Goal: Task Accomplishment & Management: Manage account settings

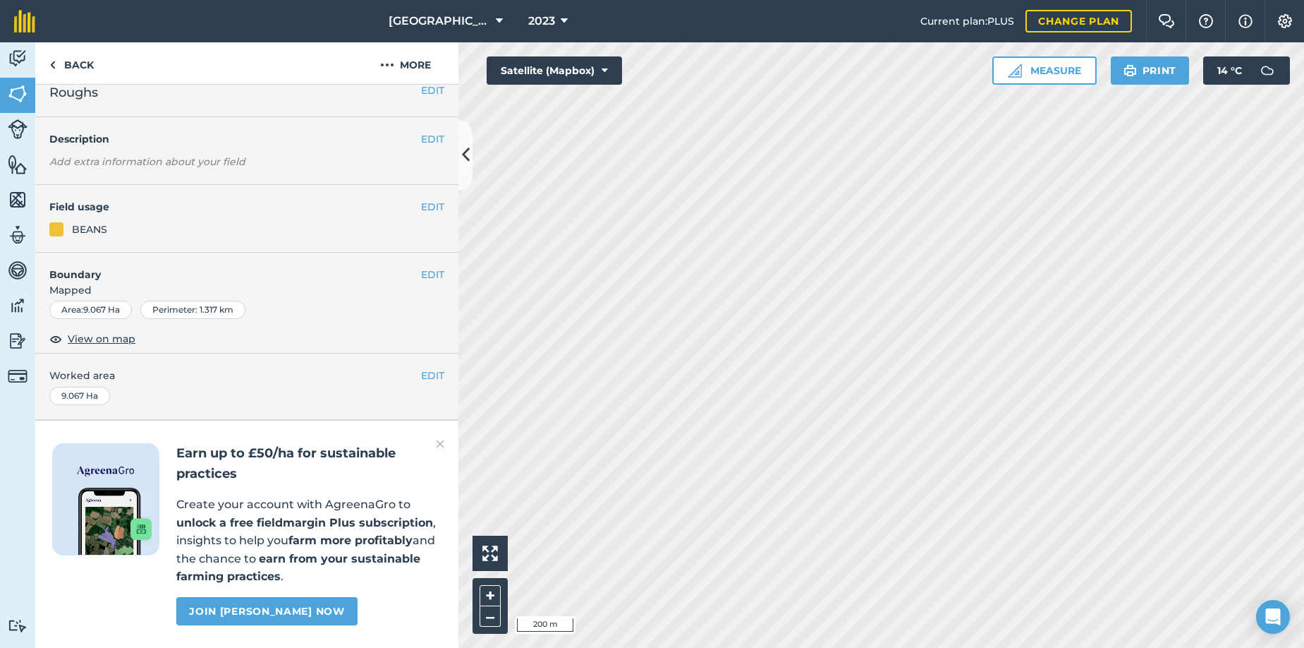
scroll to position [56, 0]
click at [13, 340] on img at bounding box center [18, 340] width 20 height 21
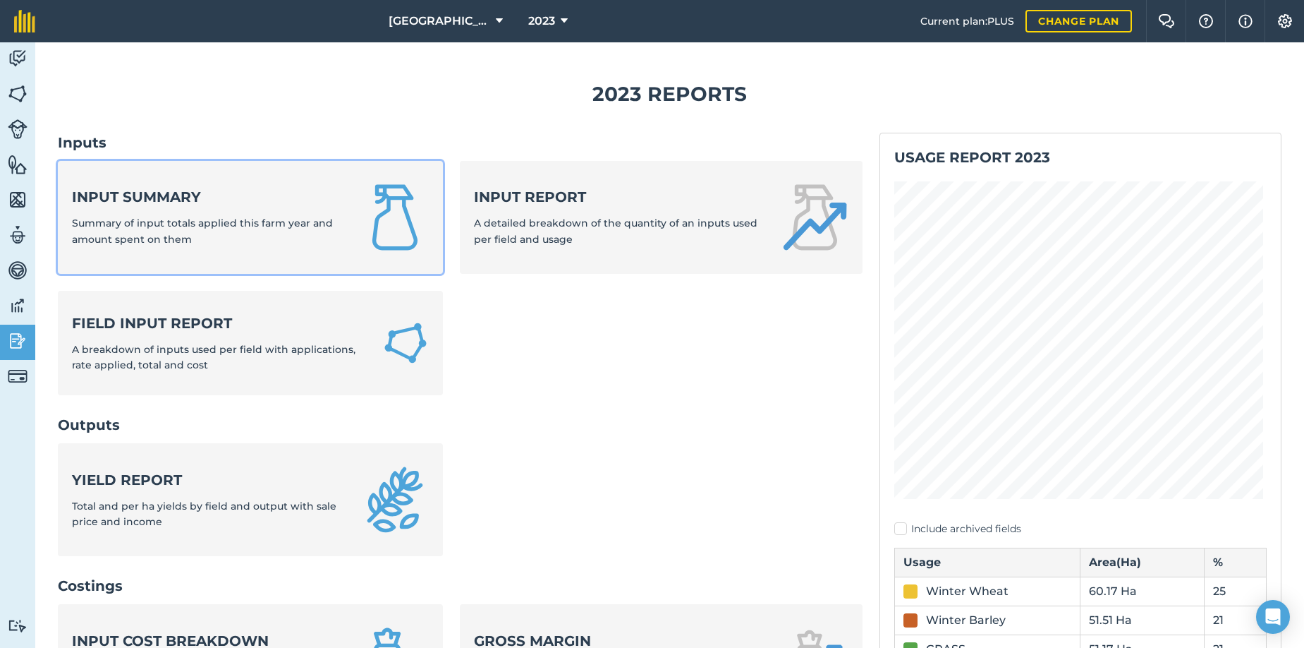
click at [171, 221] on span "Summary of input totals applied this farm year and amount spent on them" at bounding box center [202, 231] width 261 height 28
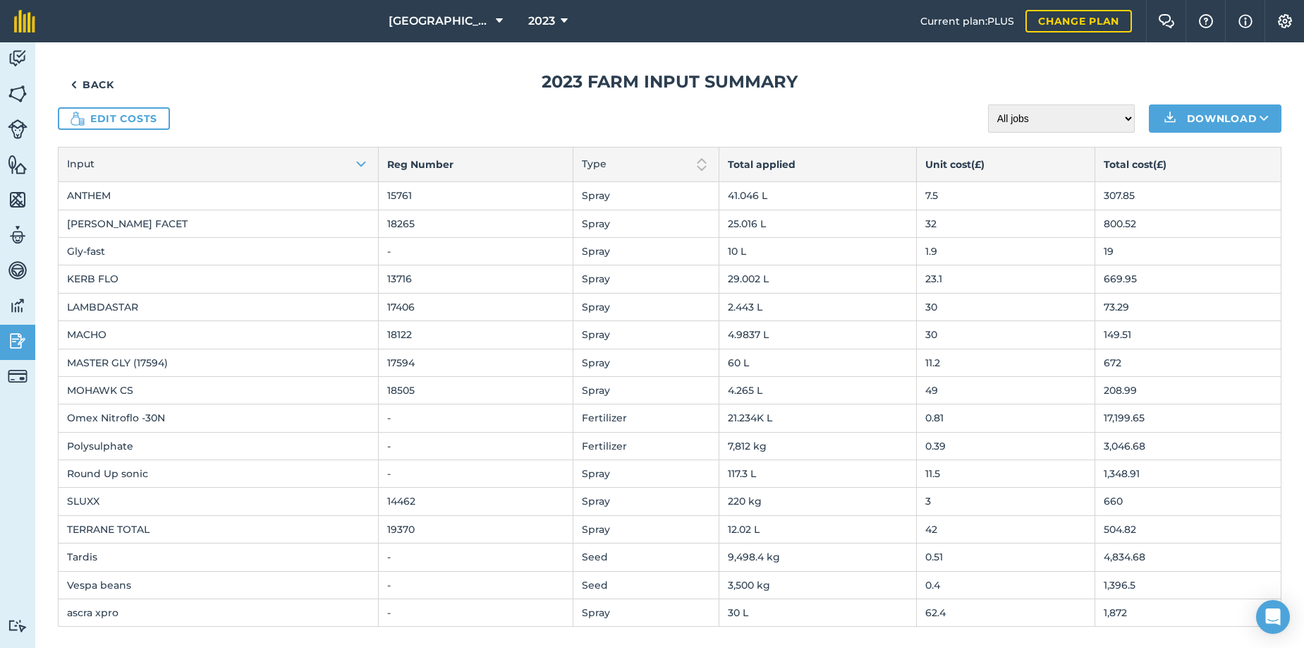
scroll to position [7, 0]
click at [561, 19] on icon at bounding box center [564, 21] width 7 height 17
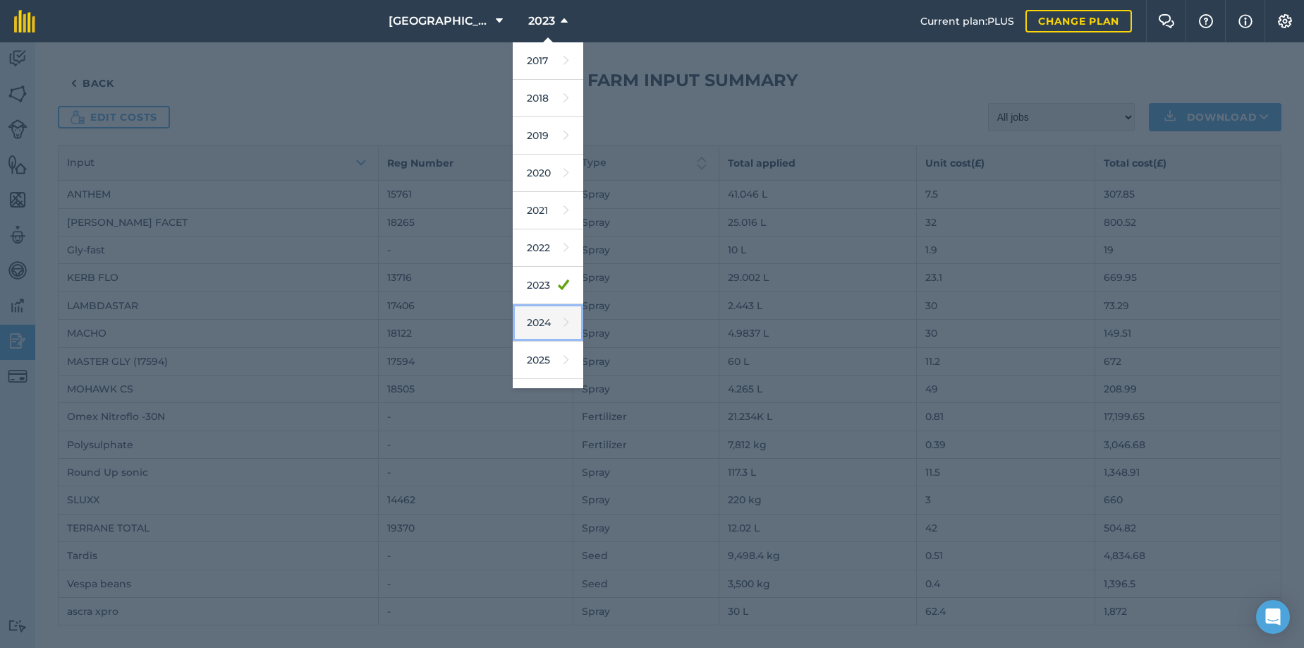
click at [528, 321] on link "2024" at bounding box center [548, 322] width 71 height 37
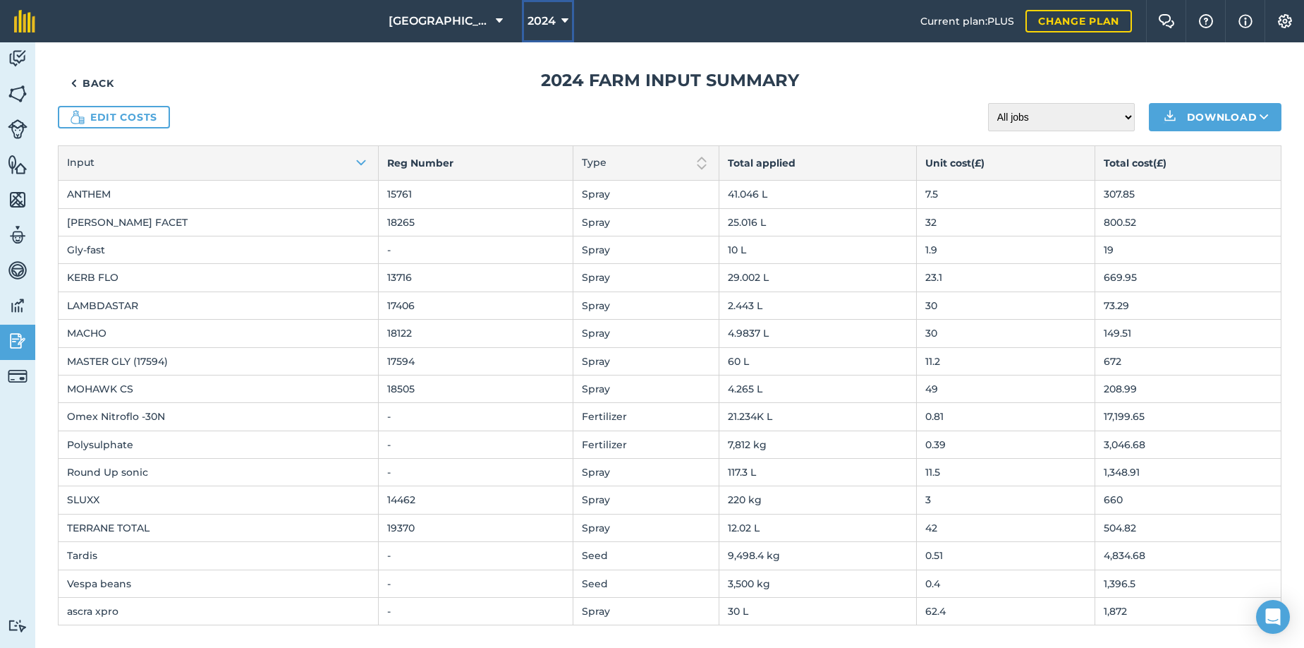
click at [562, 19] on icon at bounding box center [565, 21] width 7 height 17
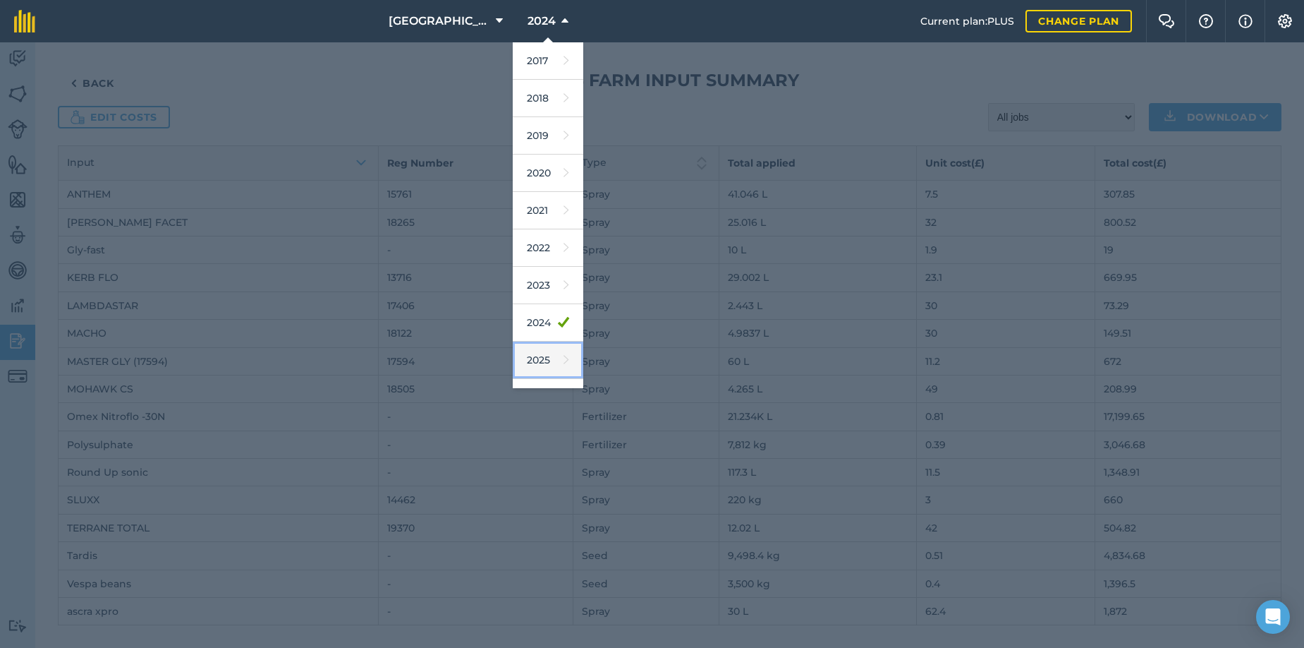
click at [533, 361] on link "2025" at bounding box center [548, 359] width 71 height 37
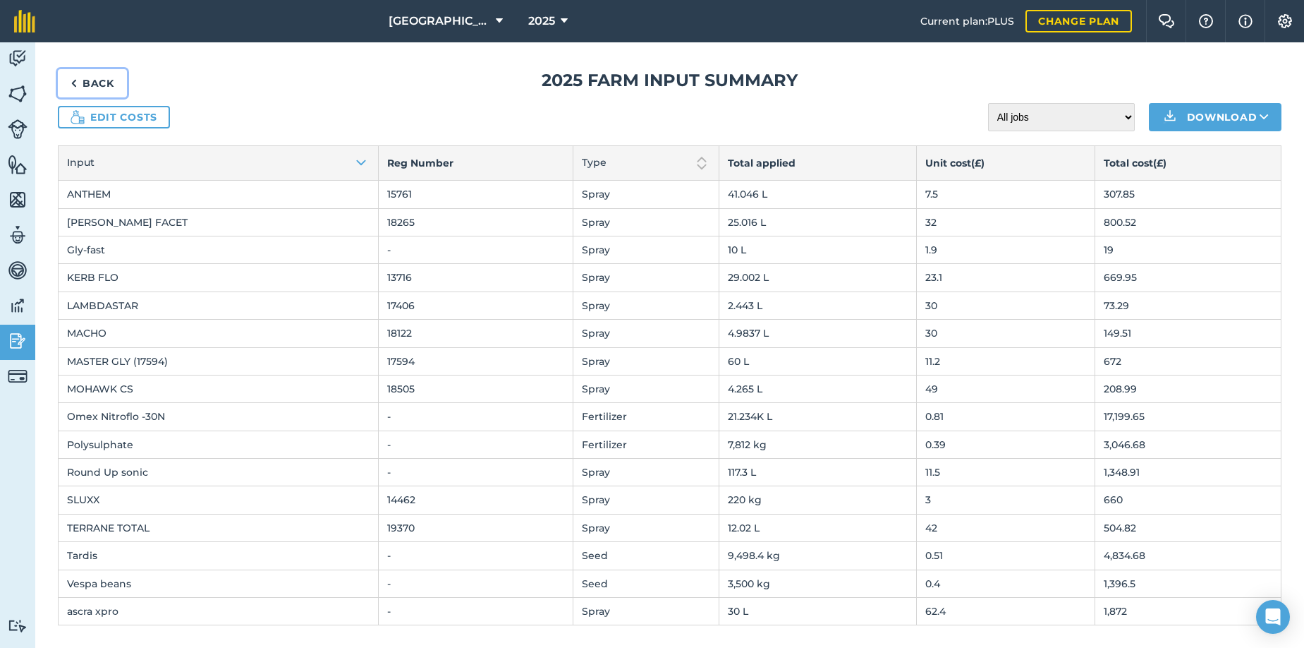
click at [92, 79] on link "Back" at bounding box center [92, 83] width 69 height 28
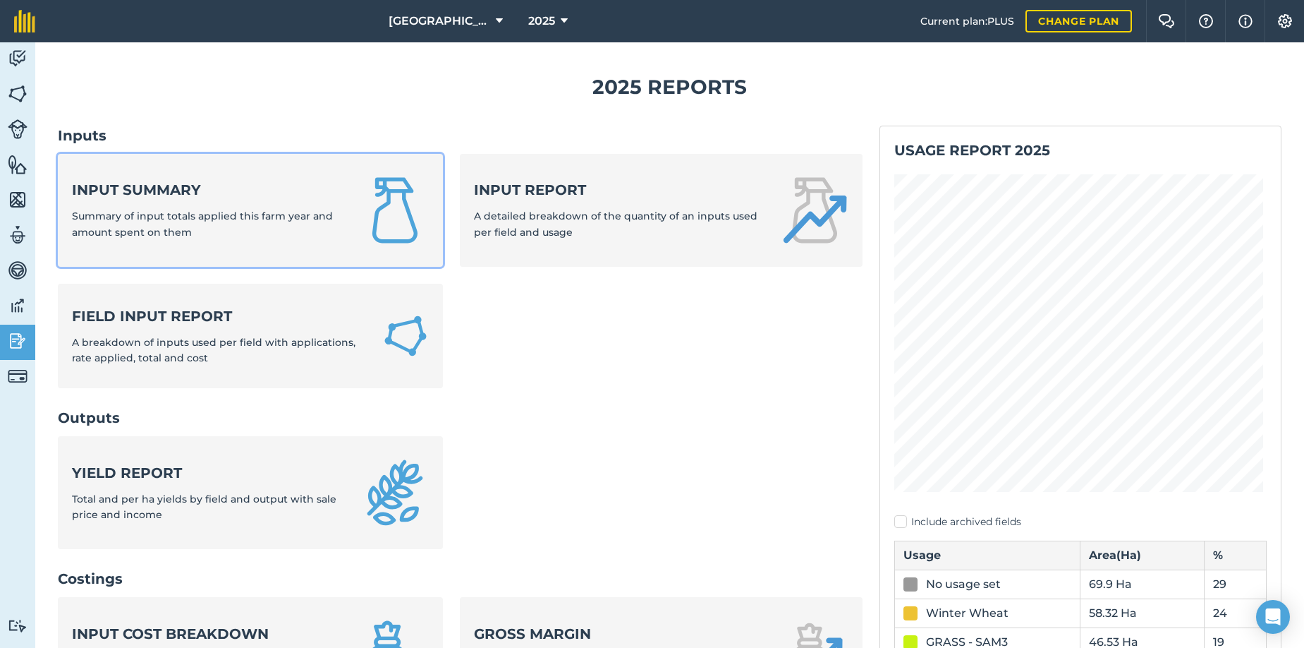
click at [220, 208] on div "Input summary Summary of input totals applied this farm year and amount spent o…" at bounding box center [208, 210] width 272 height 60
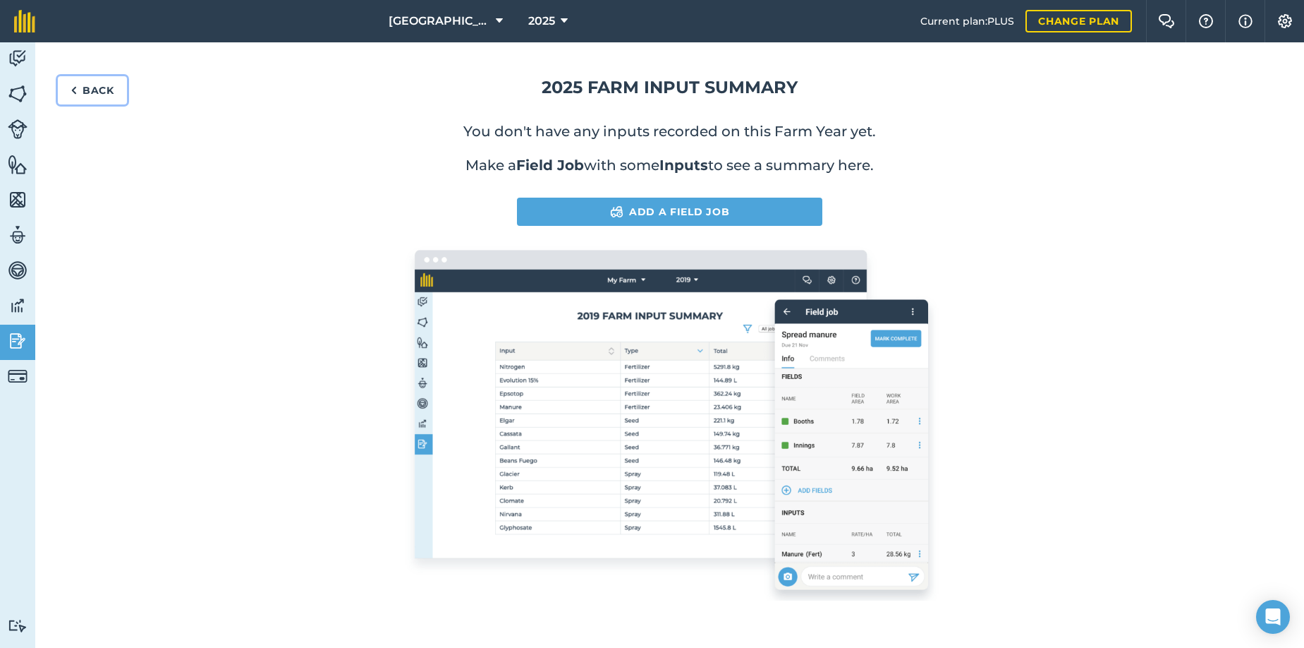
click at [75, 83] on img at bounding box center [74, 90] width 6 height 17
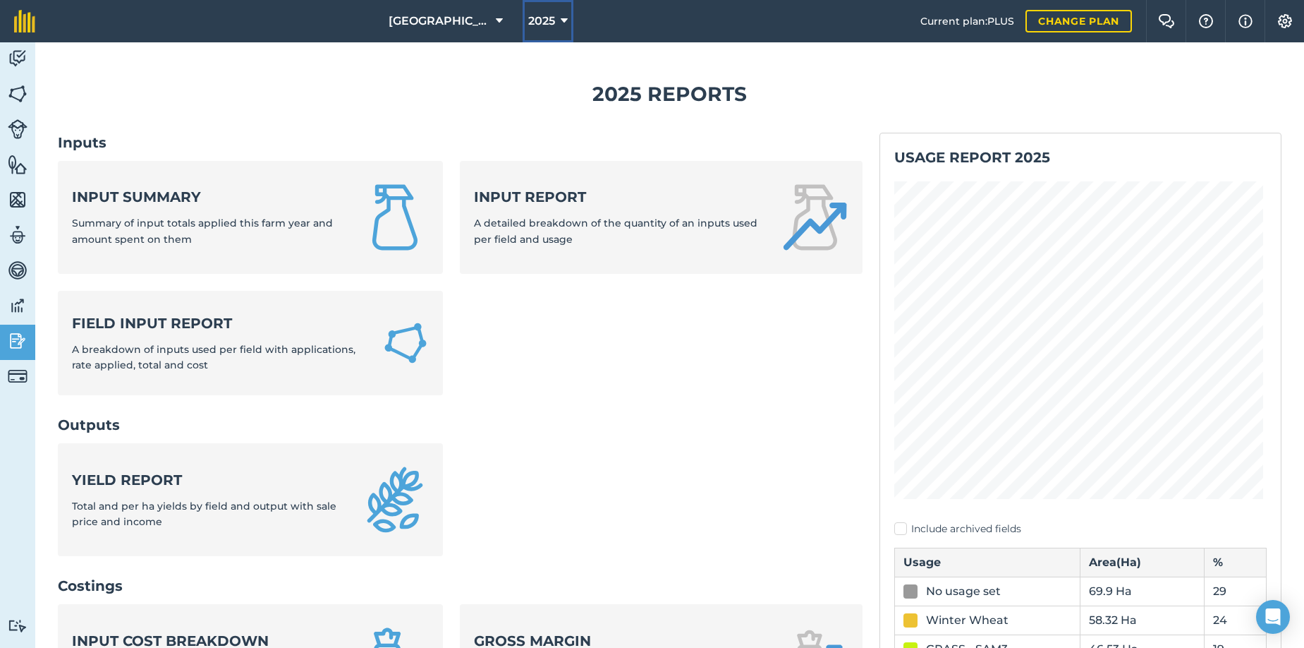
click at [561, 22] on icon at bounding box center [564, 21] width 7 height 17
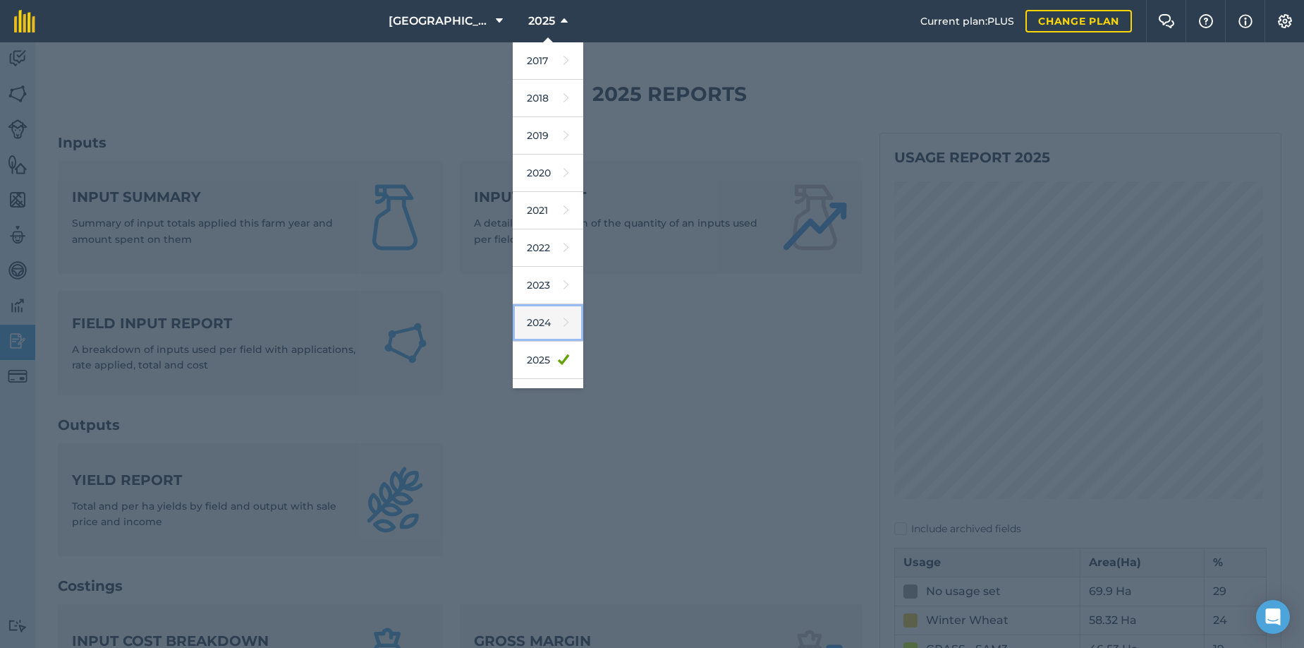
click at [535, 322] on link "2024" at bounding box center [548, 322] width 71 height 37
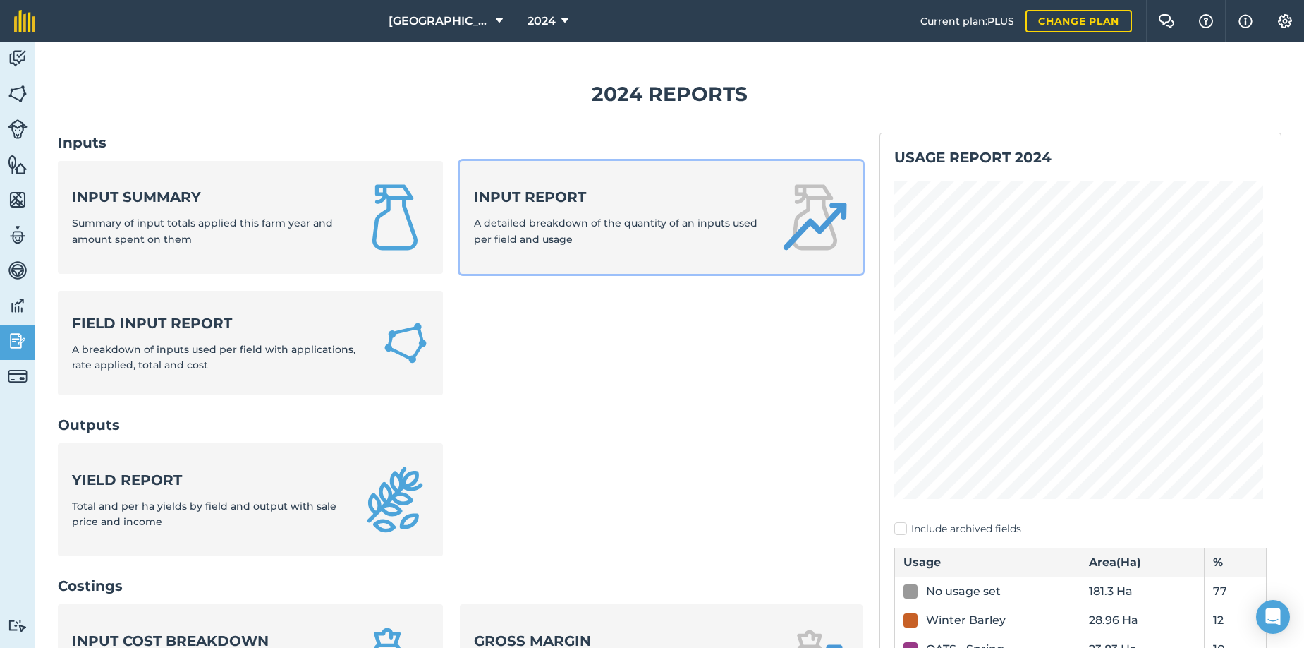
click at [563, 209] on div "Input report A detailed breakdown of the quantity of an inputs used per field a…" at bounding box center [618, 217] width 289 height 60
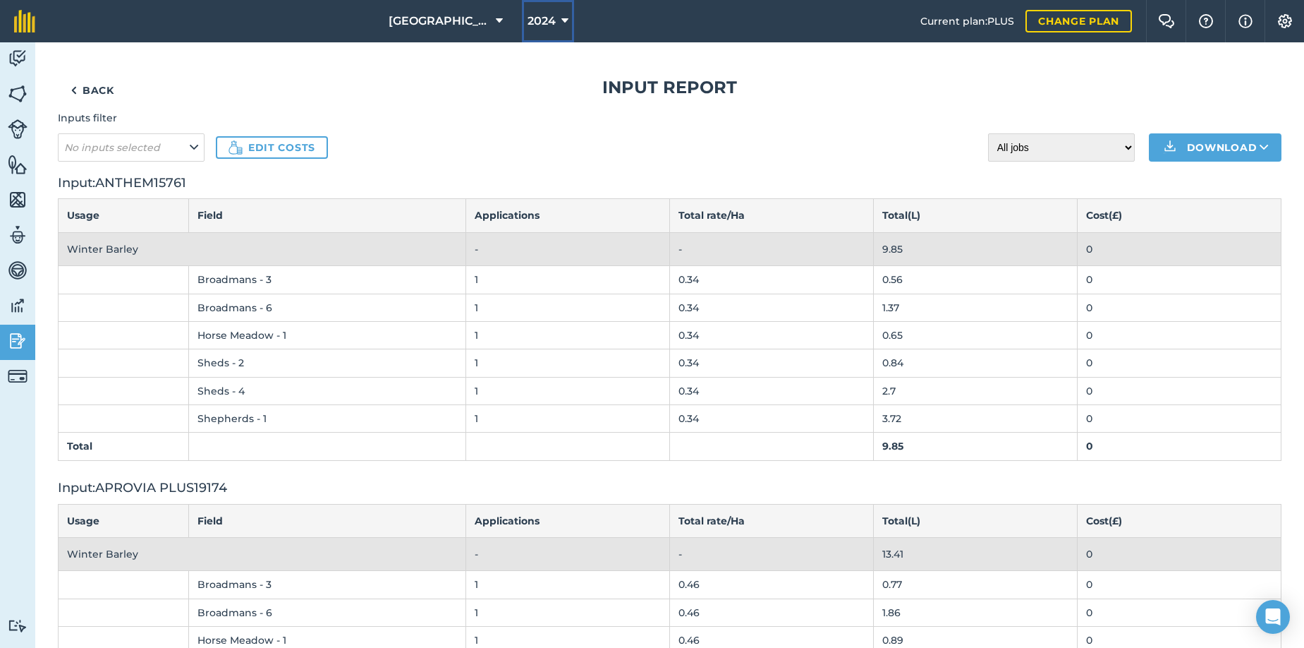
click at [542, 21] on button "2024" at bounding box center [548, 21] width 52 height 42
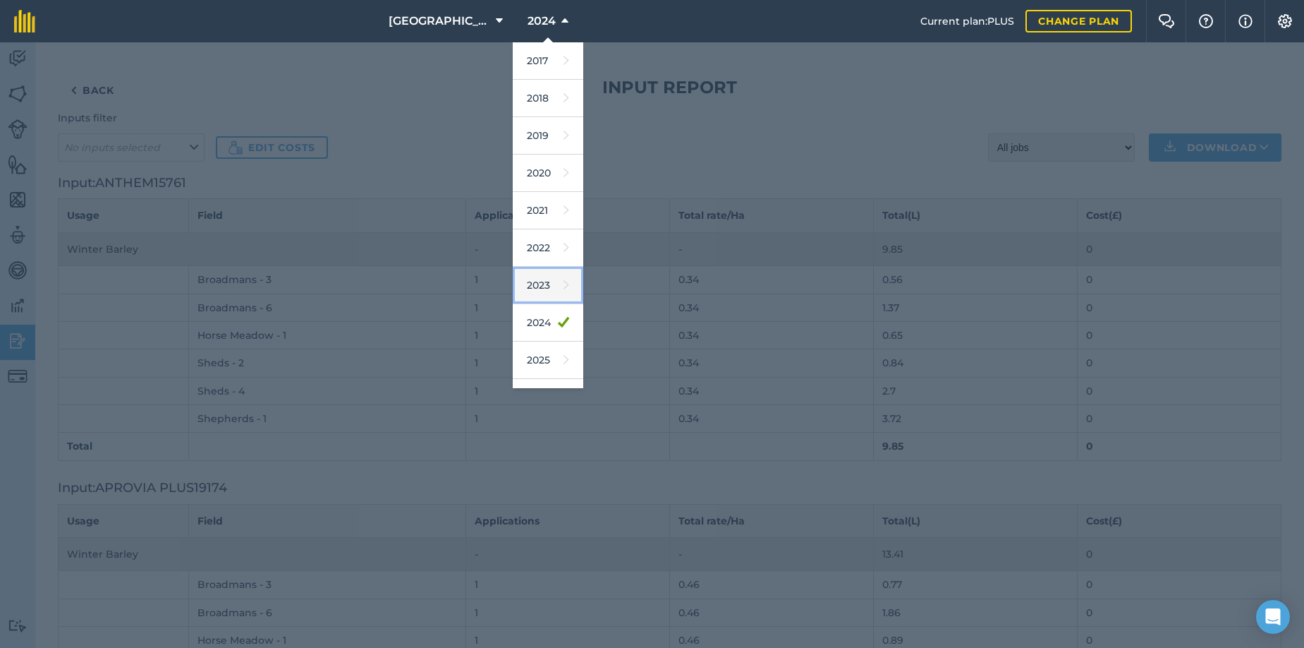
click at [530, 285] on link "2023" at bounding box center [548, 285] width 71 height 37
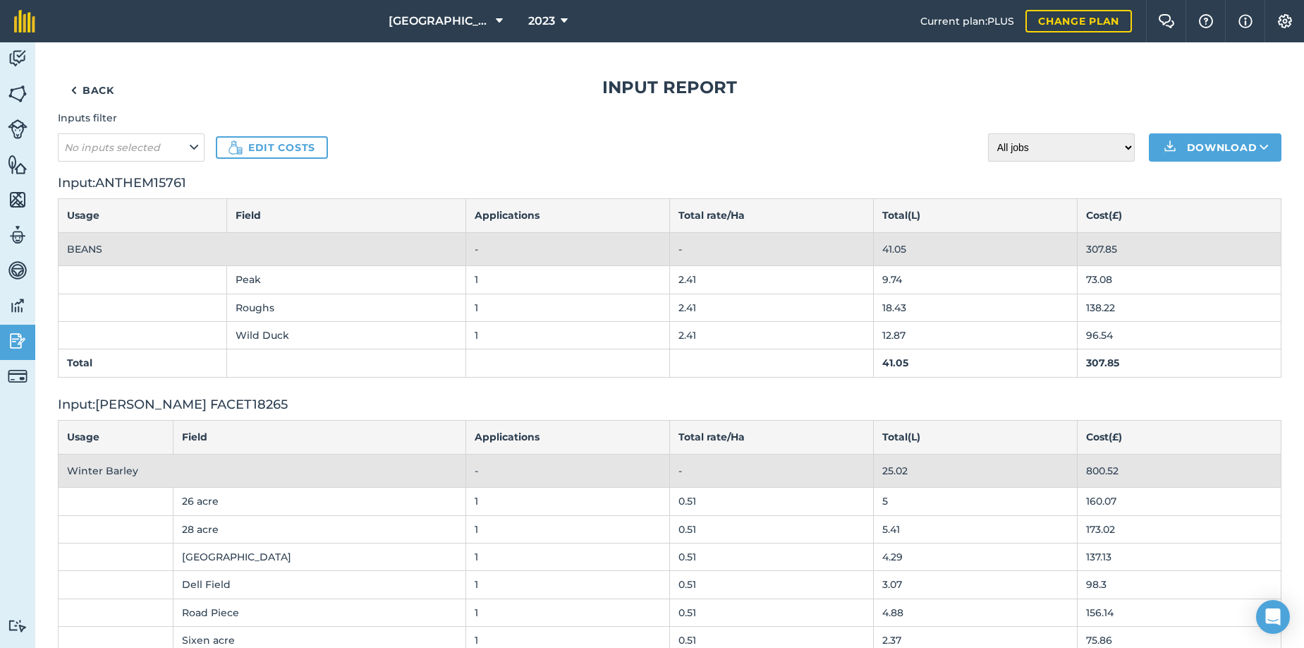
click at [78, 206] on th "Usage" at bounding box center [143, 215] width 169 height 33
click at [267, 145] on link "Edit costs" at bounding box center [272, 147] width 112 height 23
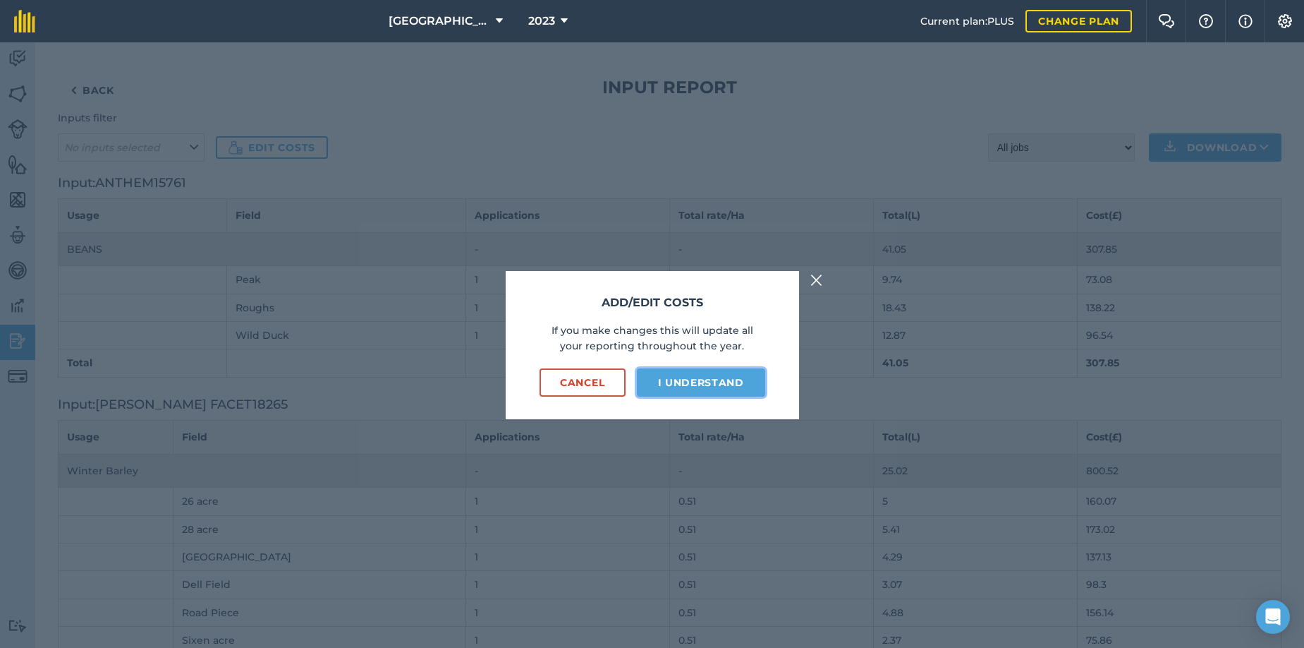
click at [725, 383] on button "I understand" at bounding box center [701, 382] width 128 height 28
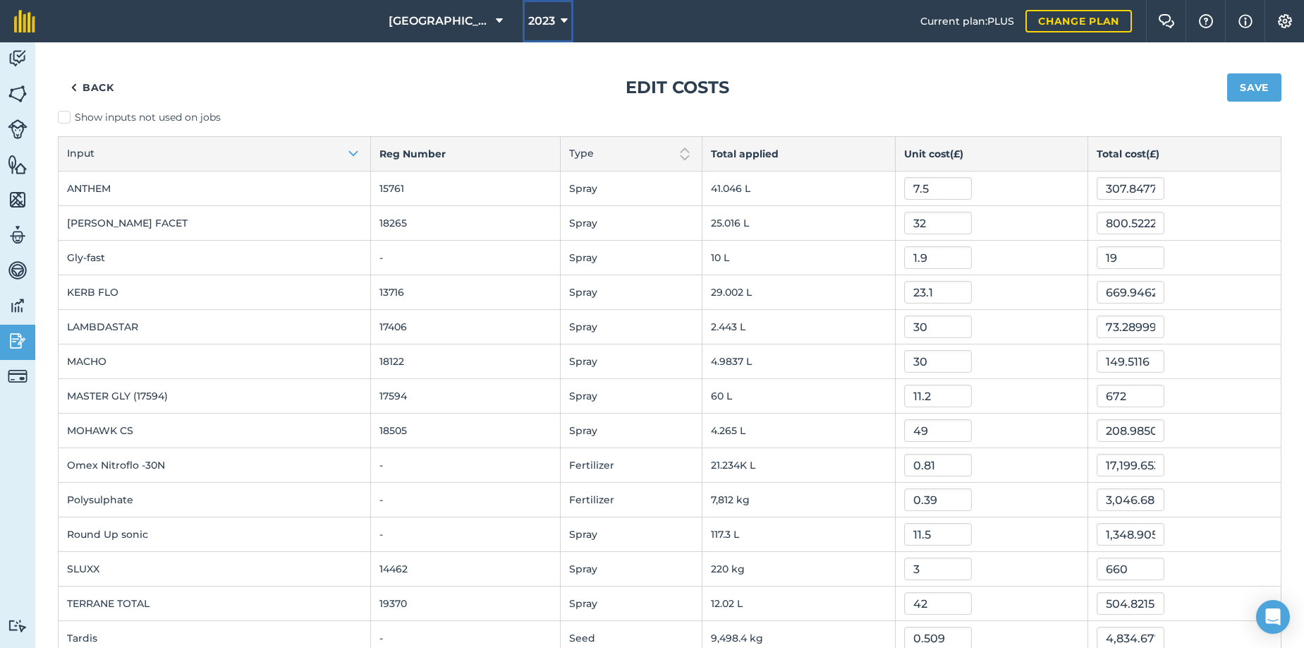
click at [561, 20] on icon at bounding box center [564, 21] width 7 height 17
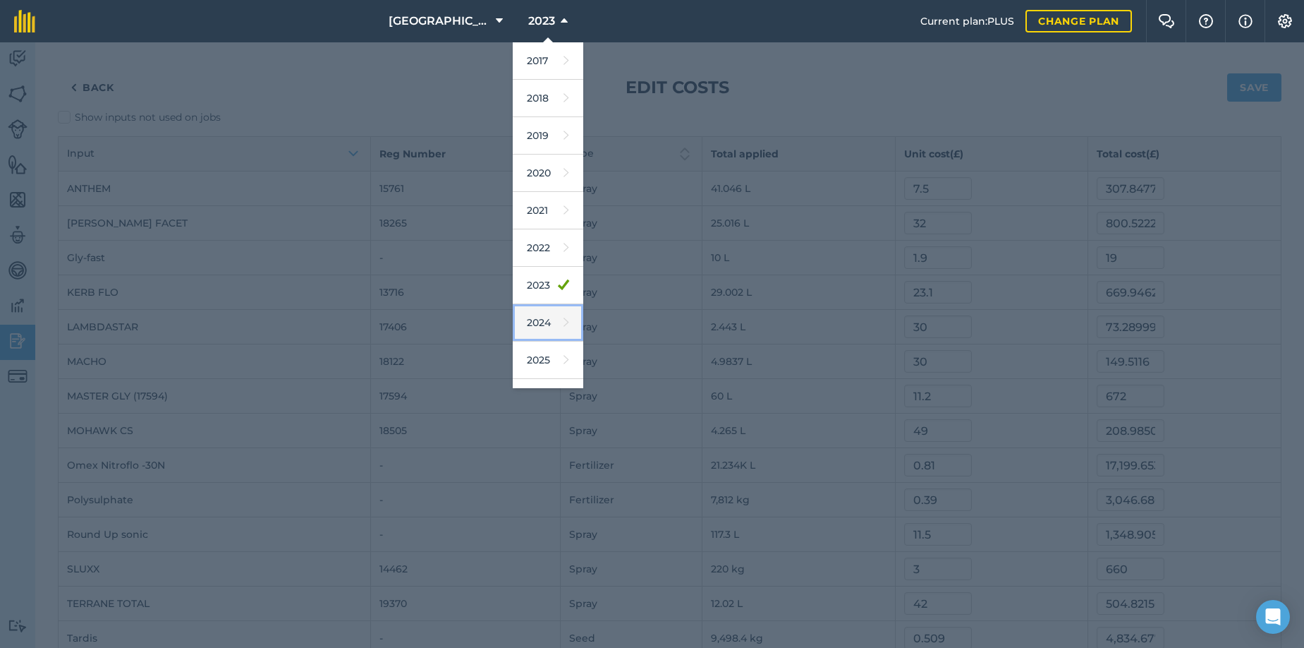
click at [532, 315] on link "2024" at bounding box center [548, 322] width 71 height 37
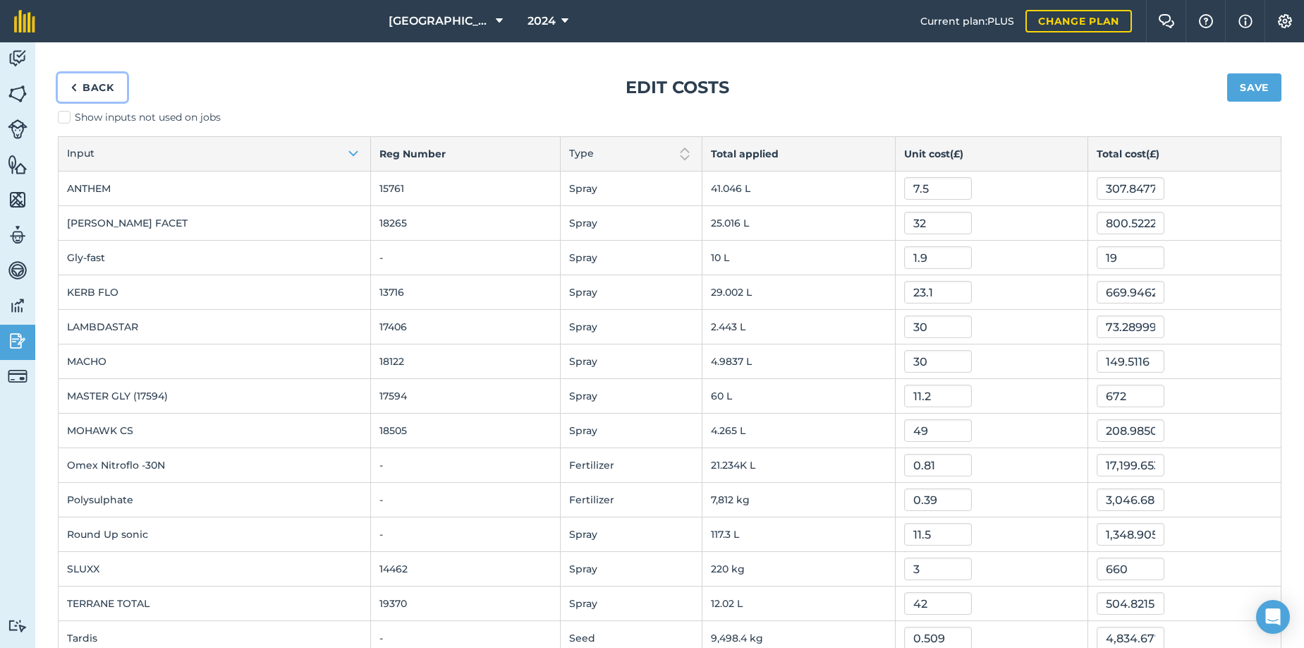
click at [80, 85] on link "Back" at bounding box center [92, 87] width 69 height 28
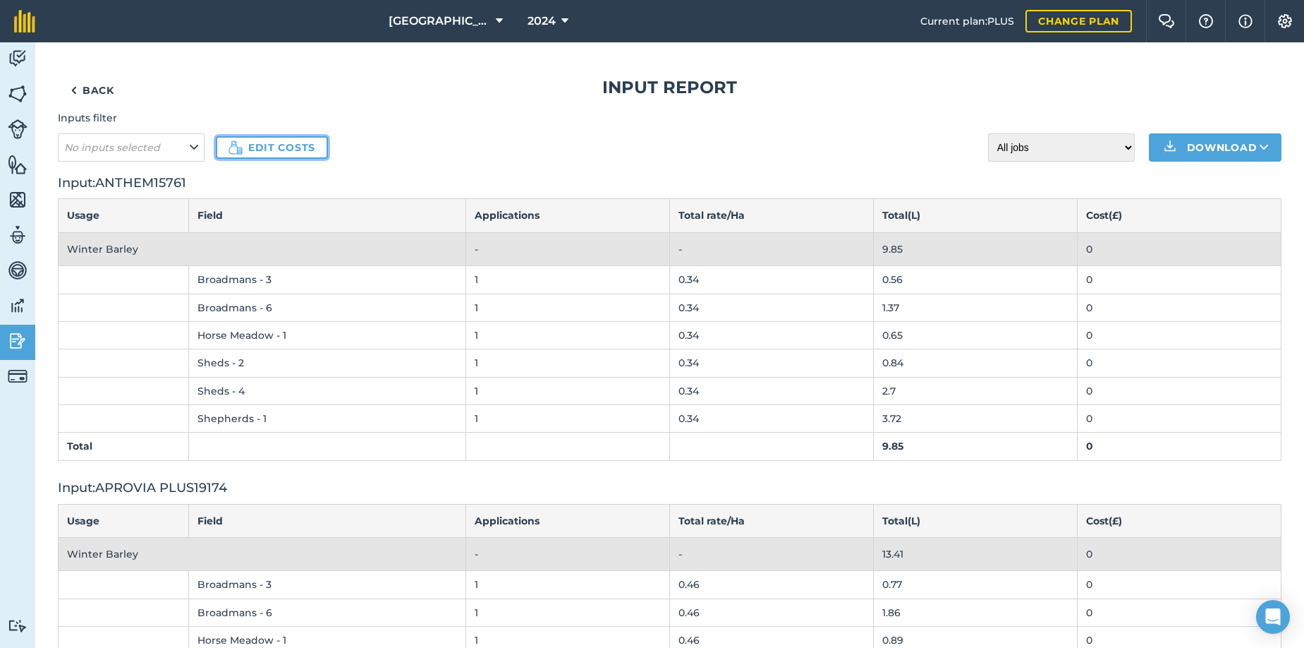
click at [279, 151] on link "Edit costs" at bounding box center [272, 147] width 112 height 23
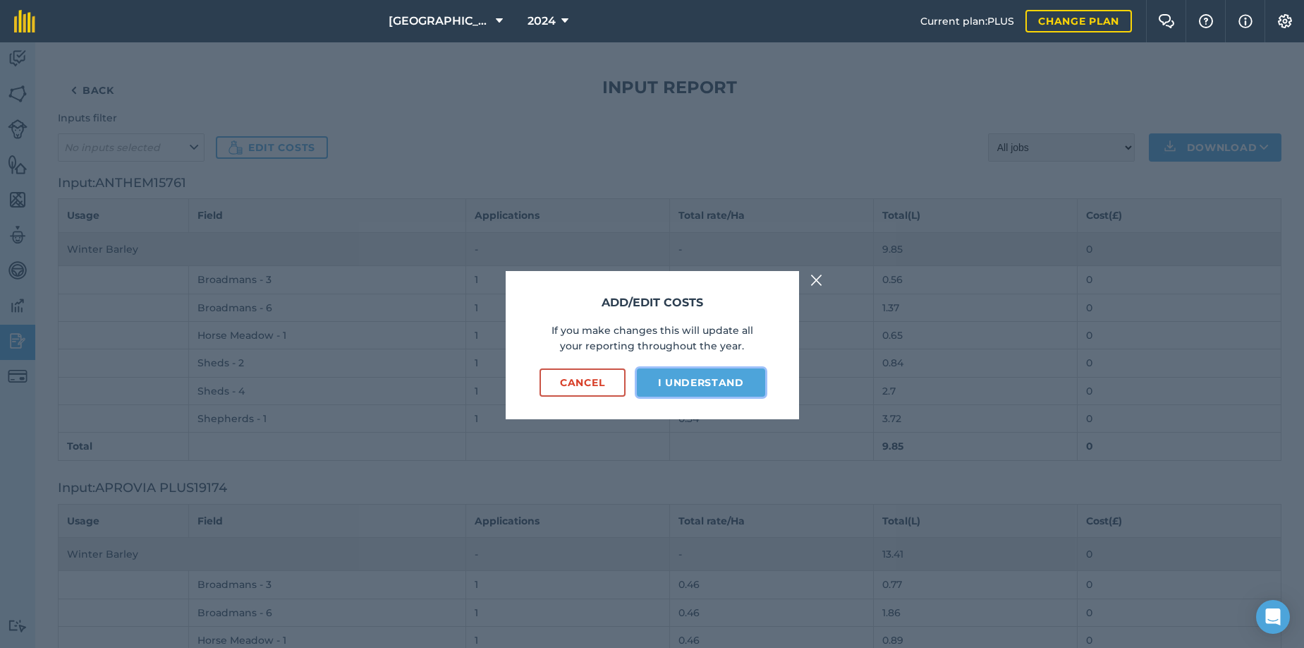
click at [684, 377] on button "I understand" at bounding box center [701, 382] width 128 height 28
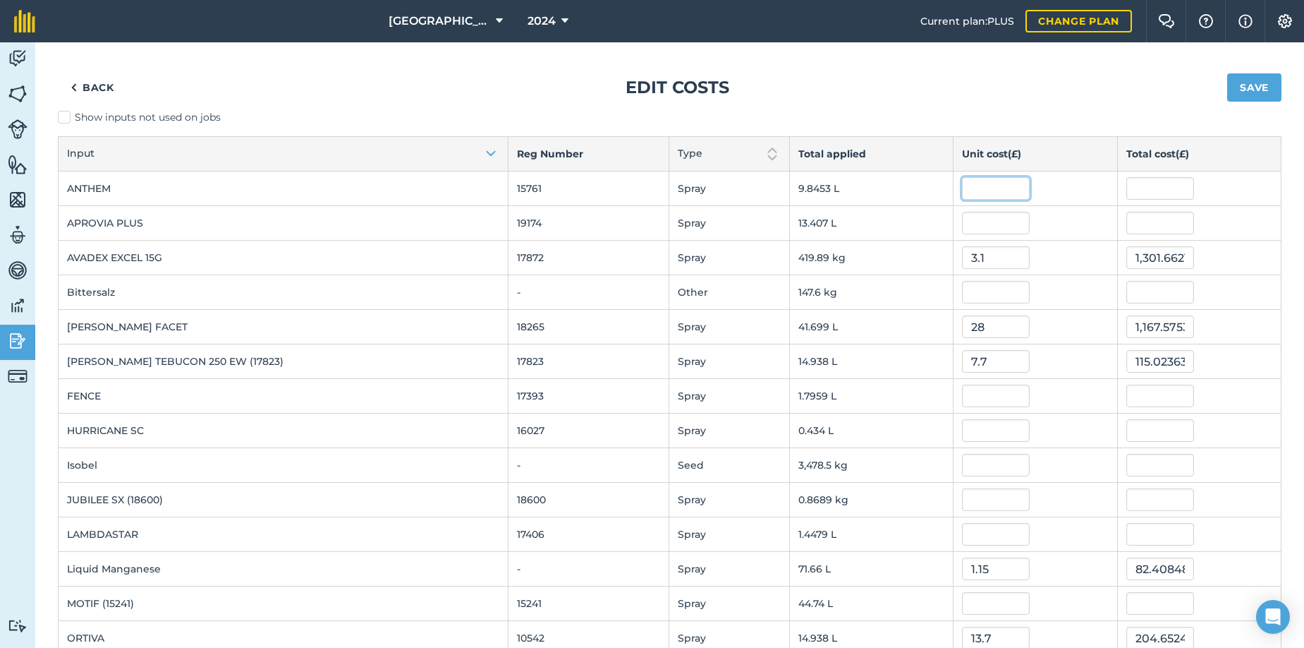
click at [962, 188] on input "text" at bounding box center [996, 188] width 68 height 23
type input "7.5"
type input "73.8398925"
click at [1253, 85] on button "Save" at bounding box center [1255, 87] width 54 height 28
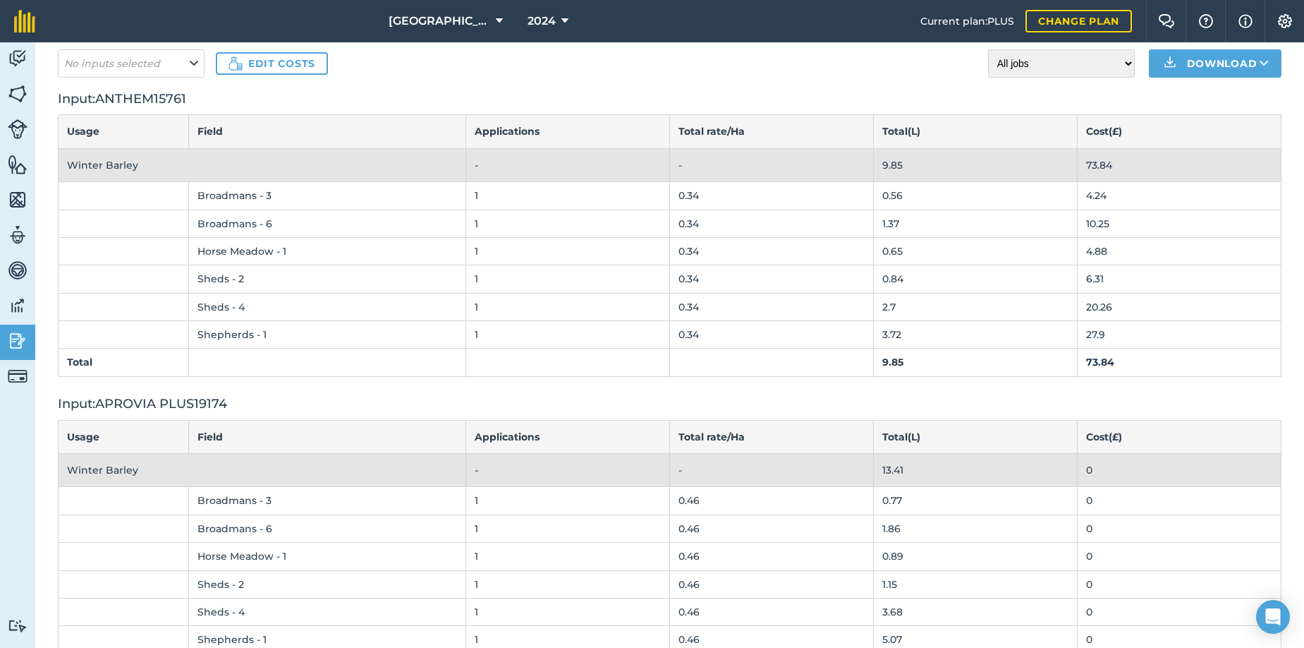
scroll to position [141, 0]
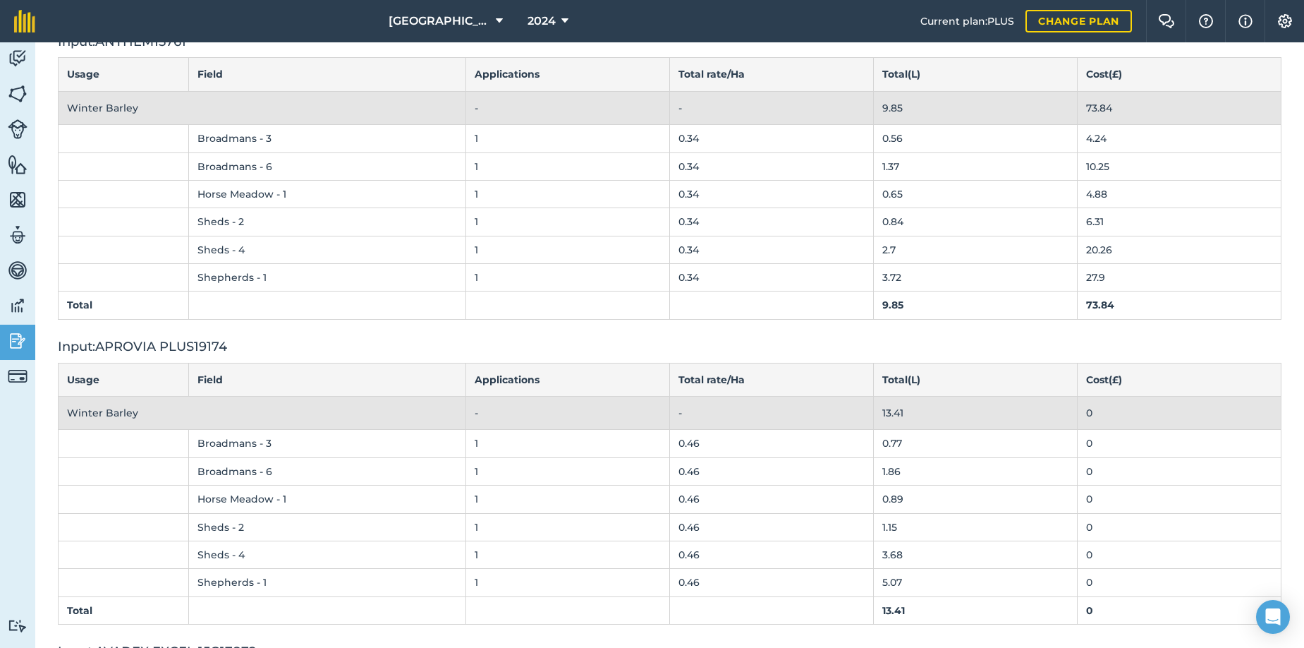
click at [1099, 408] on td "0" at bounding box center [1180, 412] width 204 height 33
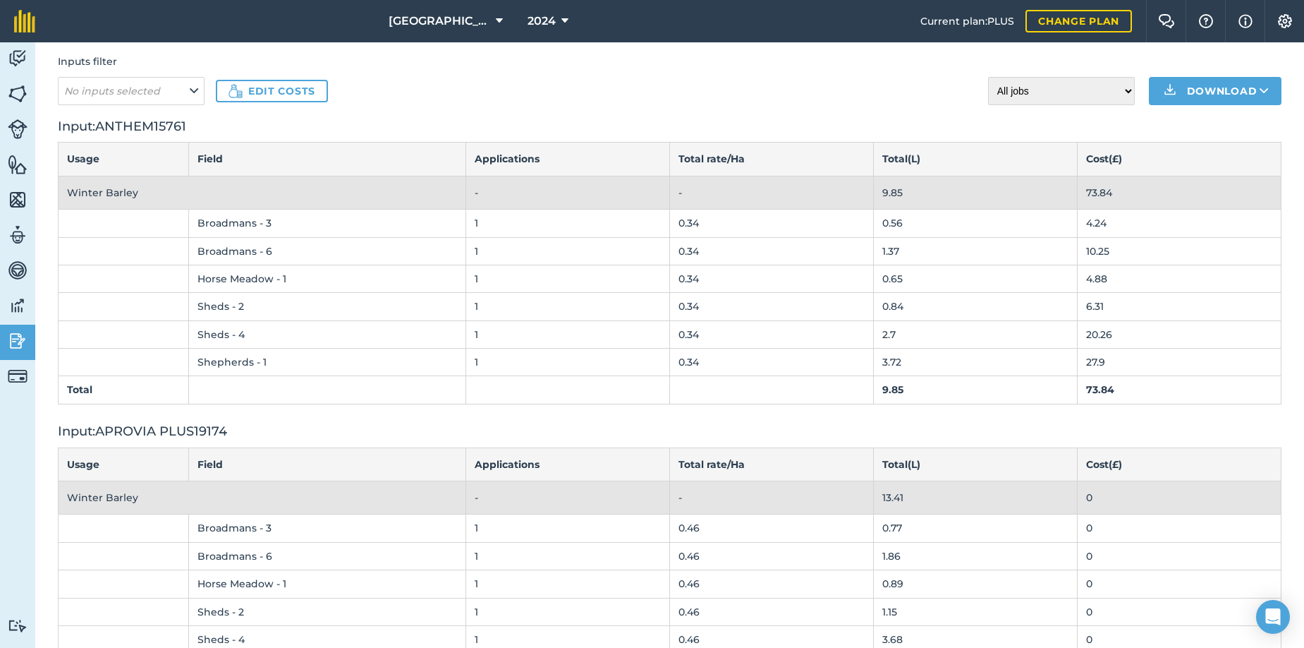
scroll to position [0, 0]
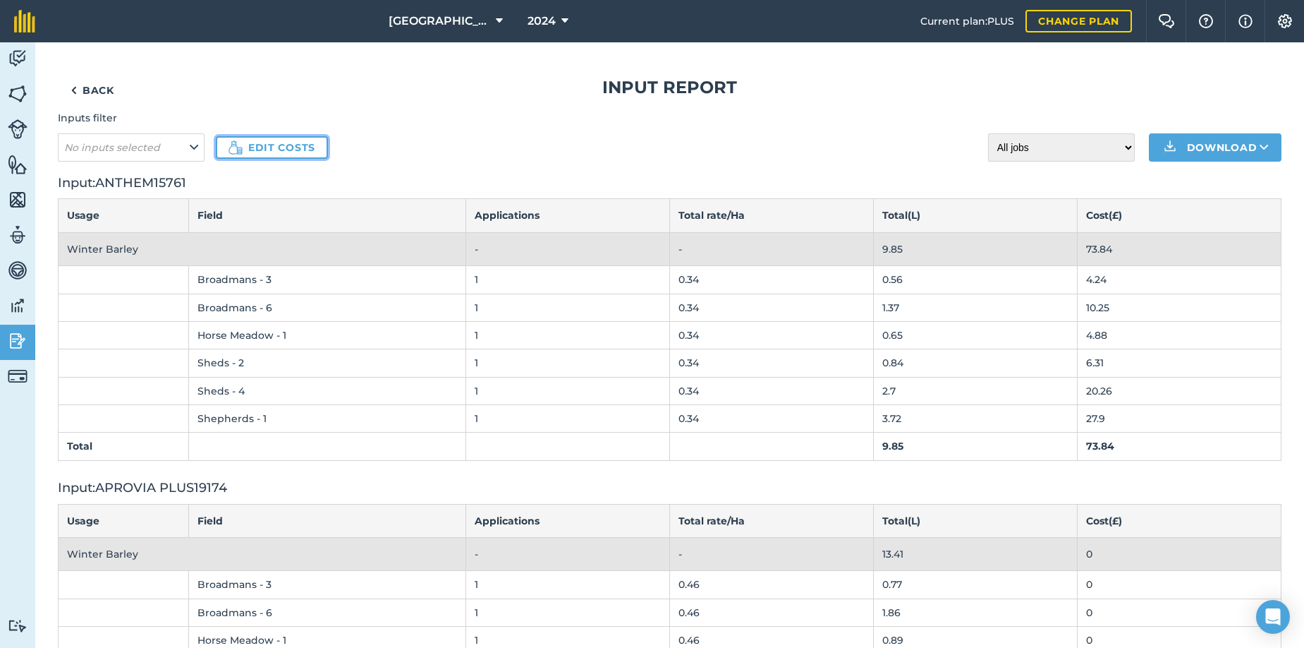
click at [279, 147] on link "Edit costs" at bounding box center [272, 147] width 112 height 23
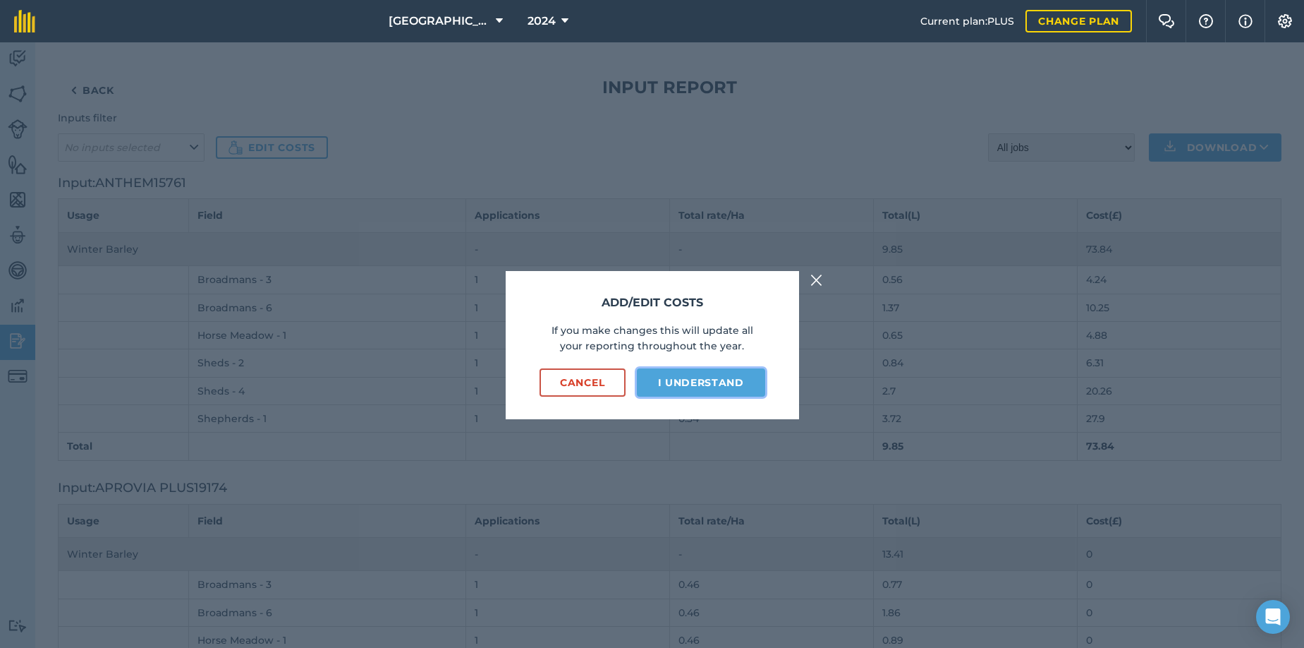
click at [692, 387] on button "I understand" at bounding box center [701, 382] width 128 height 28
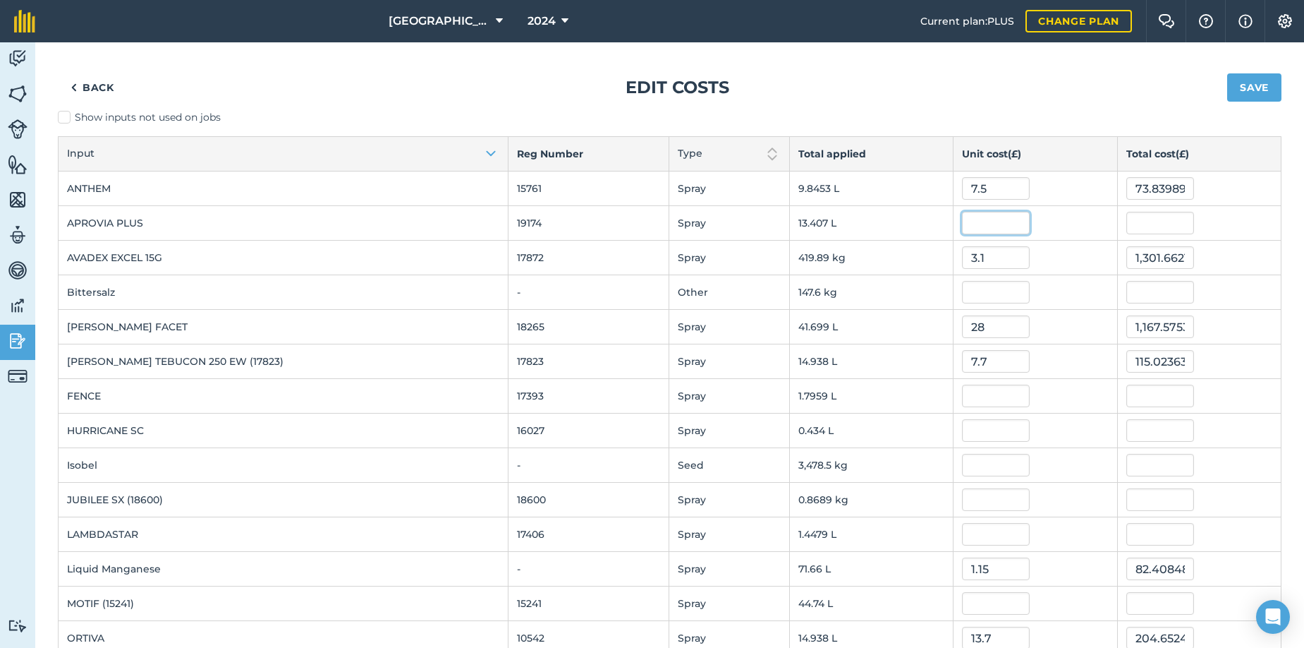
click at [969, 224] on input "text" at bounding box center [996, 223] width 68 height 23
type input "32.6"
click at [1228, 73] on button "Save" at bounding box center [1255, 87] width 54 height 28
type input "437.0706124"
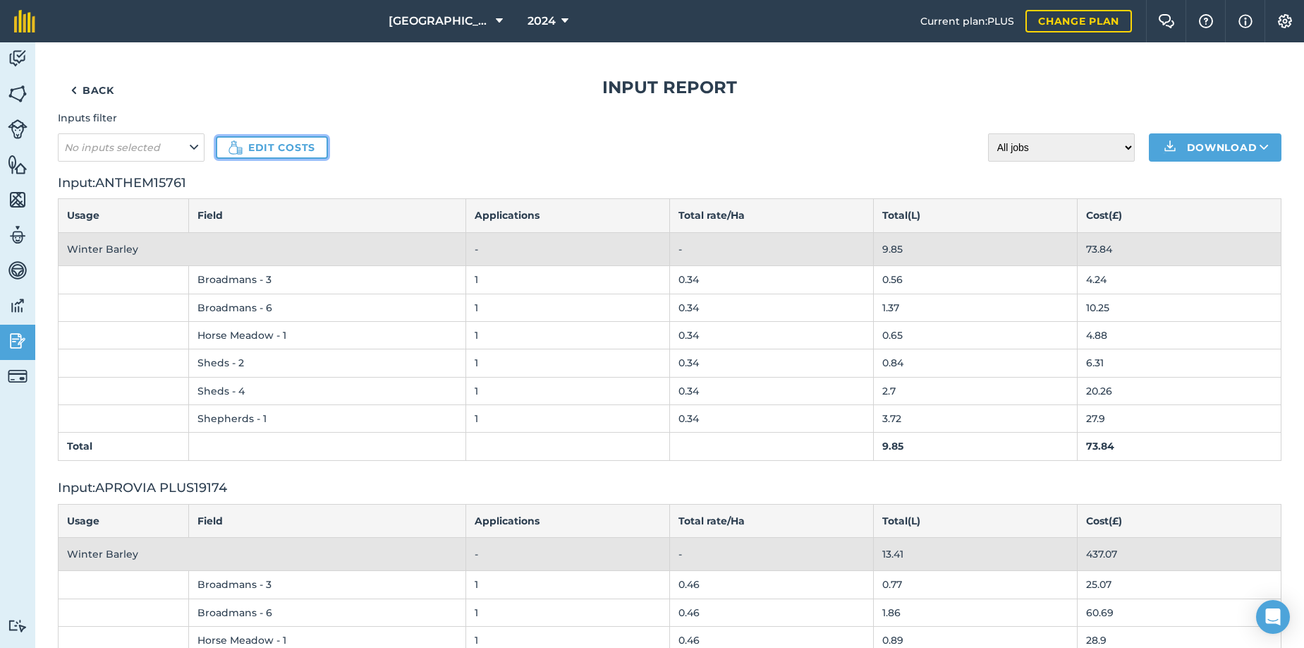
click at [304, 149] on link "Edit costs" at bounding box center [272, 147] width 112 height 23
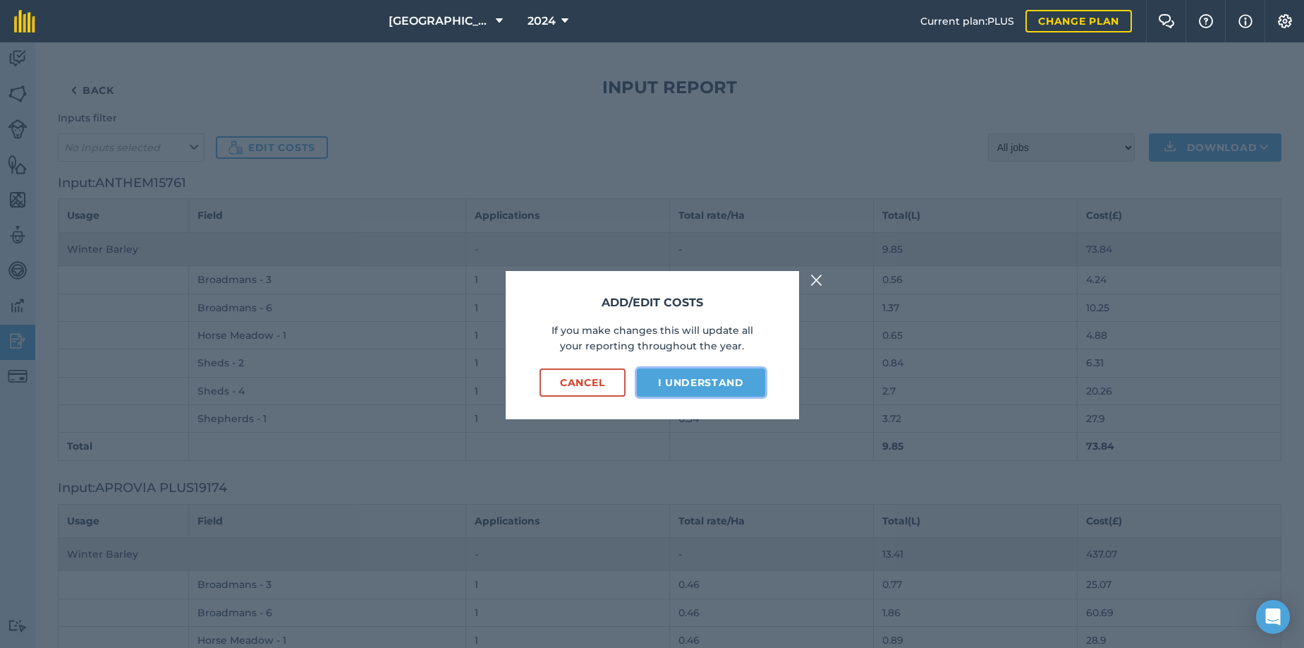
click at [711, 380] on button "I understand" at bounding box center [701, 382] width 128 height 28
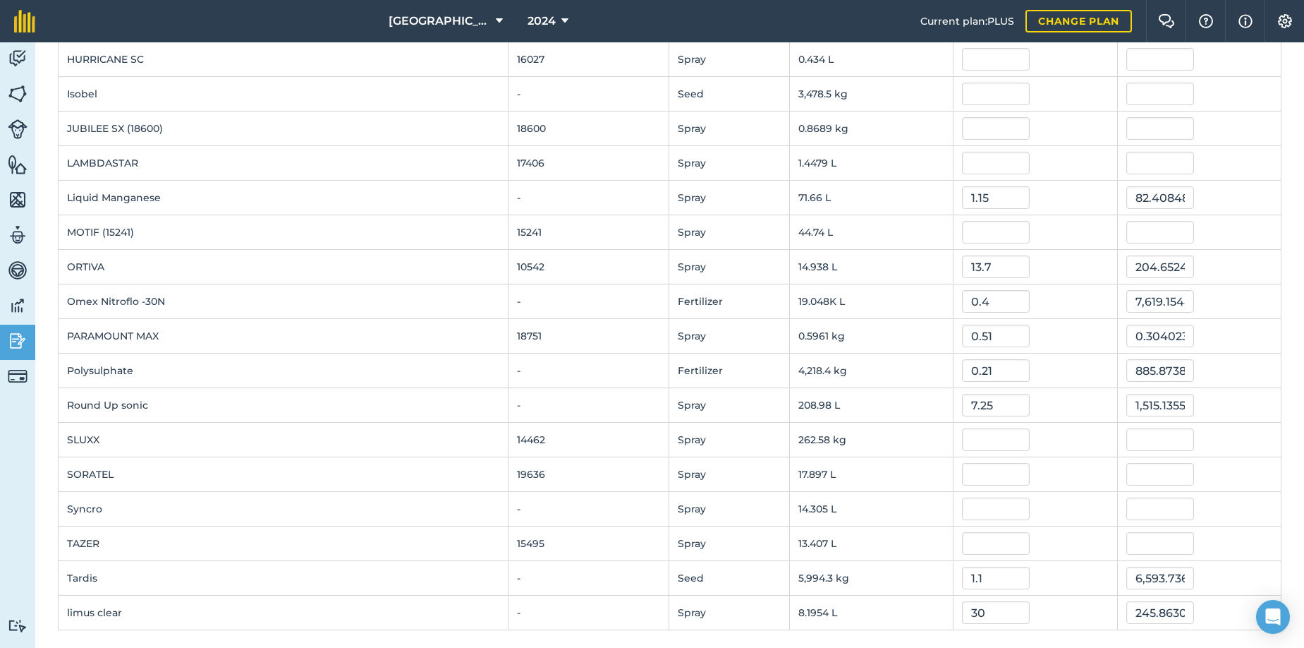
scroll to position [376, 0]
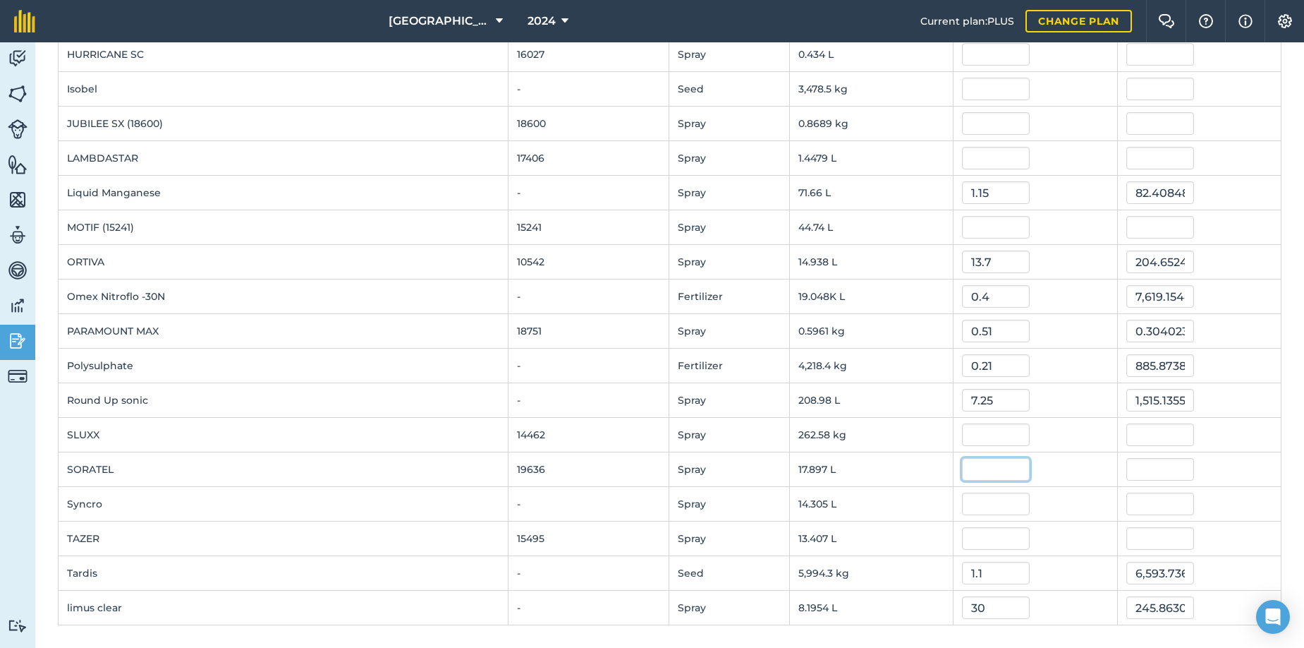
click at [962, 468] on input "text" at bounding box center [996, 469] width 68 height 23
type input "17"
type input "304.245005"
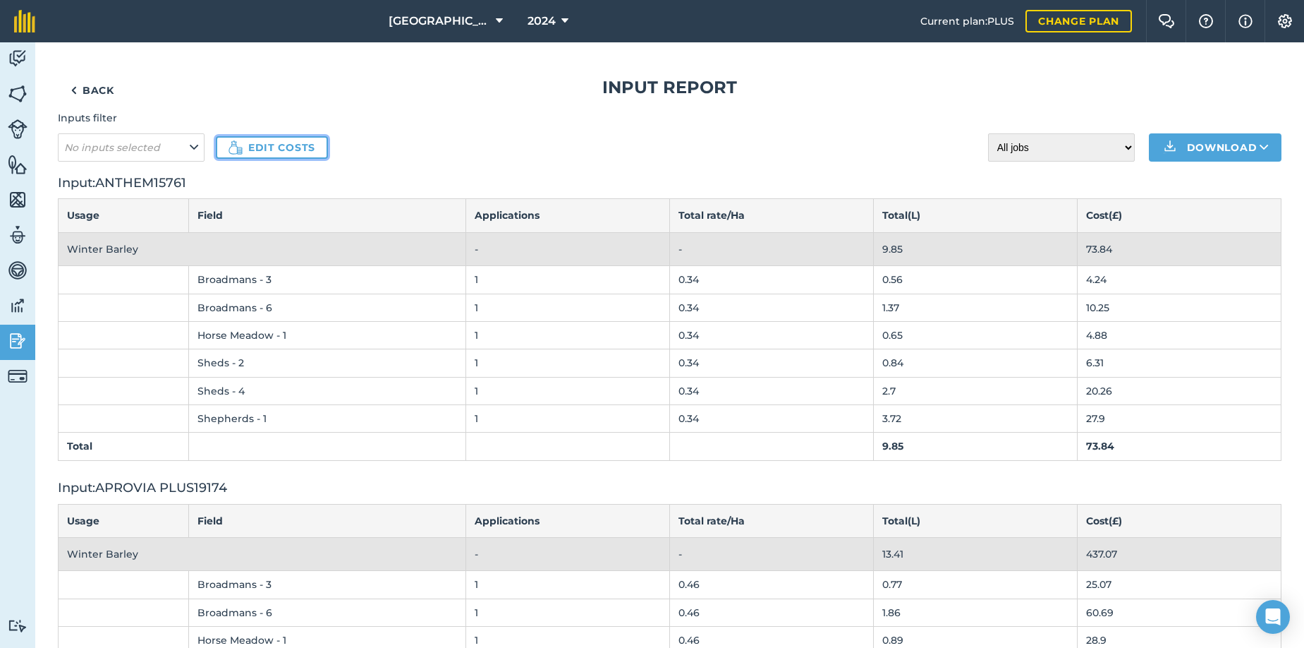
click at [253, 145] on link "Edit costs" at bounding box center [272, 147] width 112 height 23
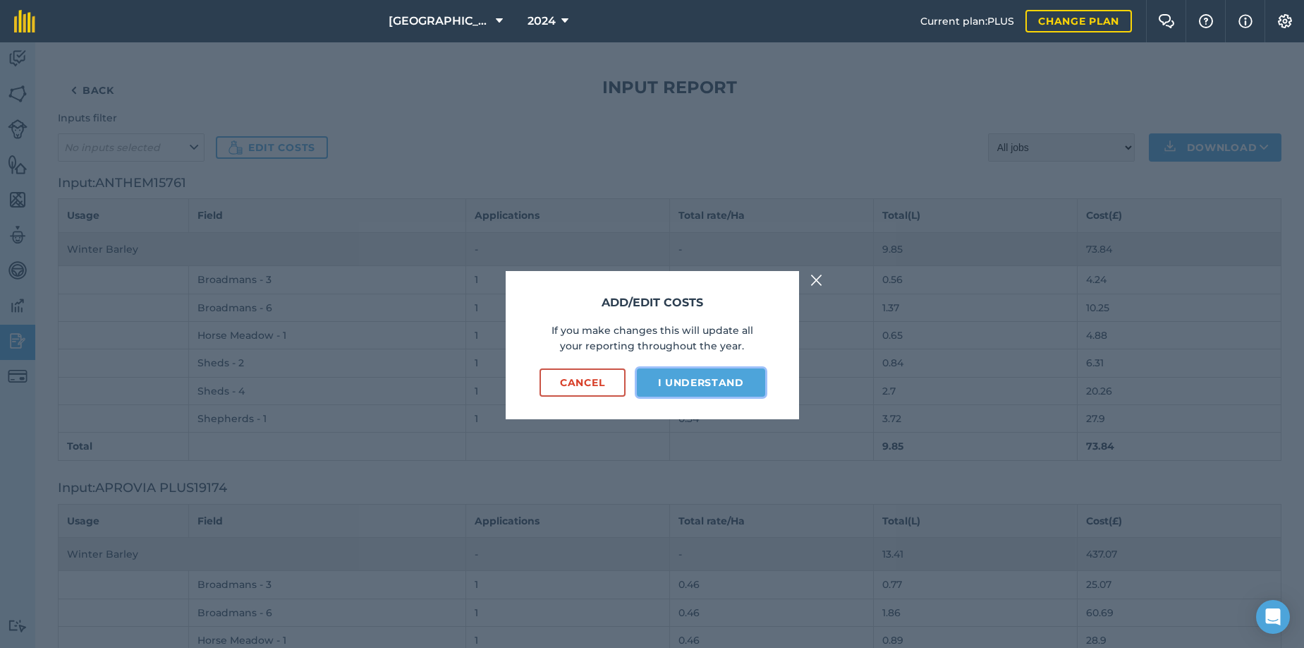
click at [697, 379] on button "I understand" at bounding box center [701, 382] width 128 height 28
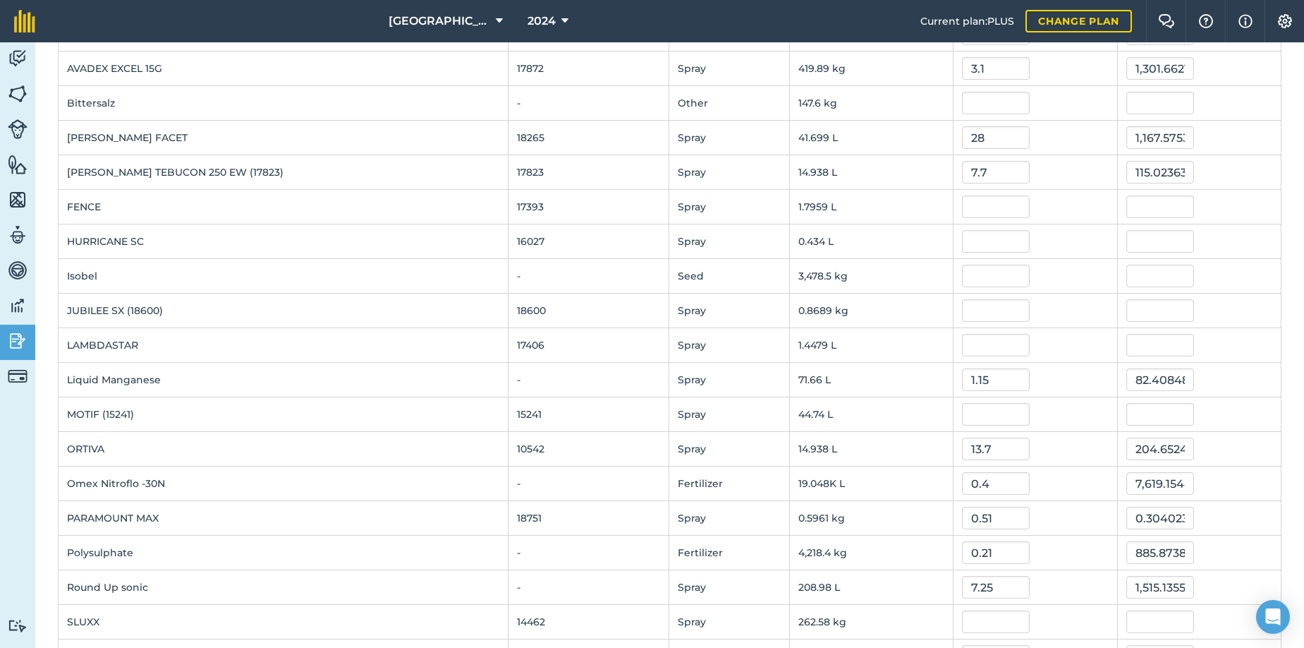
scroll to position [164, 0]
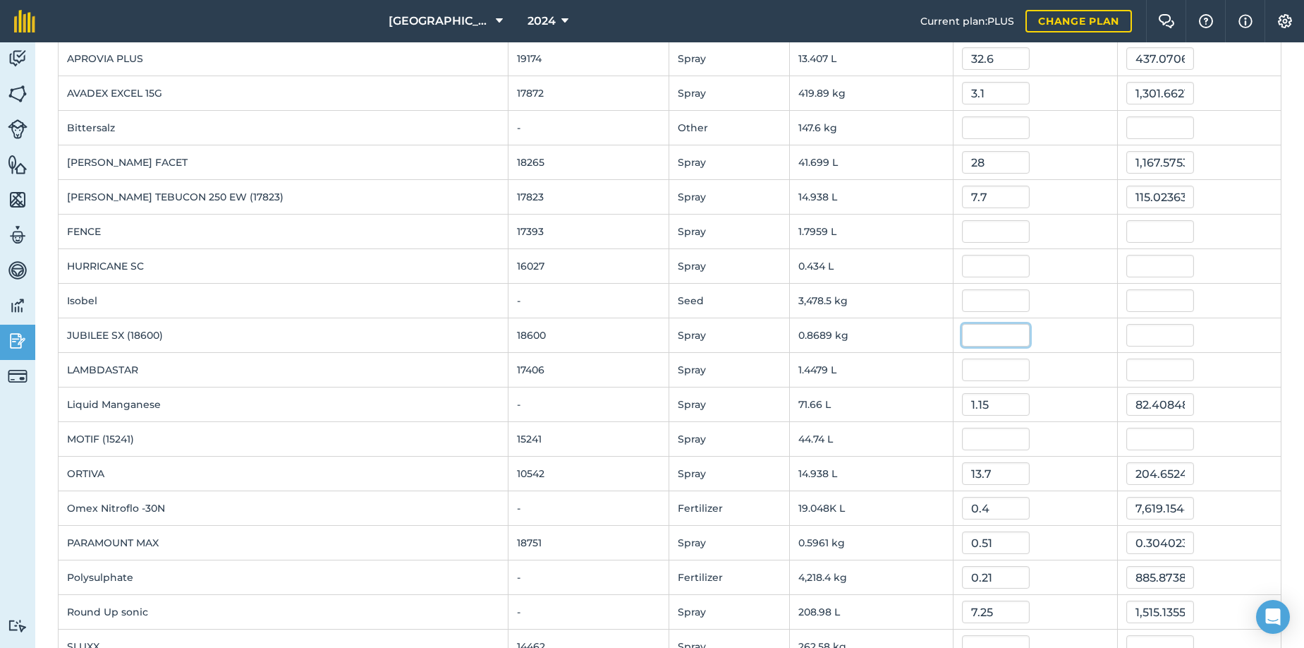
click at [964, 330] on input "text" at bounding box center [996, 335] width 68 height 23
type input "0.27"
type input "0.23461380000000004"
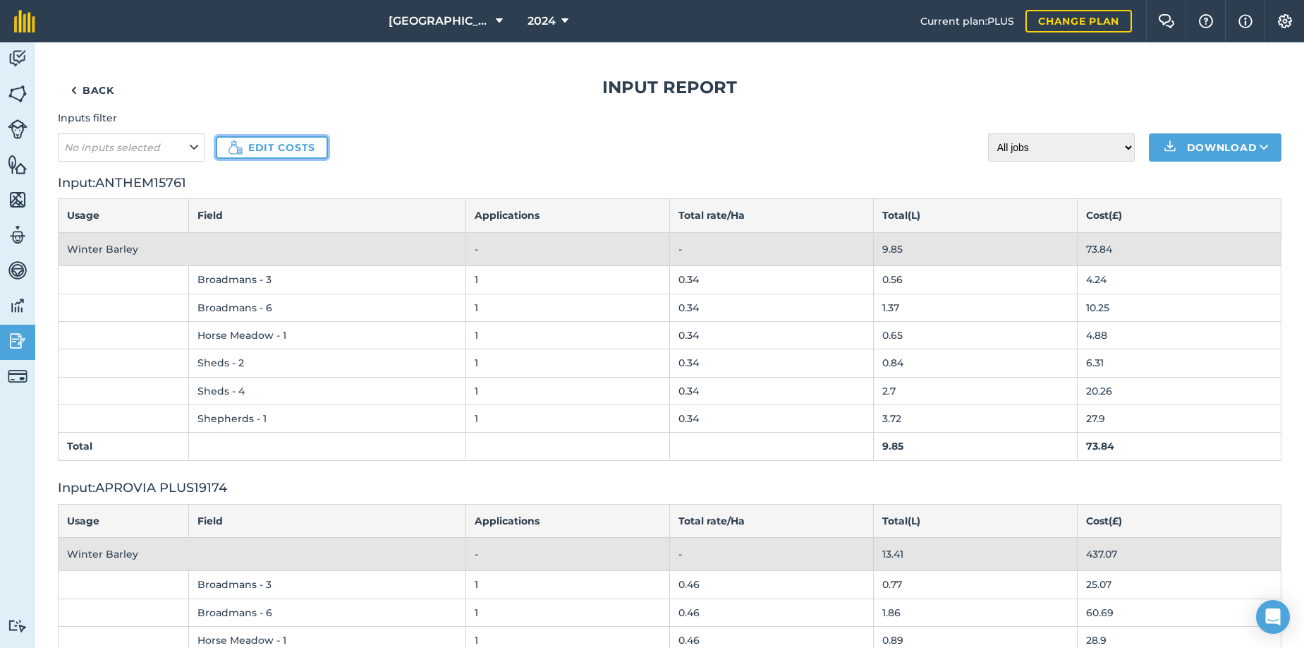
click at [260, 146] on link "Edit costs" at bounding box center [272, 147] width 112 height 23
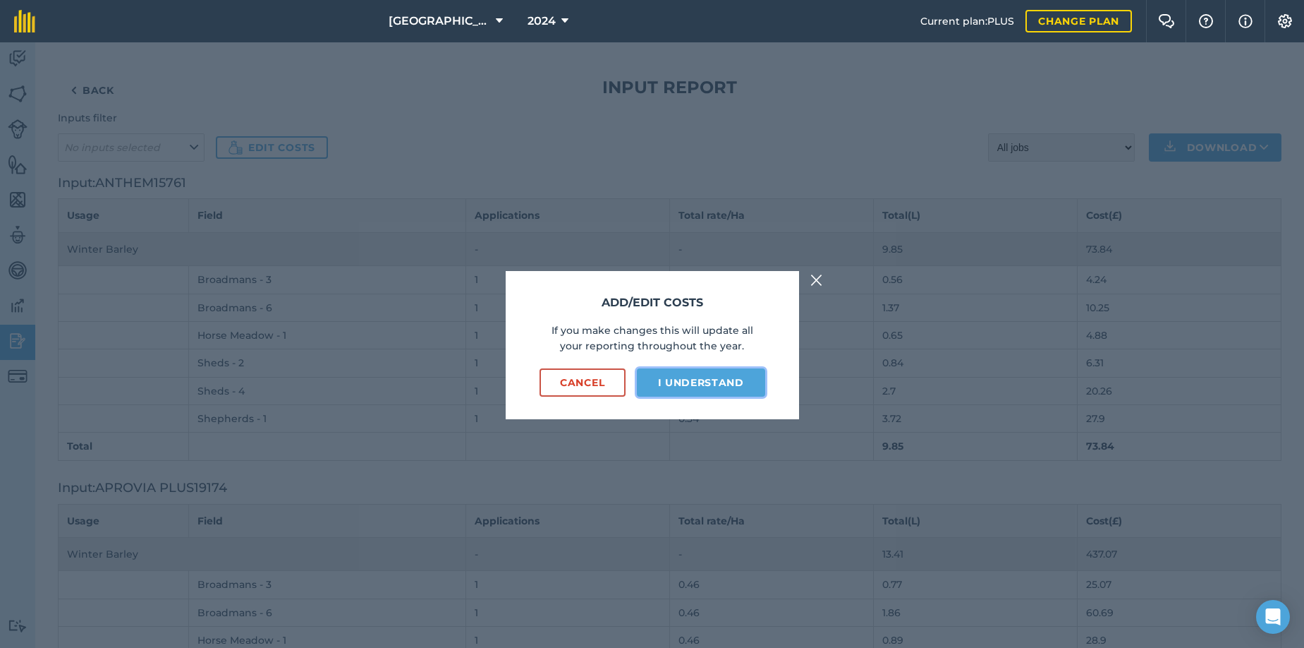
click at [701, 381] on button "I understand" at bounding box center [701, 382] width 128 height 28
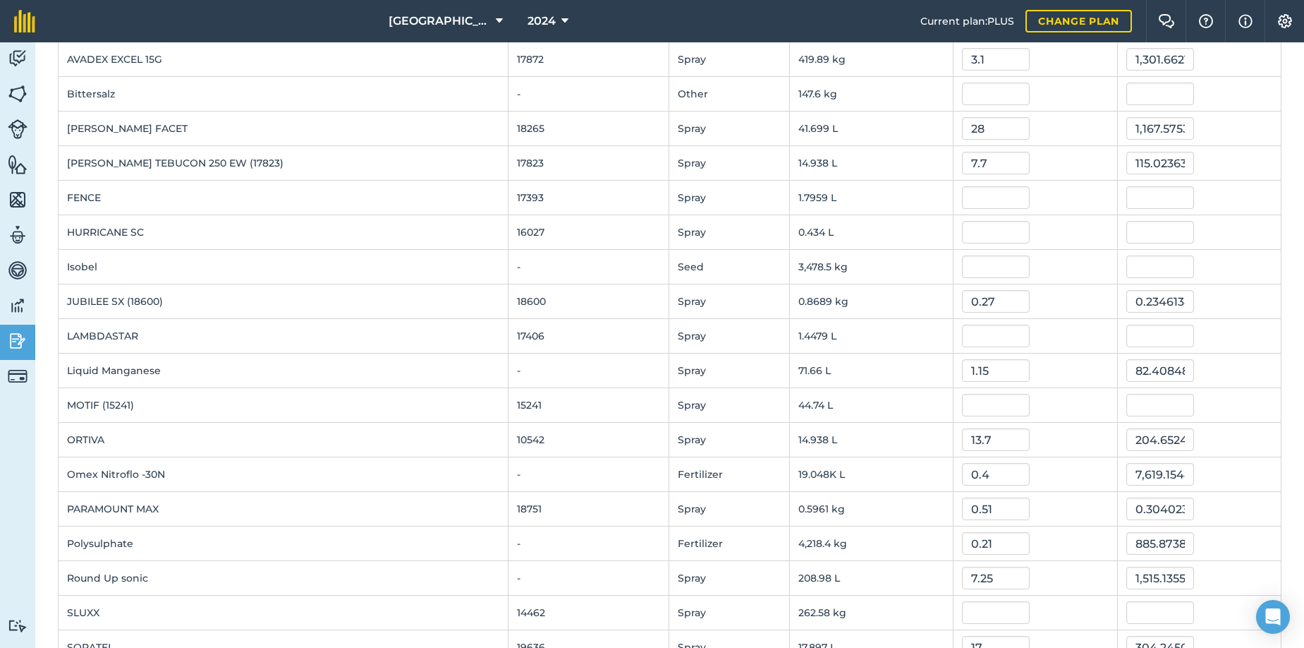
scroll to position [212, 0]
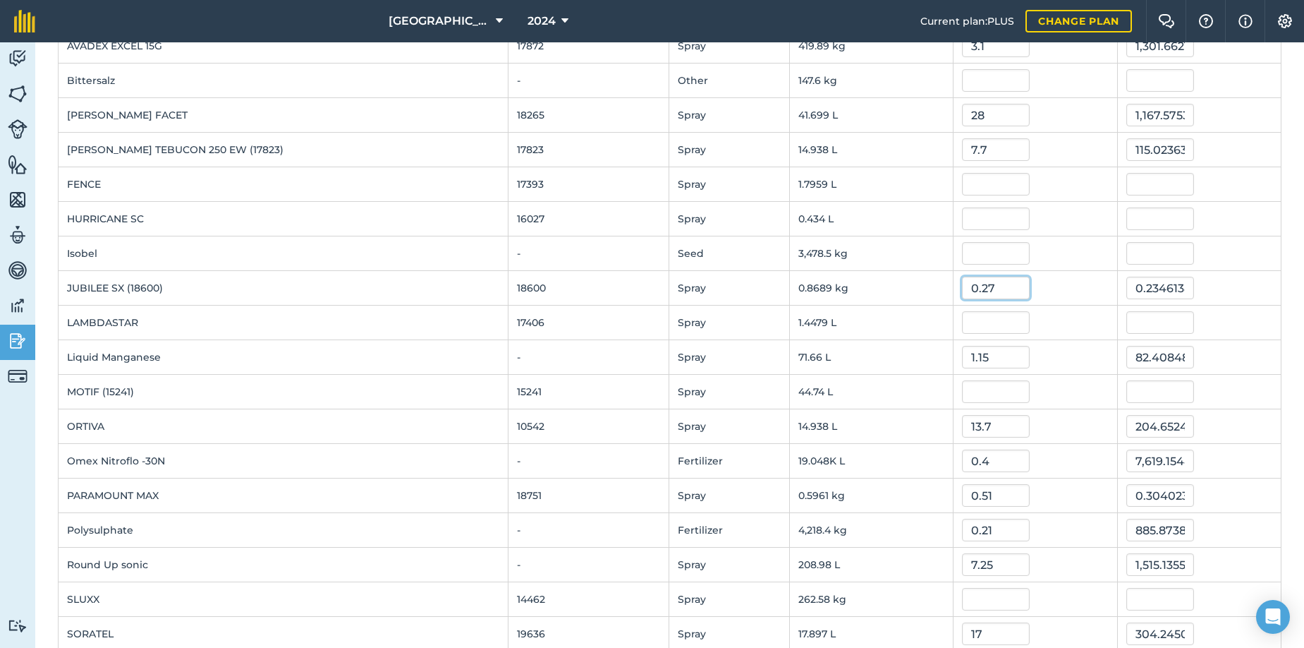
click at [969, 290] on input "0.27" at bounding box center [996, 288] width 68 height 23
type input "0"
type input "27"
type input "23.461380000000002"
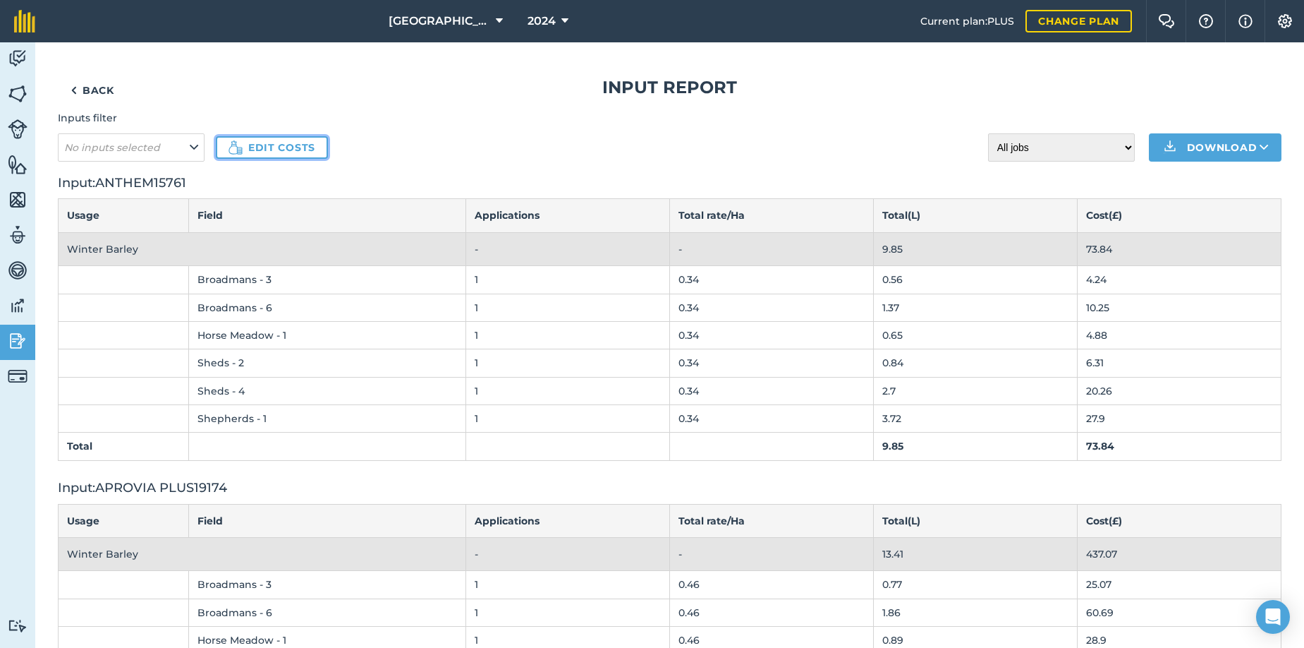
click at [279, 144] on link "Edit costs" at bounding box center [272, 147] width 112 height 23
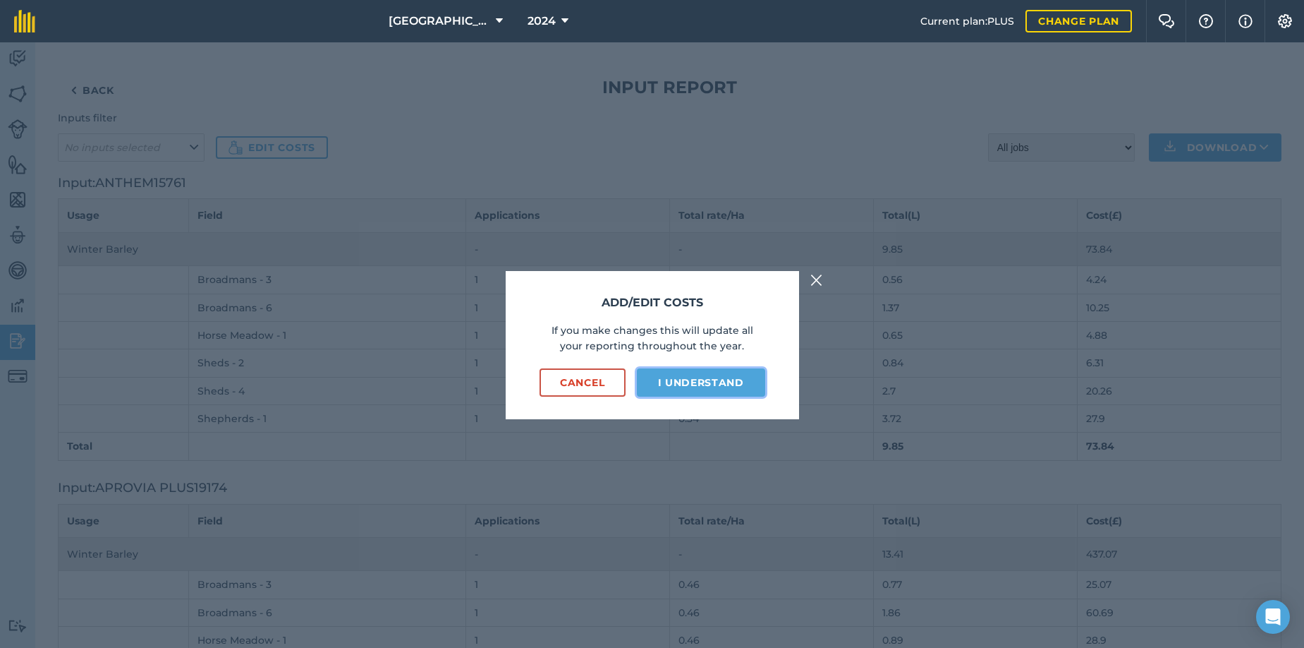
click at [689, 386] on button "I understand" at bounding box center [701, 382] width 128 height 28
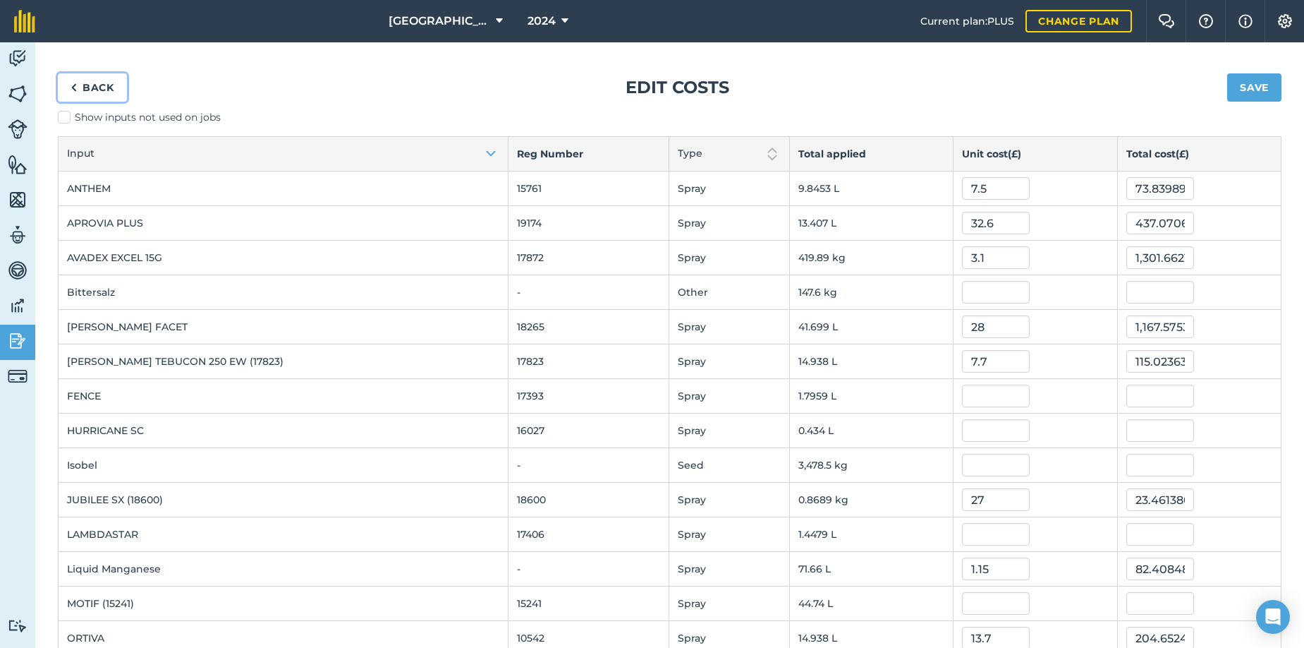
click at [86, 85] on link "Back" at bounding box center [92, 87] width 69 height 28
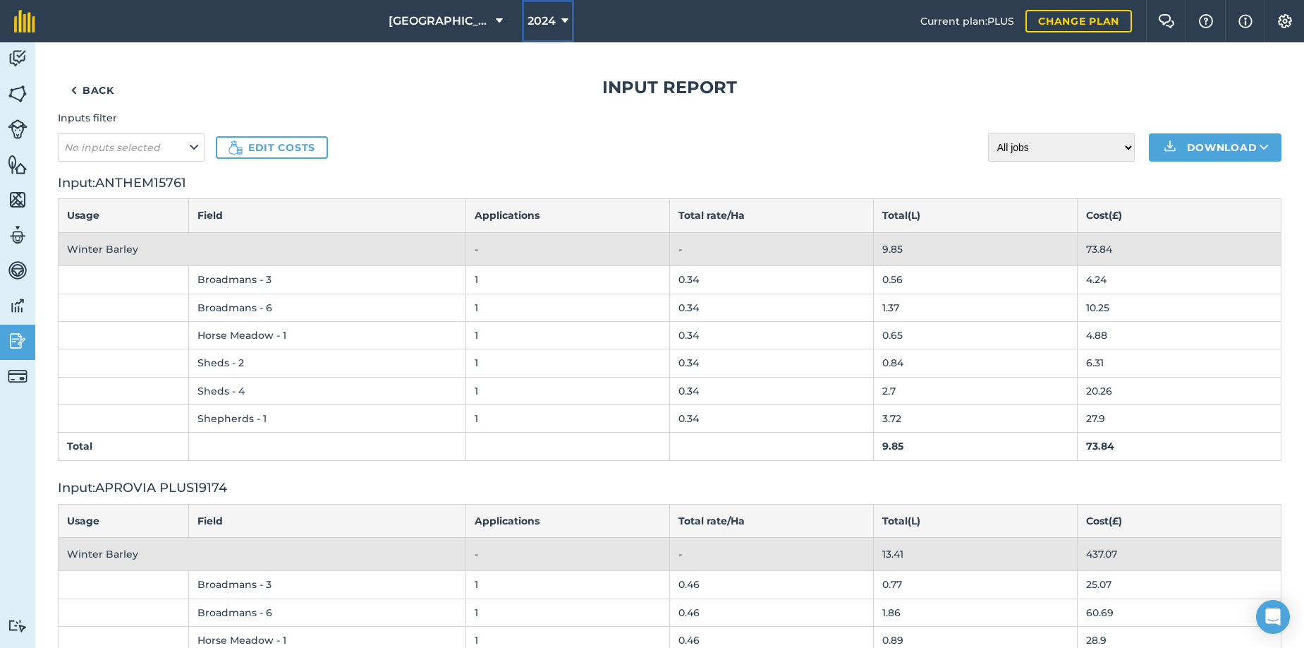
click at [562, 17] on icon at bounding box center [565, 21] width 7 height 17
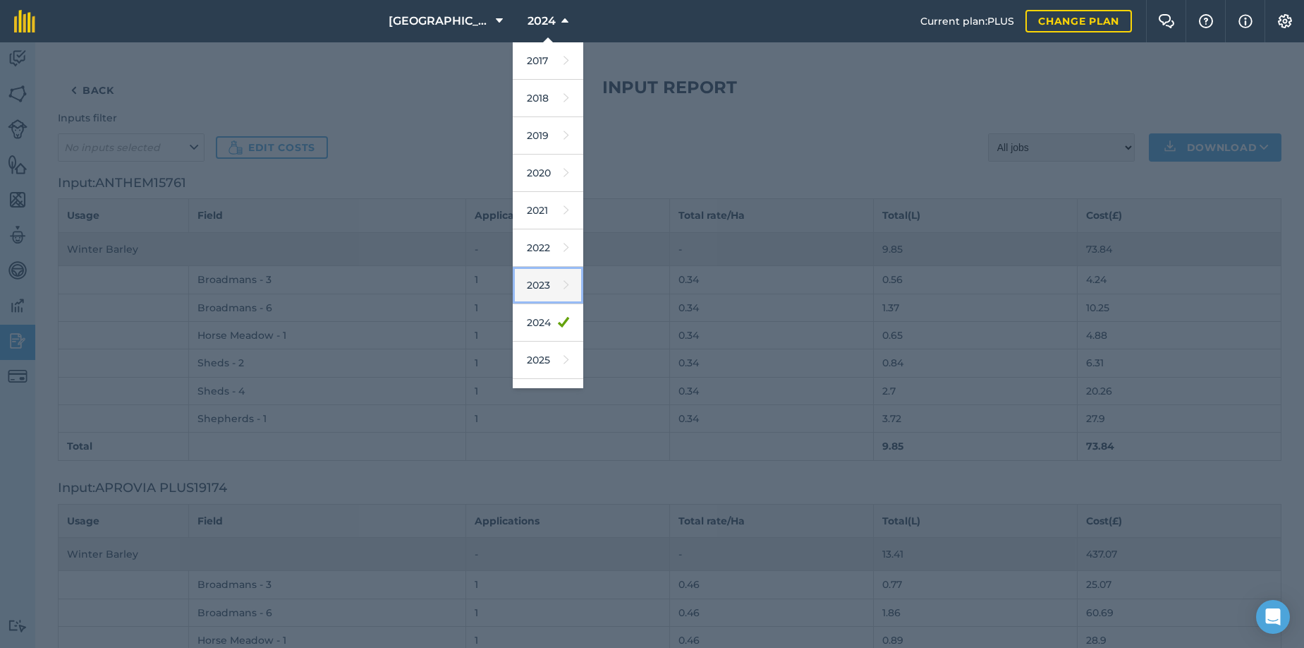
click at [531, 279] on link "2023" at bounding box center [548, 285] width 71 height 37
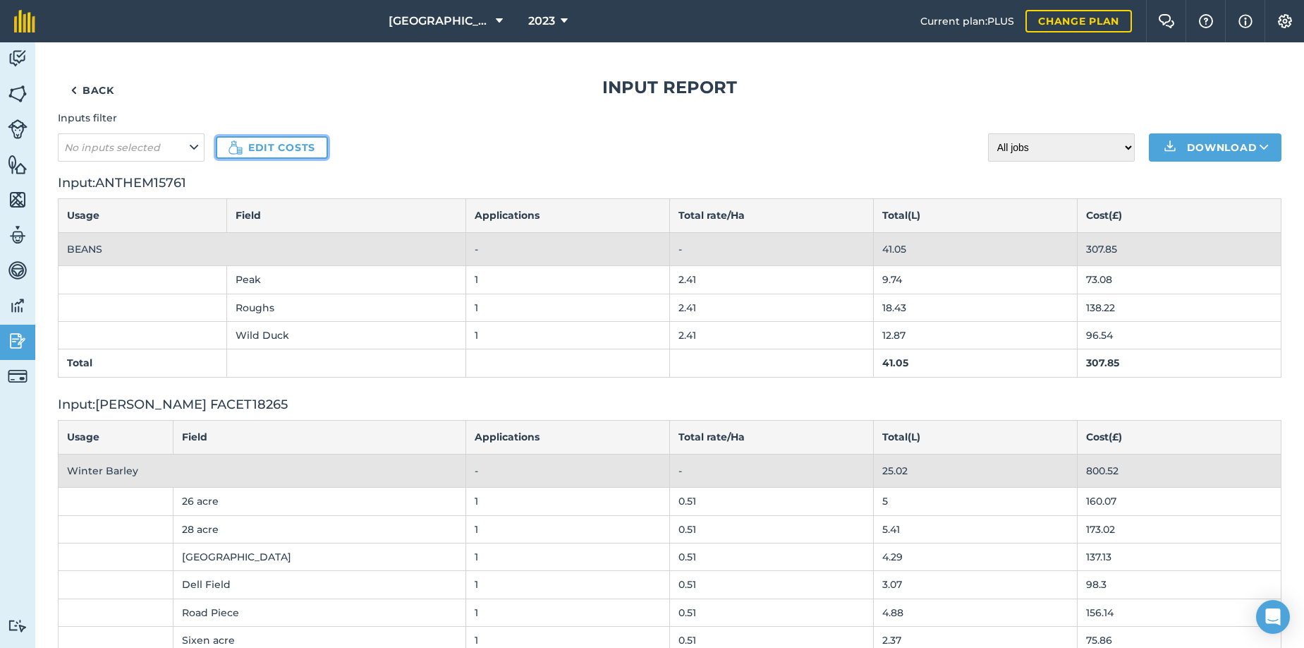
click at [249, 146] on link "Edit costs" at bounding box center [272, 147] width 112 height 23
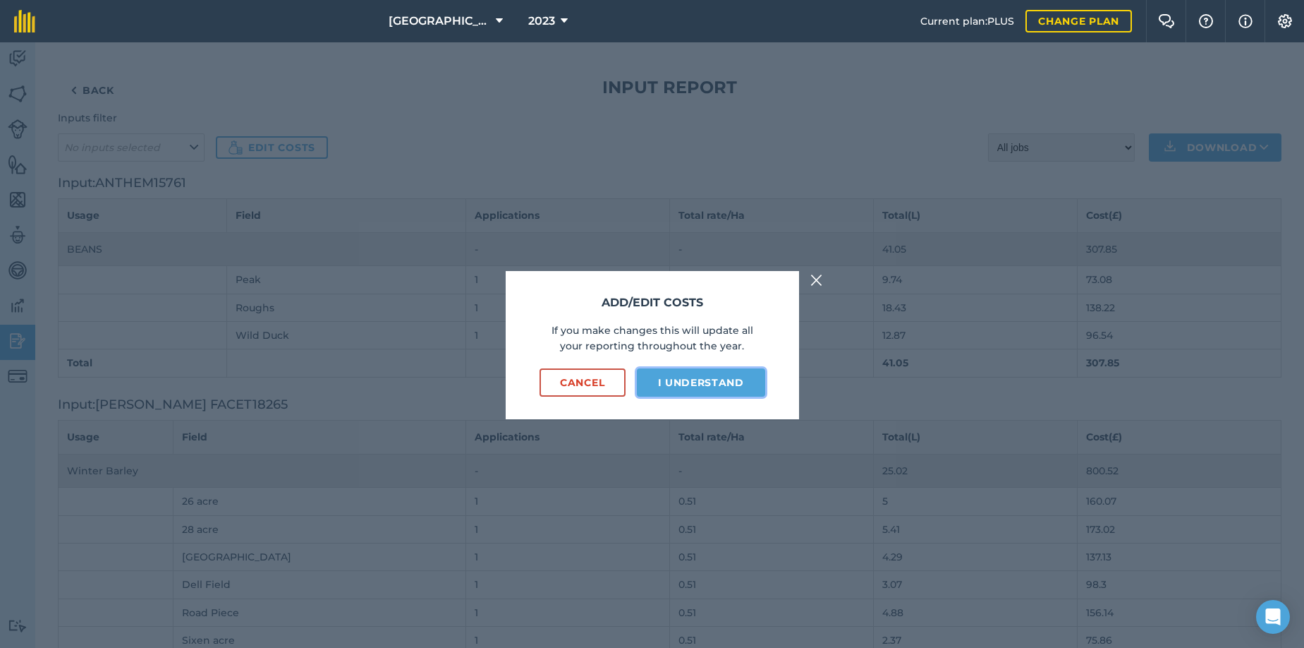
click at [701, 377] on button "I understand" at bounding box center [701, 382] width 128 height 28
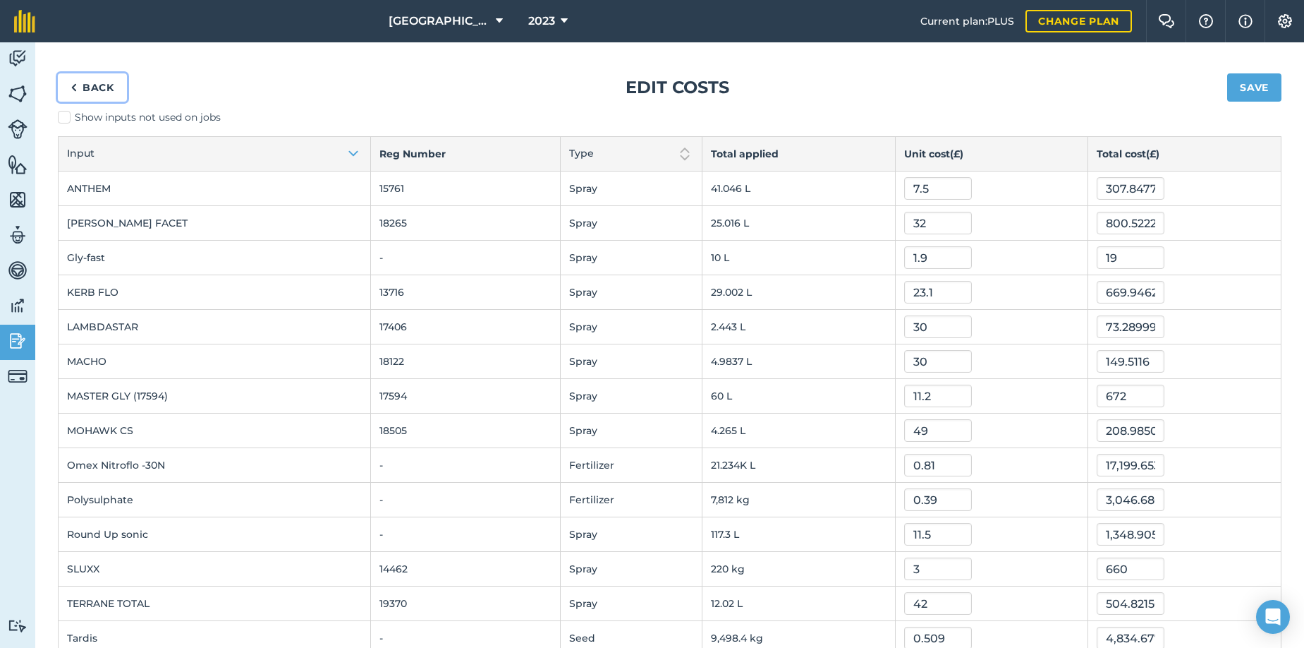
click at [78, 85] on link "Back" at bounding box center [92, 87] width 69 height 28
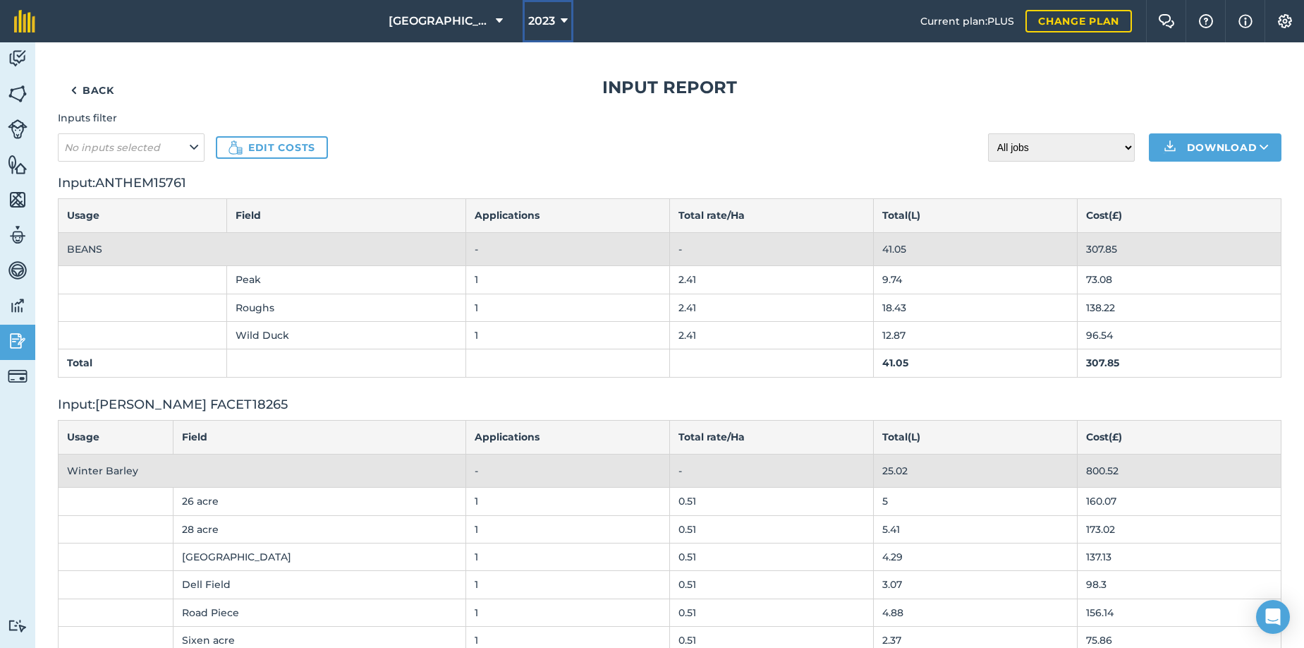
click at [561, 20] on icon at bounding box center [564, 21] width 7 height 17
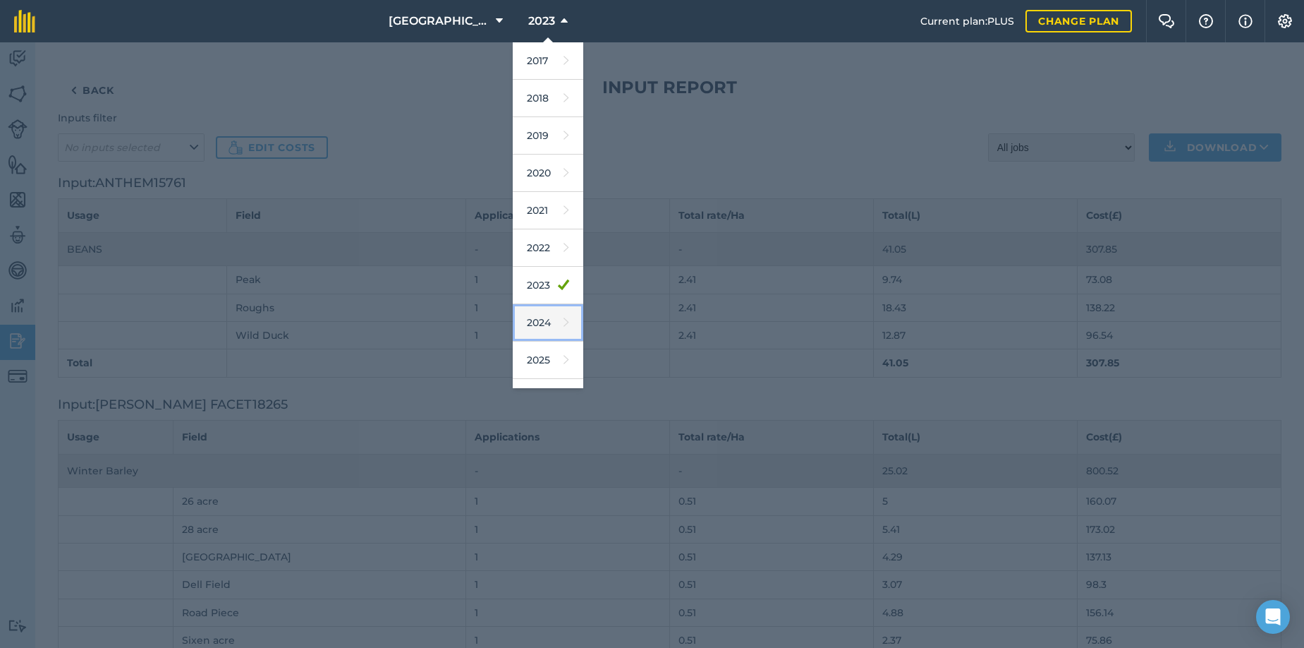
click at [564, 325] on icon at bounding box center [567, 323] width 6 height 20
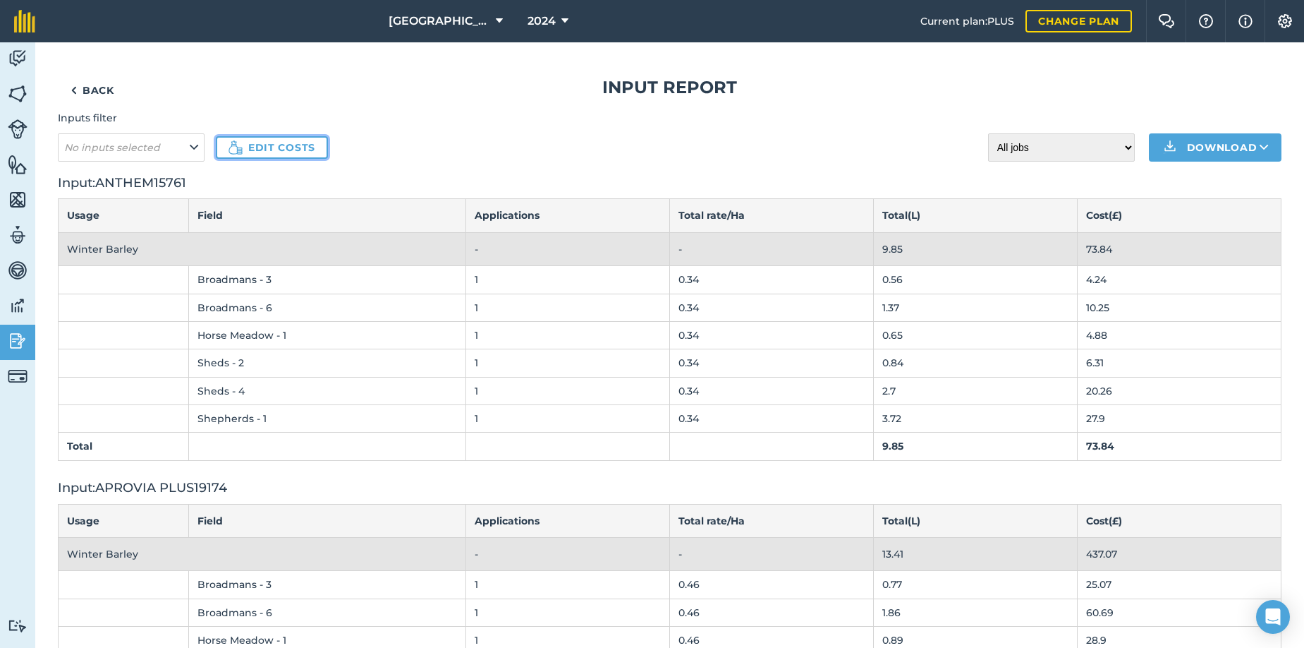
click at [286, 145] on link "Edit costs" at bounding box center [272, 147] width 112 height 23
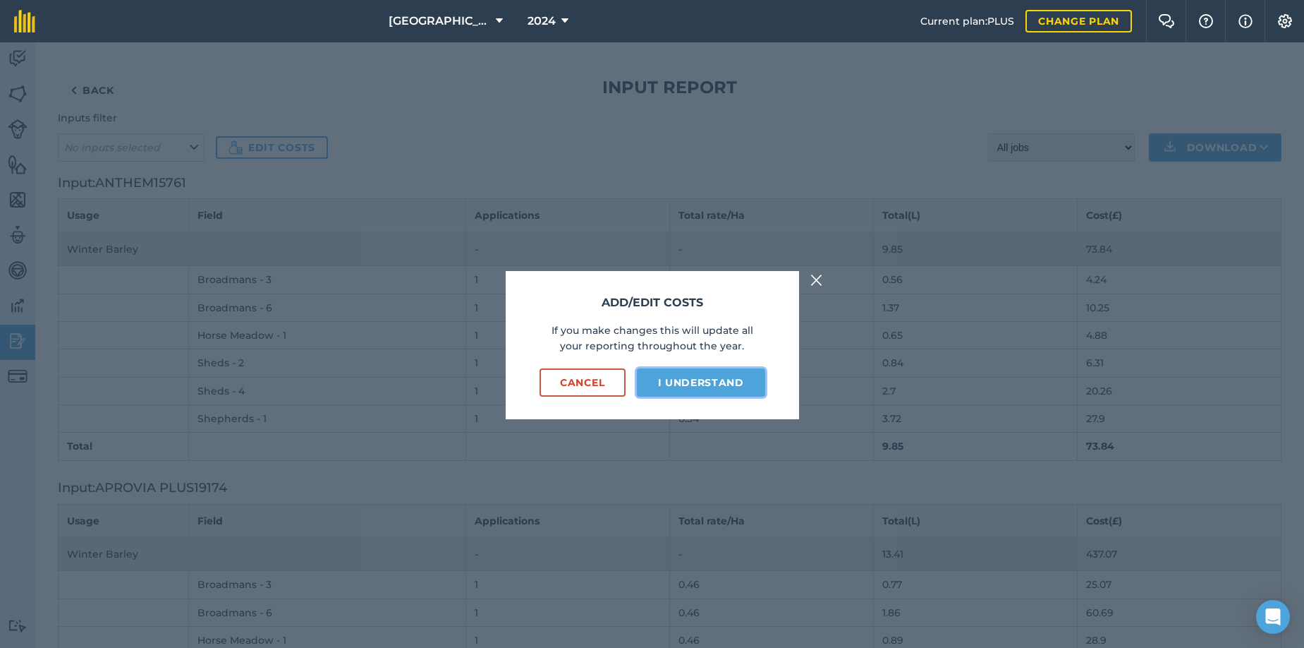
click at [676, 382] on button "I understand" at bounding box center [701, 382] width 128 height 28
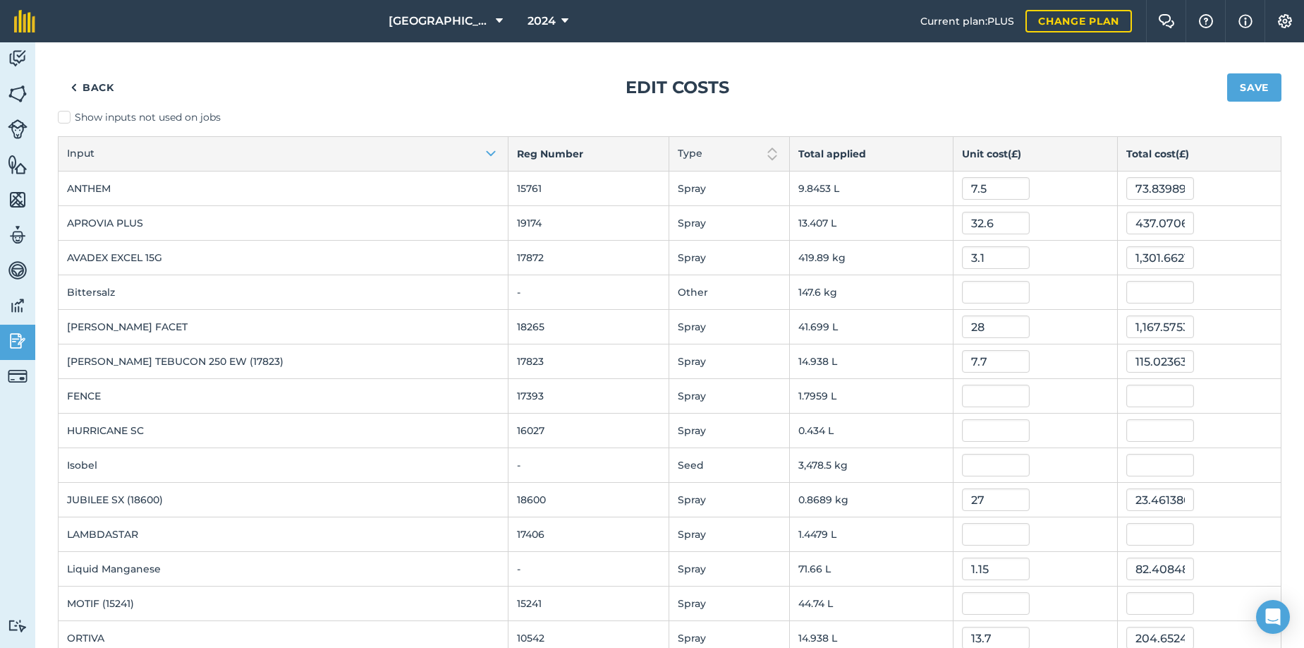
scroll to position [71, 0]
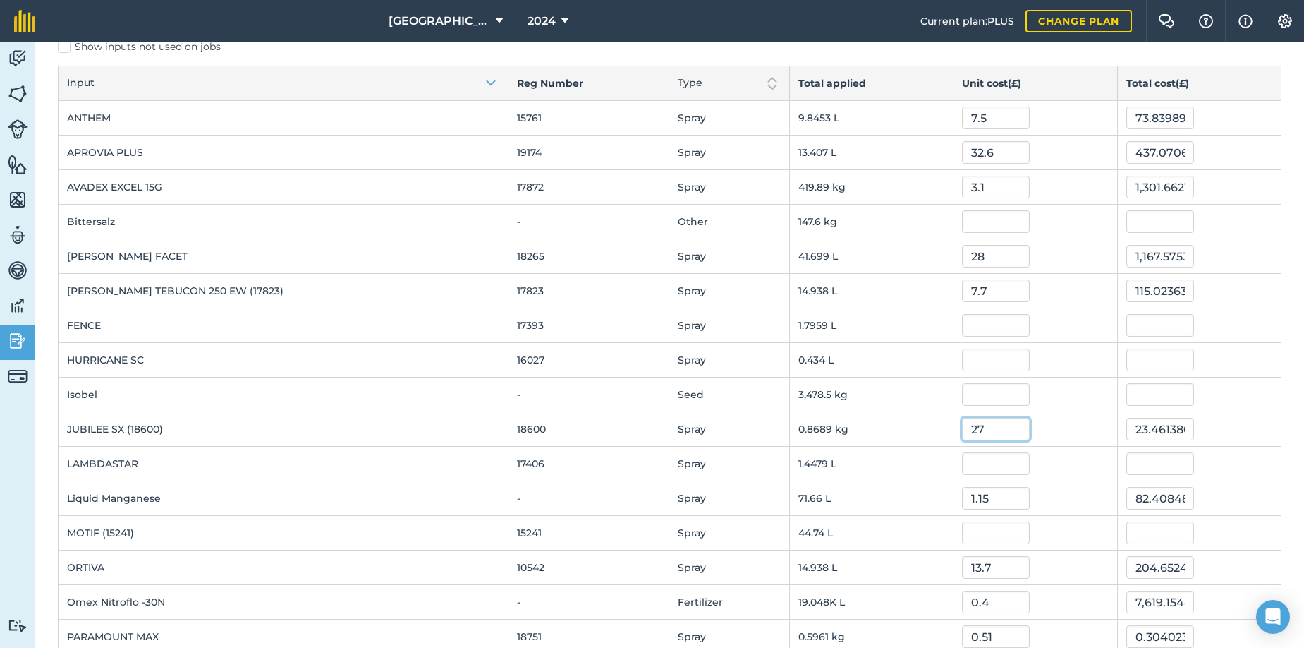
click at [962, 432] on input "27" at bounding box center [996, 429] width 68 height 23
type input "270"
click at [1228, 3] on button "Save" at bounding box center [1255, 17] width 54 height 28
type input "234.61380000000003"
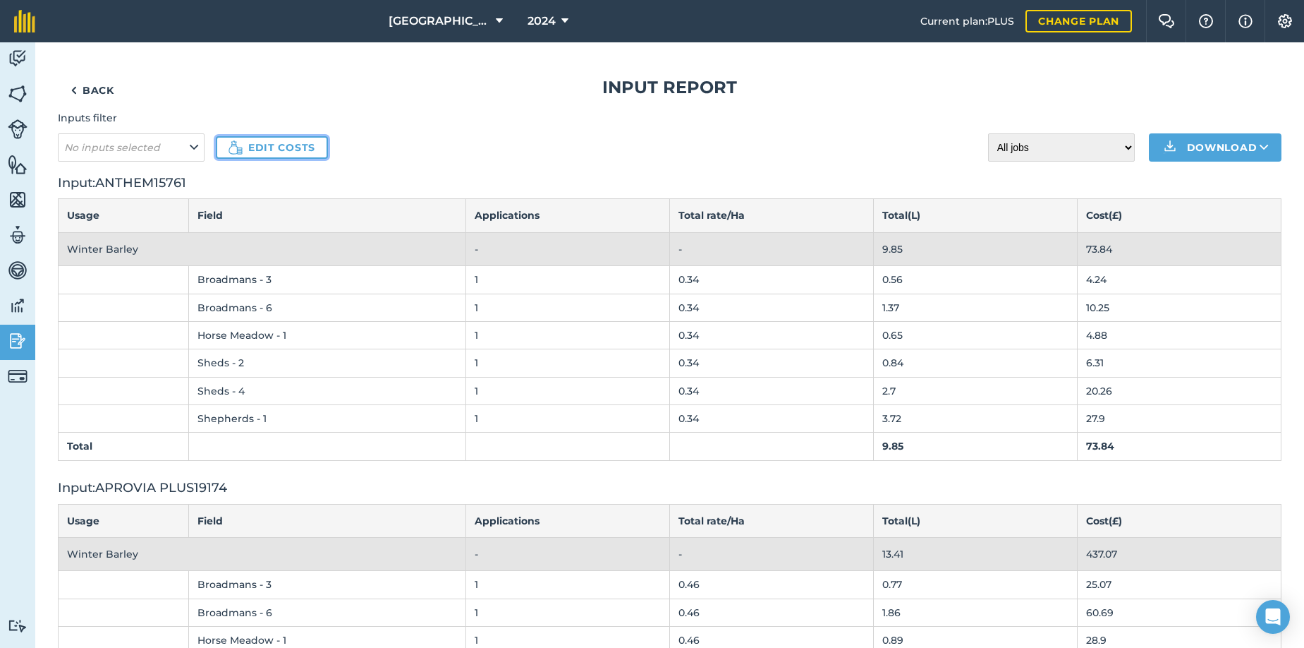
click at [253, 149] on link "Edit costs" at bounding box center [272, 147] width 112 height 23
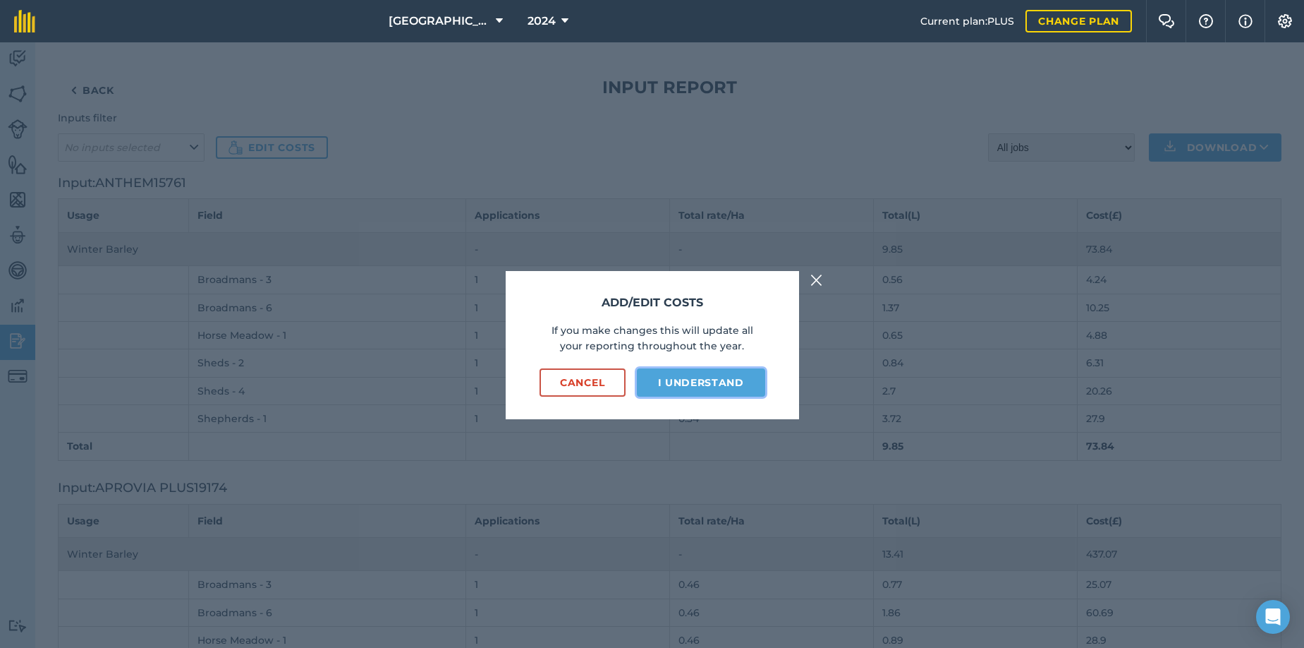
click at [725, 384] on button "I understand" at bounding box center [701, 382] width 128 height 28
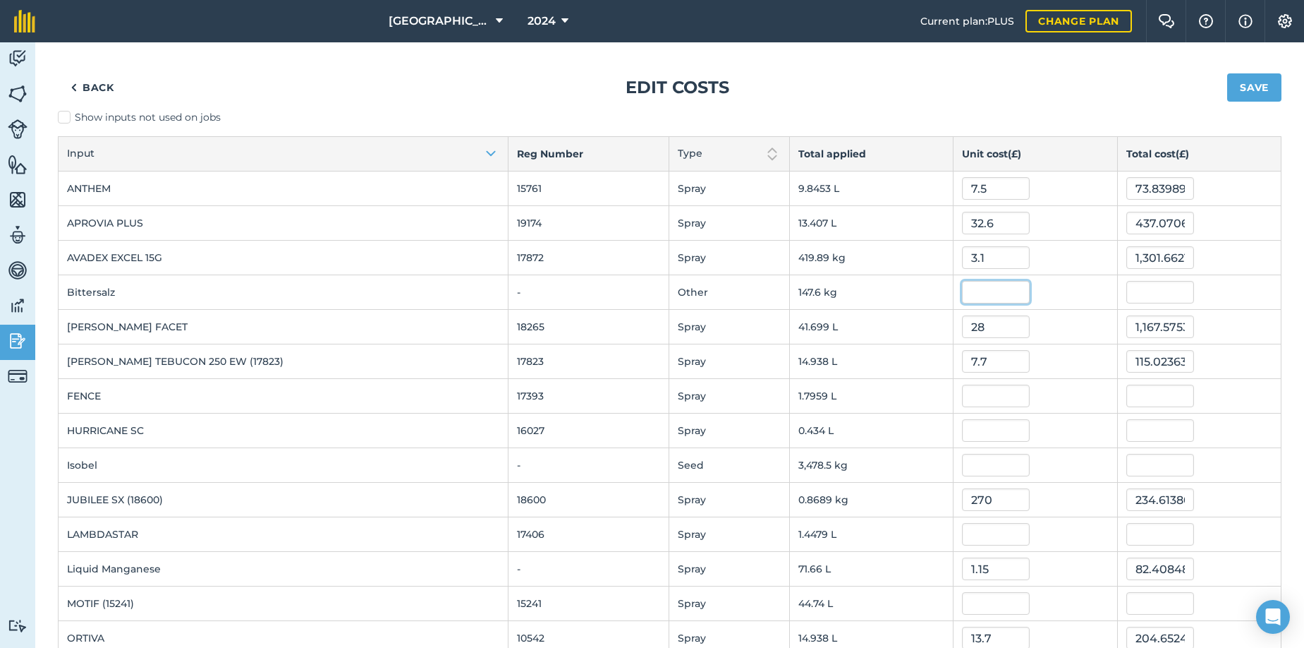
click at [962, 291] on input "text" at bounding box center [996, 292] width 68 height 23
type input "0.48"
click at [1228, 73] on button "Save" at bounding box center [1255, 87] width 54 height 28
type input "70.8474912"
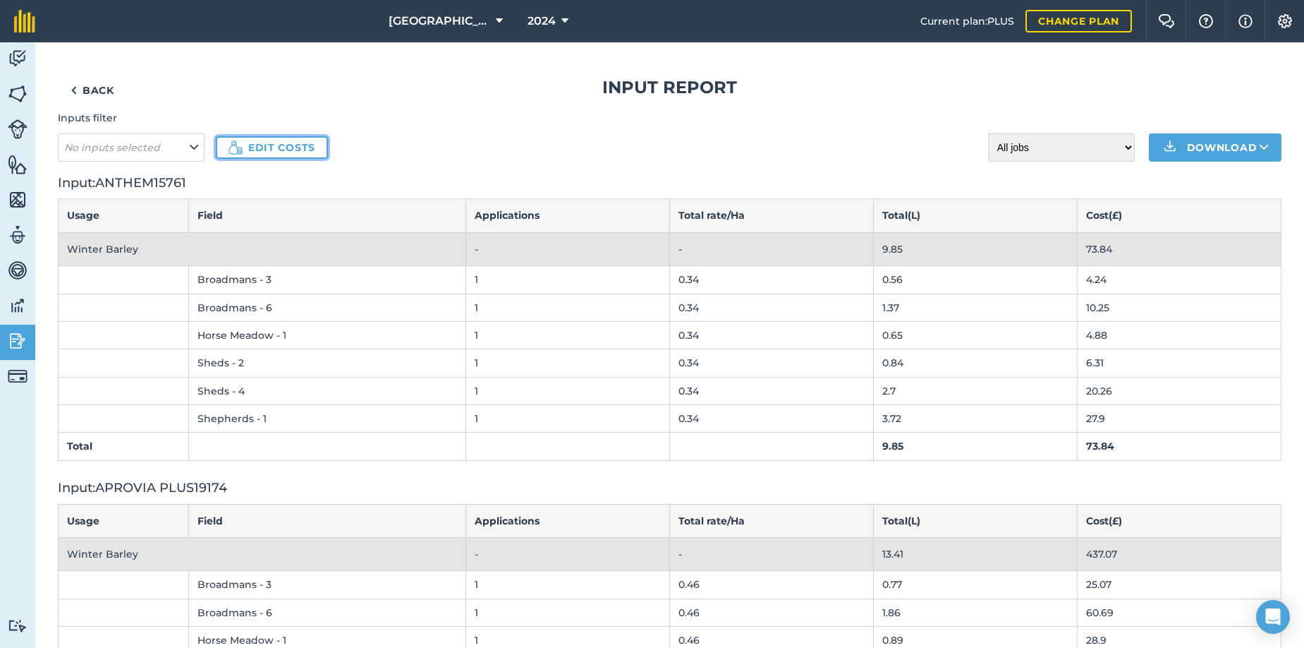
click at [275, 143] on link "Edit costs" at bounding box center [272, 147] width 112 height 23
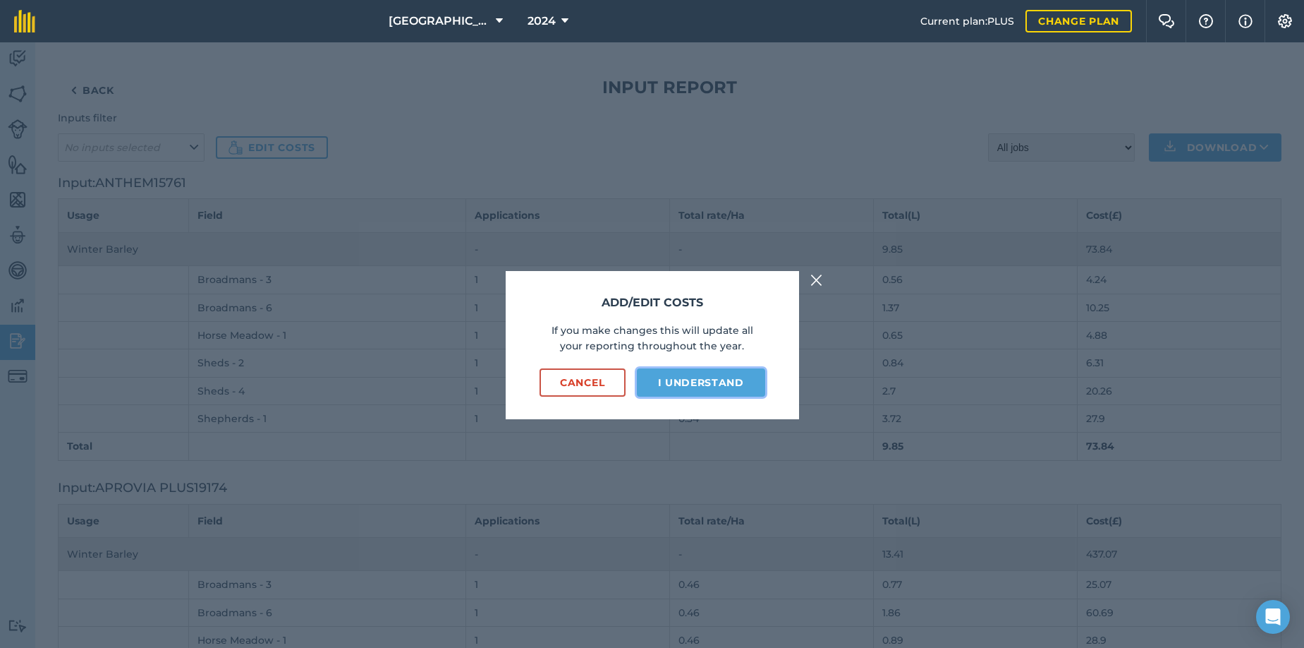
click at [671, 384] on button "I understand" at bounding box center [701, 382] width 128 height 28
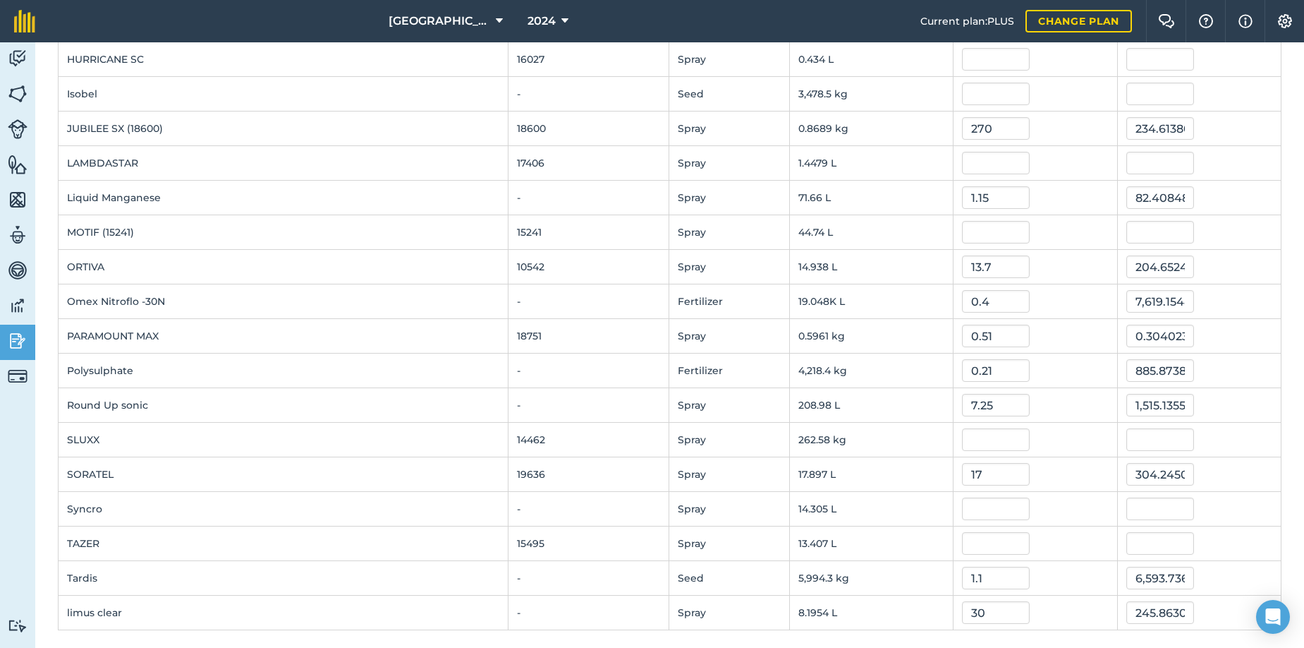
scroll to position [376, 0]
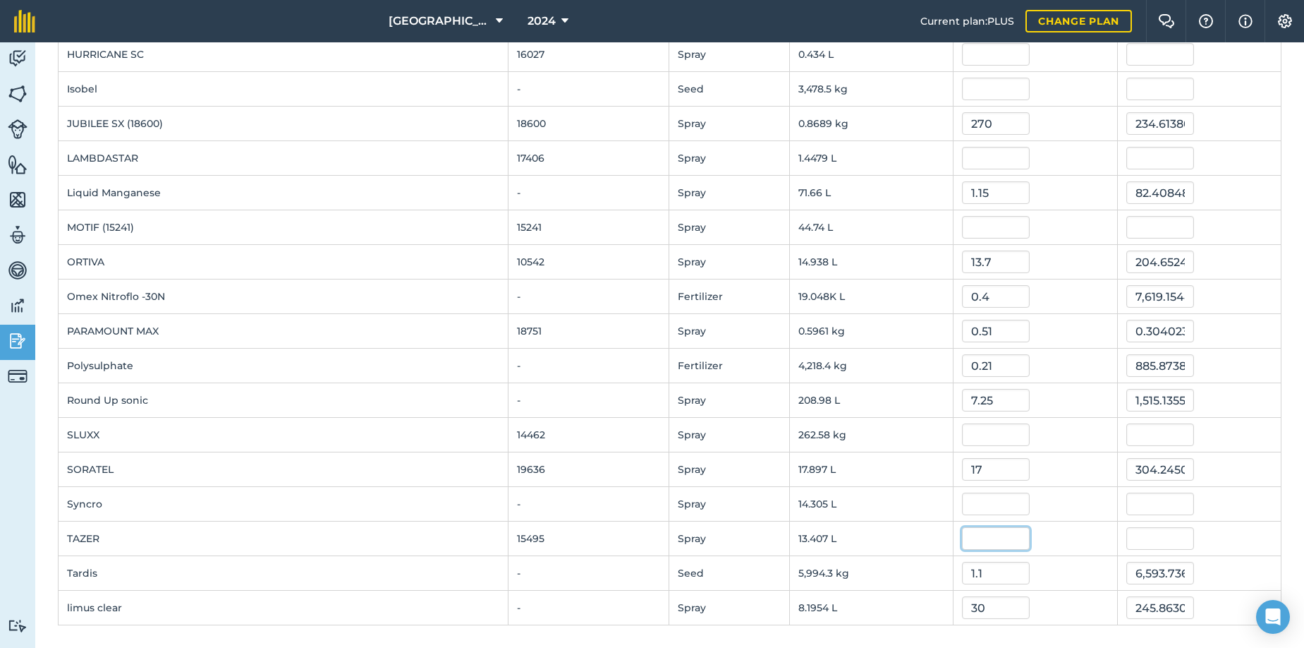
click at [962, 538] on input "text" at bounding box center [996, 538] width 68 height 23
type input "10.8"
type input "144.7963992"
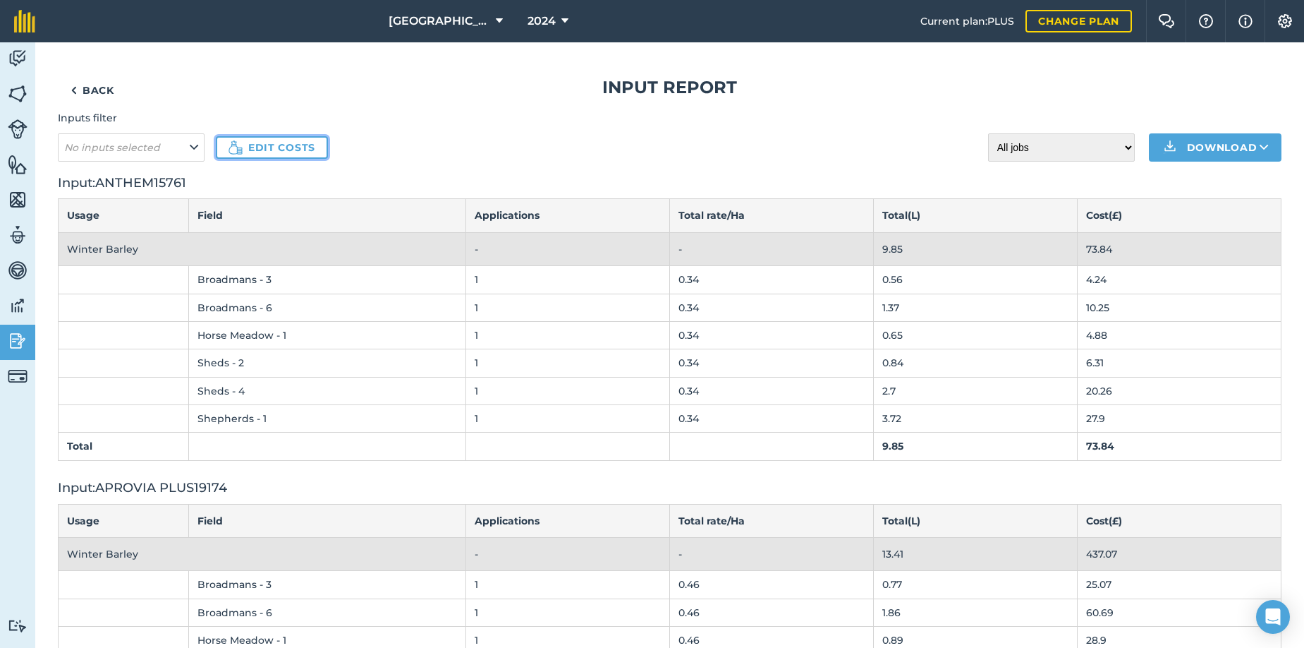
click at [264, 145] on link "Edit costs" at bounding box center [272, 147] width 112 height 23
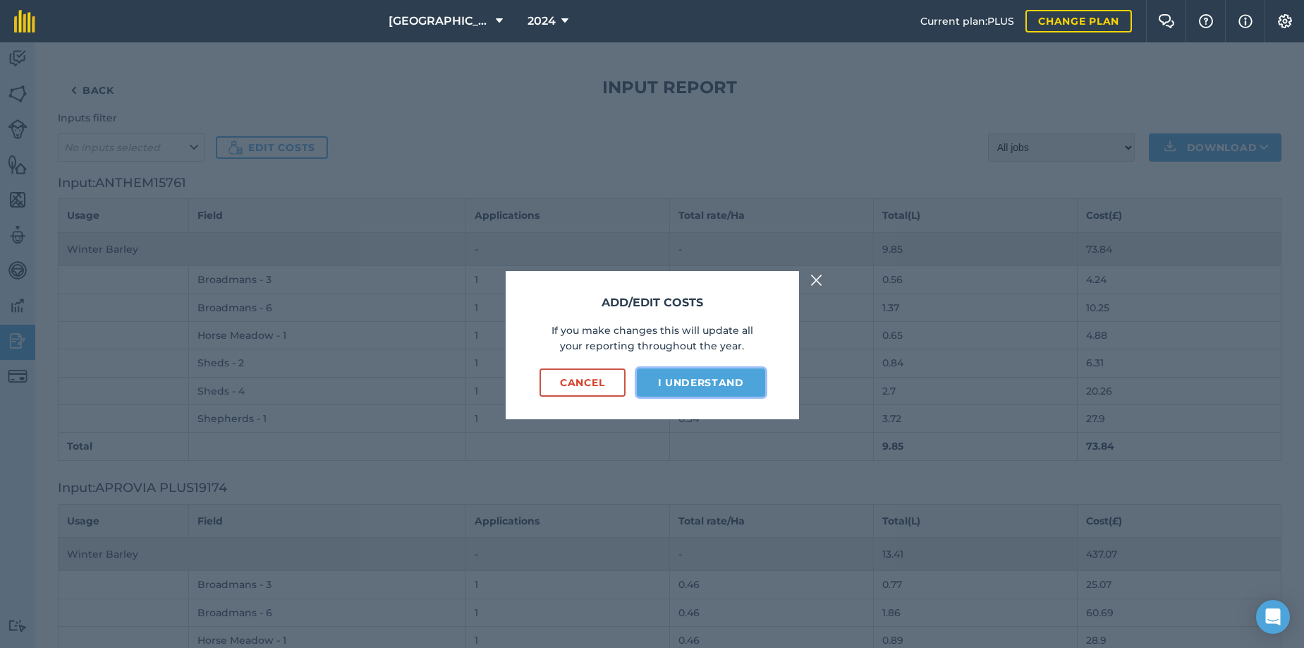
click at [702, 389] on button "I understand" at bounding box center [701, 382] width 128 height 28
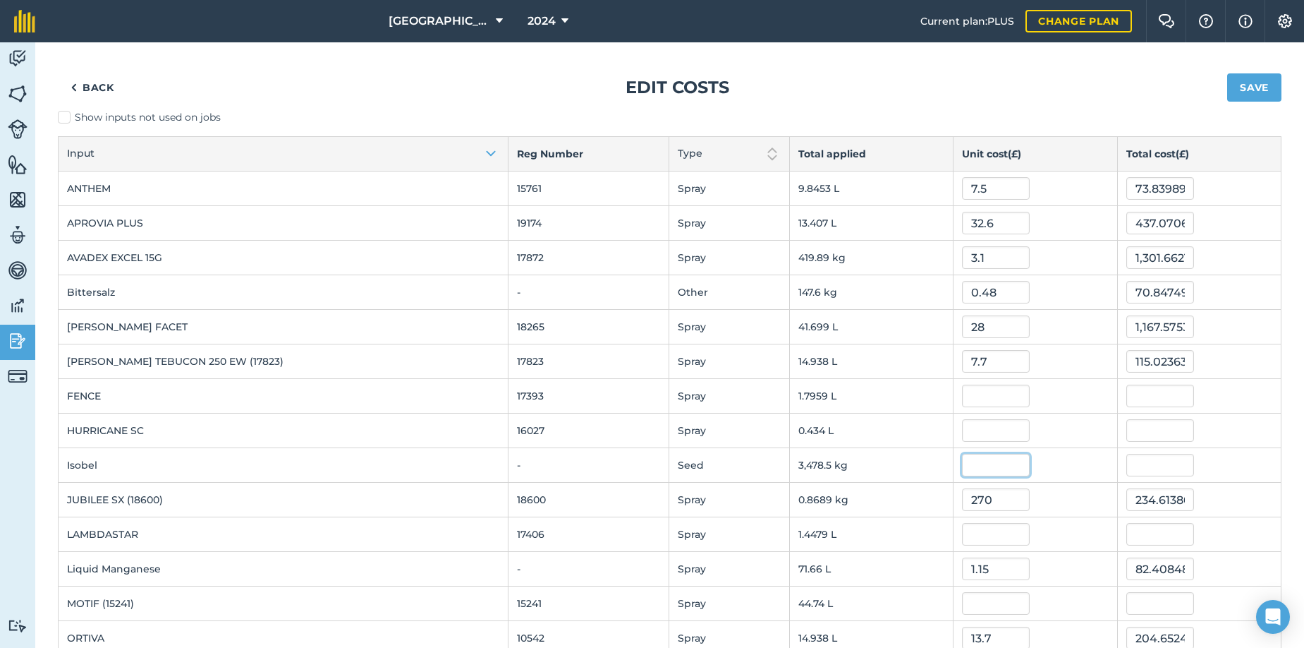
click at [962, 465] on input "text" at bounding box center [996, 465] width 68 height 23
click at [81, 85] on link "Back" at bounding box center [92, 87] width 69 height 28
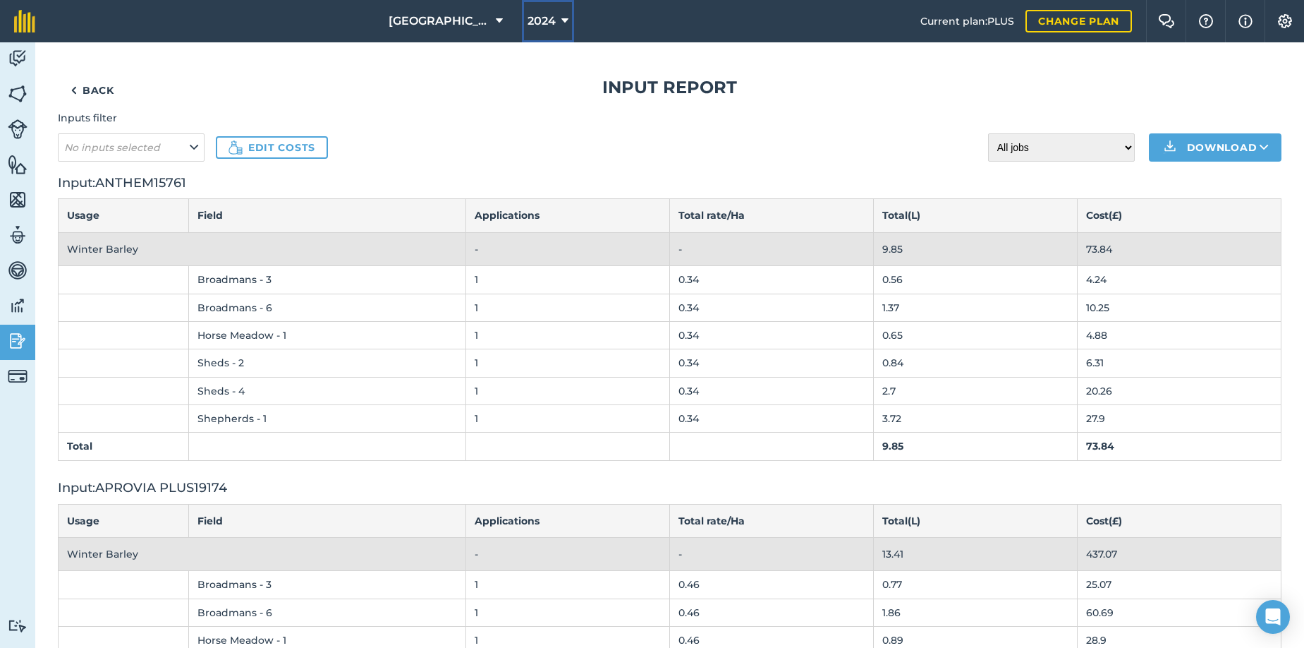
click at [543, 19] on button "2024" at bounding box center [548, 21] width 52 height 42
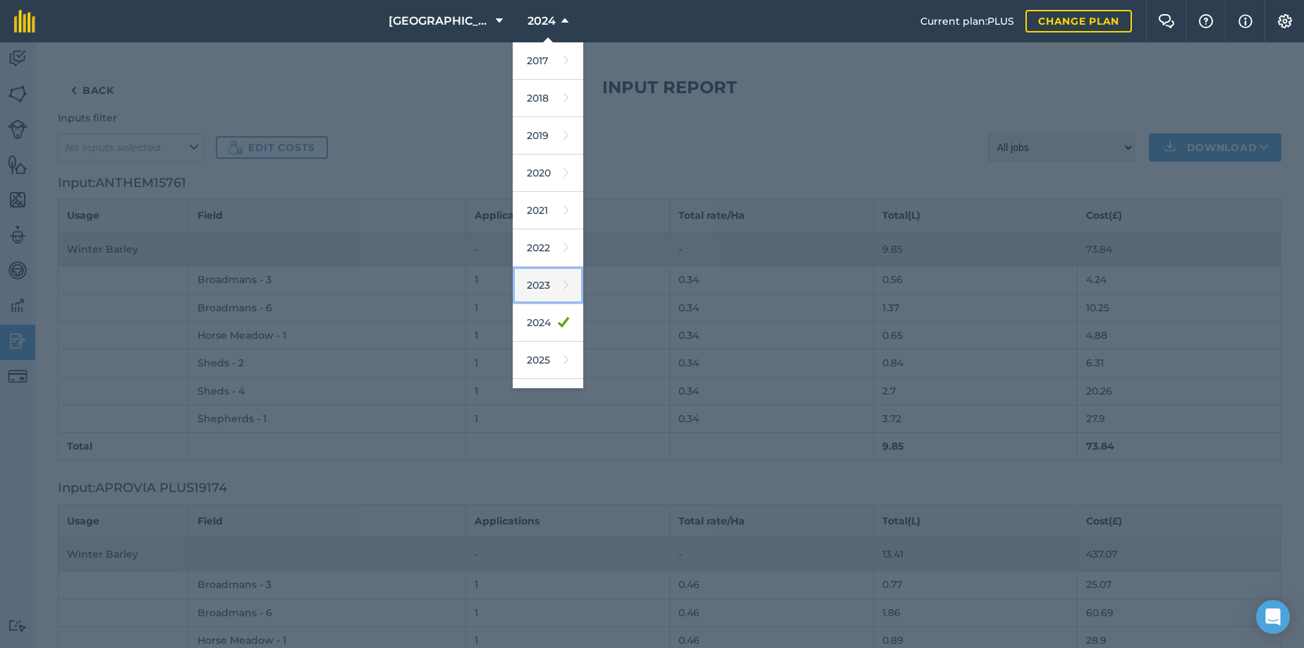
click at [530, 281] on link "2023" at bounding box center [548, 285] width 71 height 37
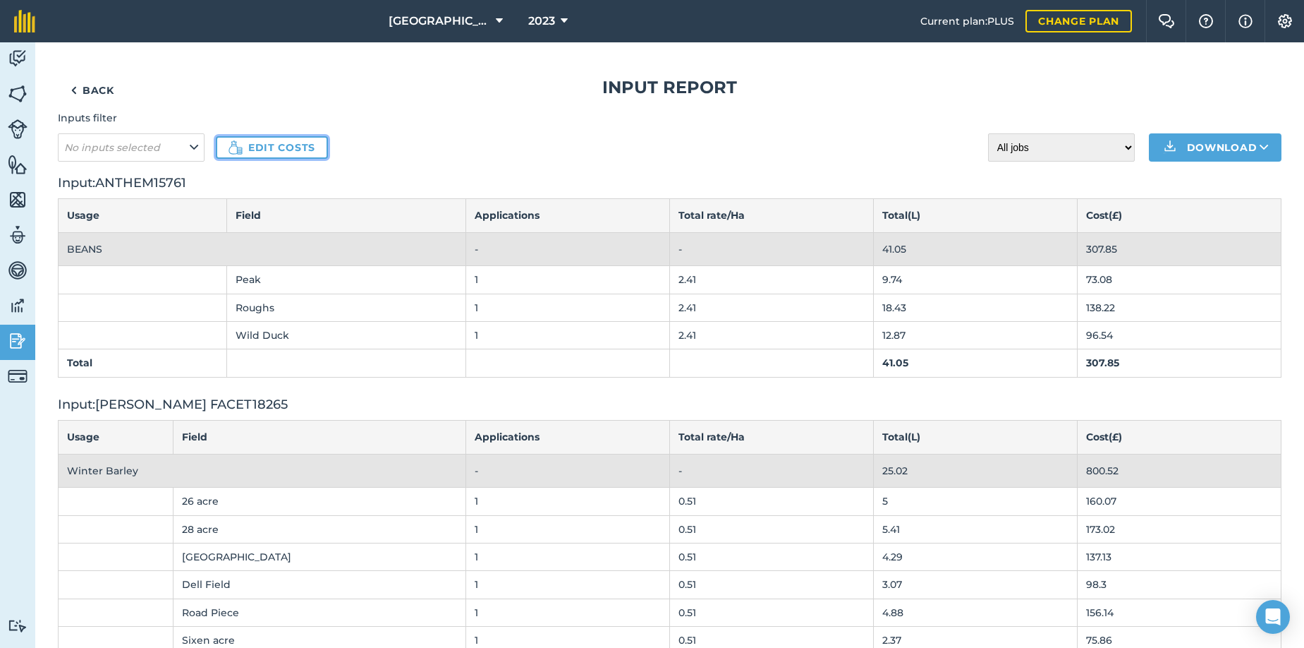
click at [279, 147] on link "Edit costs" at bounding box center [272, 147] width 112 height 23
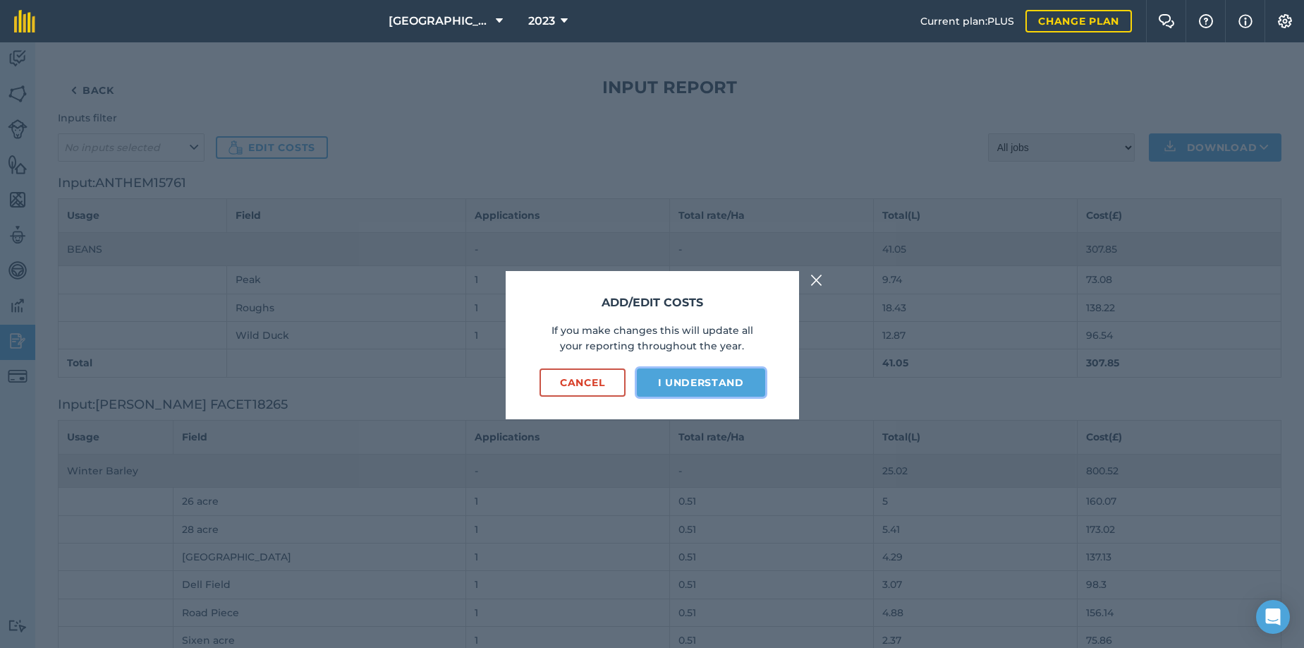
click at [684, 382] on button "I understand" at bounding box center [701, 382] width 128 height 28
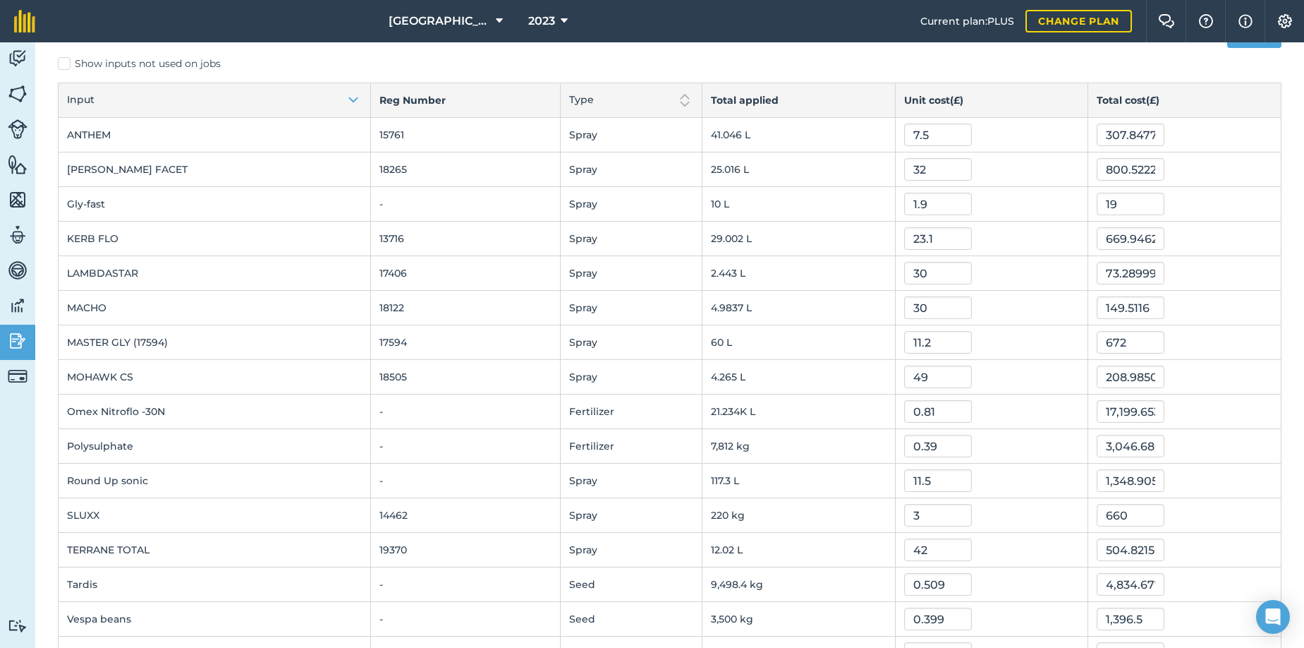
scroll to position [29, 0]
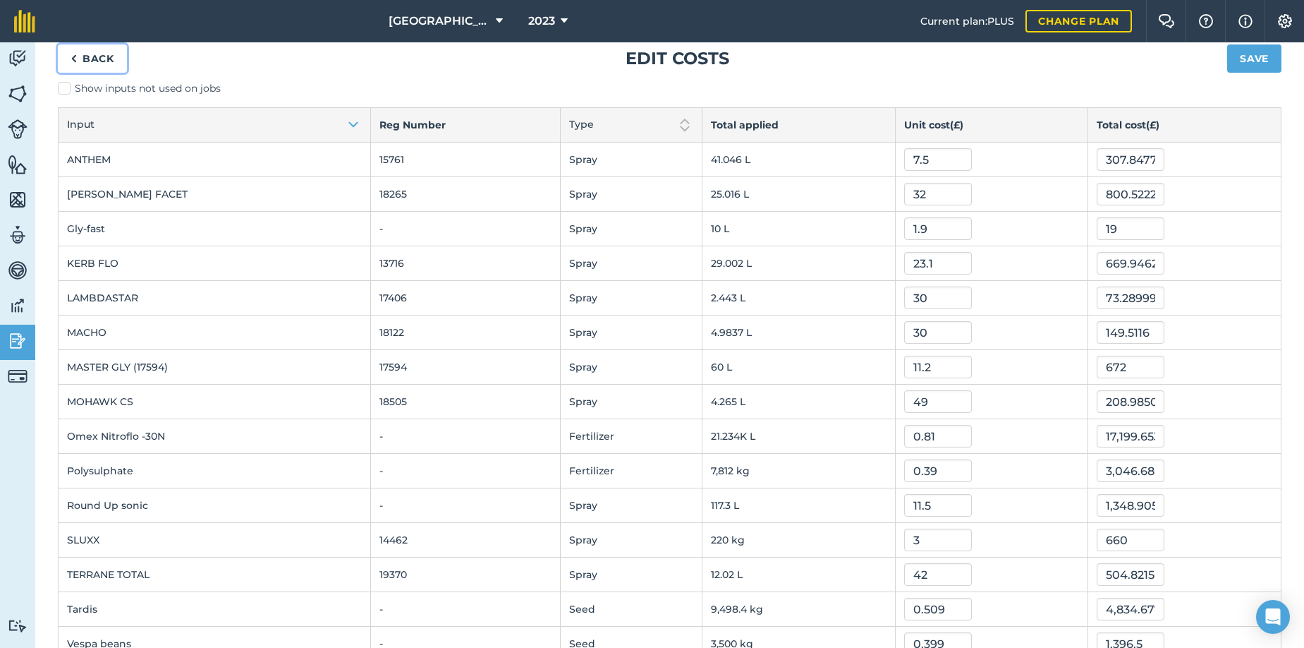
click at [85, 56] on link "Back" at bounding box center [92, 58] width 69 height 28
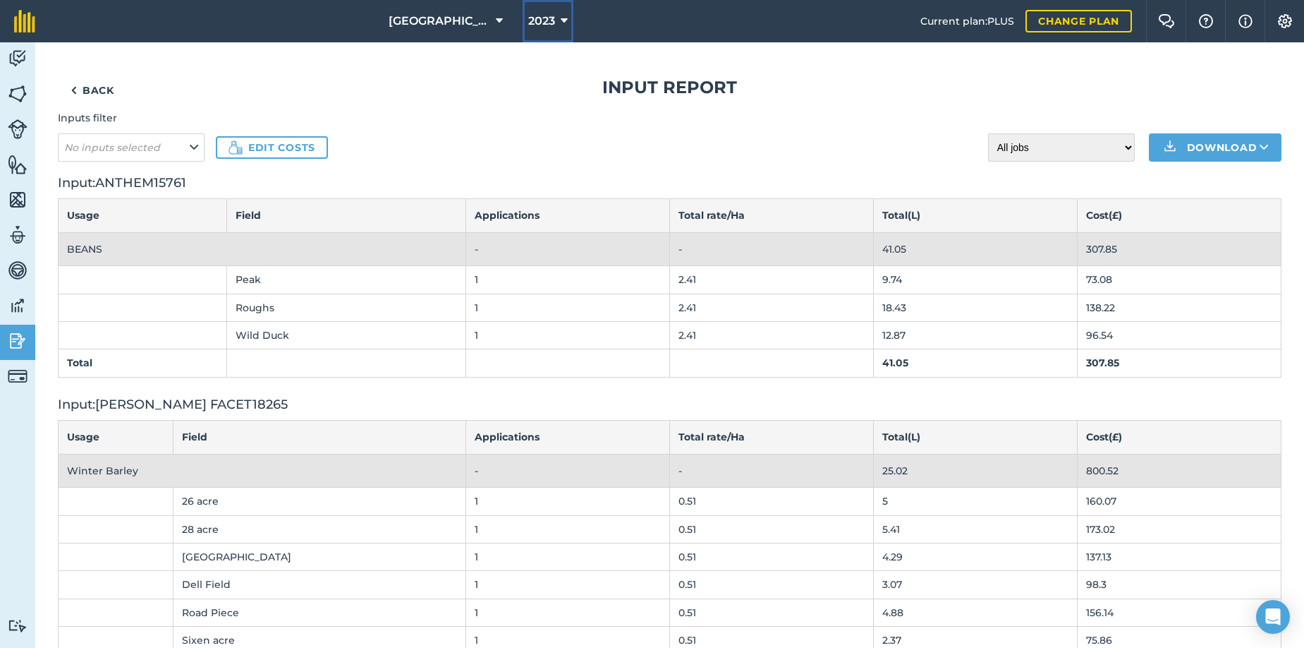
click at [561, 20] on icon at bounding box center [564, 21] width 7 height 17
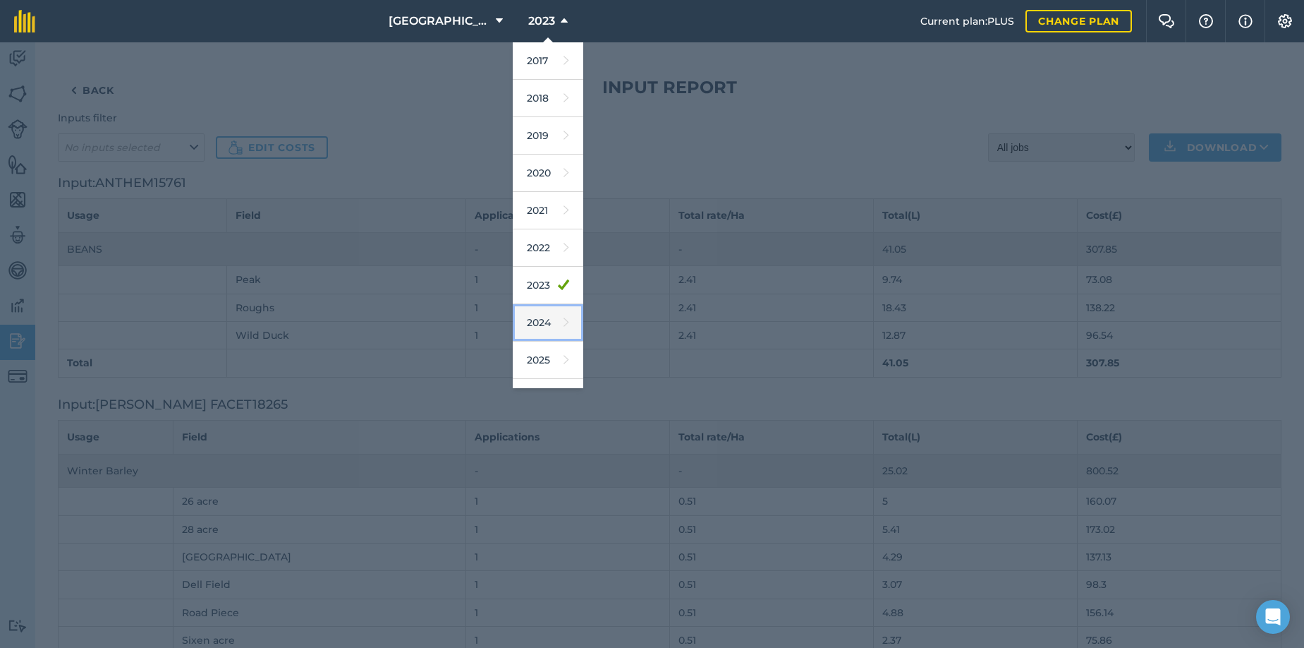
click at [525, 321] on link "2024" at bounding box center [548, 322] width 71 height 37
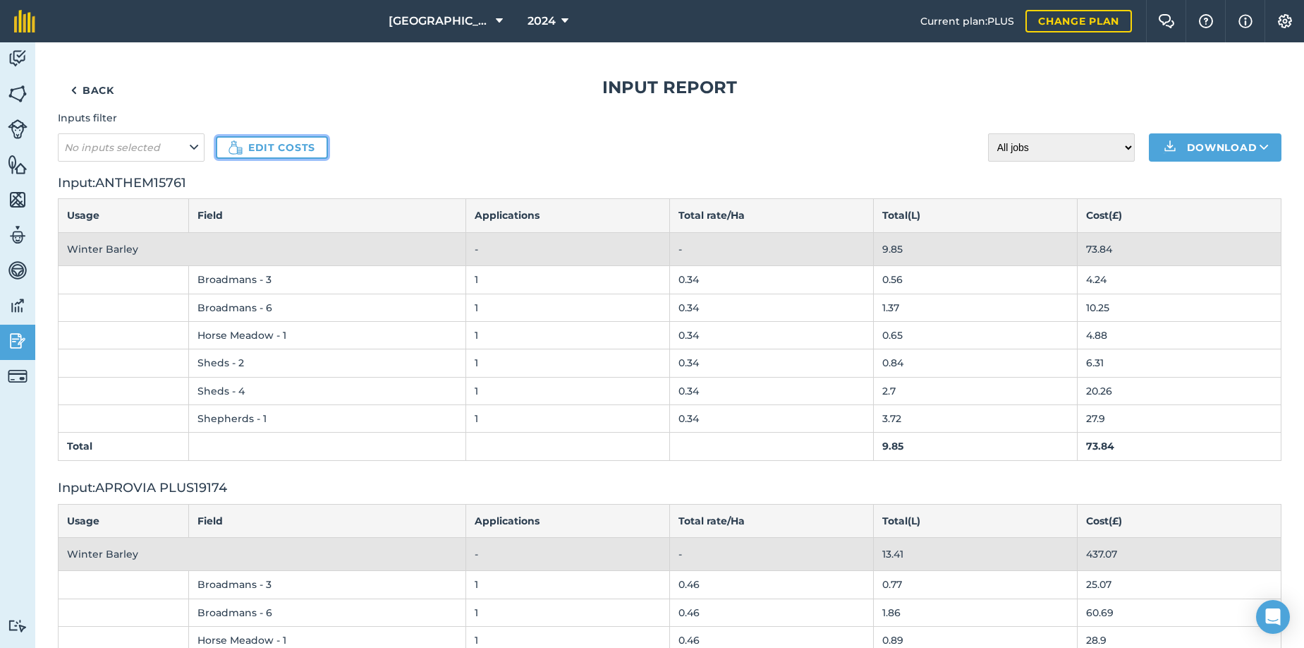
click at [264, 144] on link "Edit costs" at bounding box center [272, 147] width 112 height 23
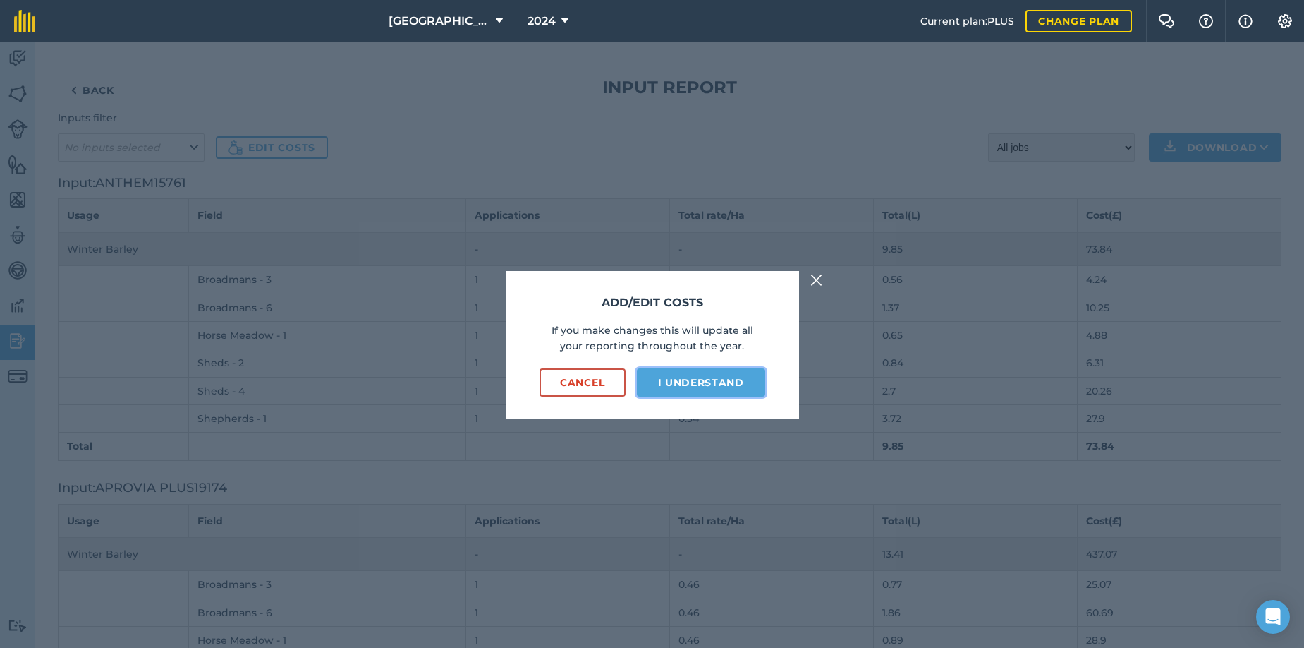
click at [680, 381] on button "I understand" at bounding box center [701, 382] width 128 height 28
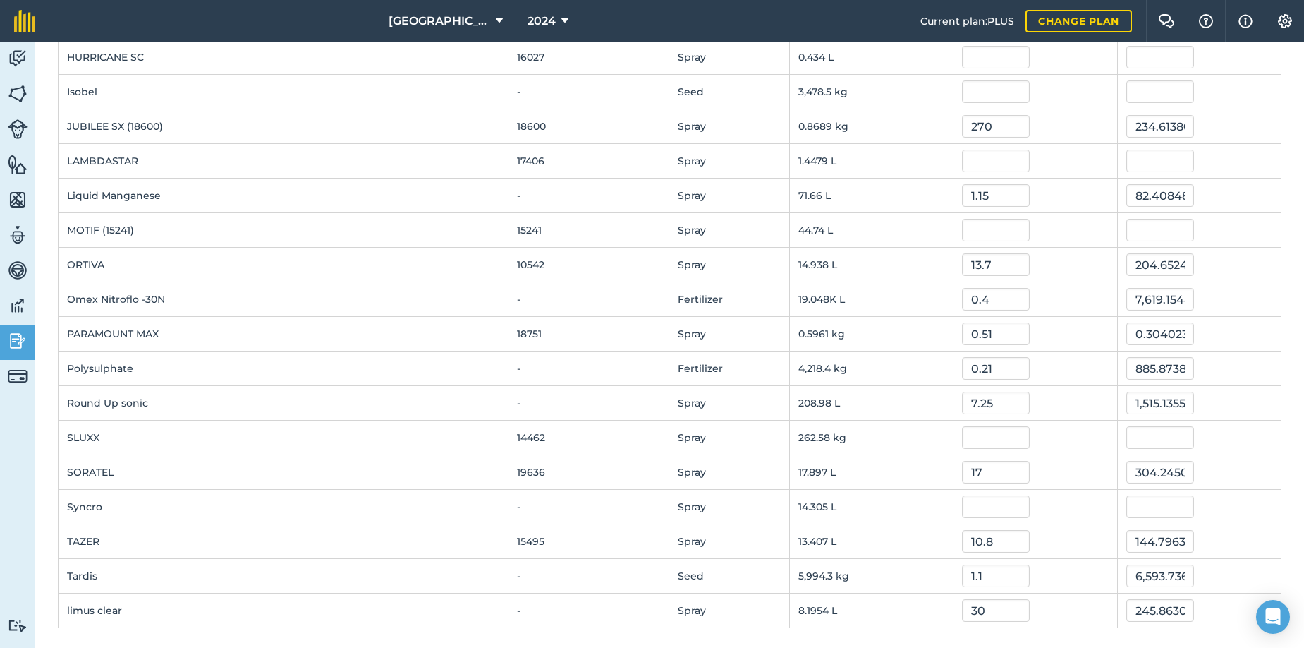
scroll to position [376, 0]
click at [962, 435] on input "text" at bounding box center [996, 434] width 68 height 23
type input "3"
type input "787.7541"
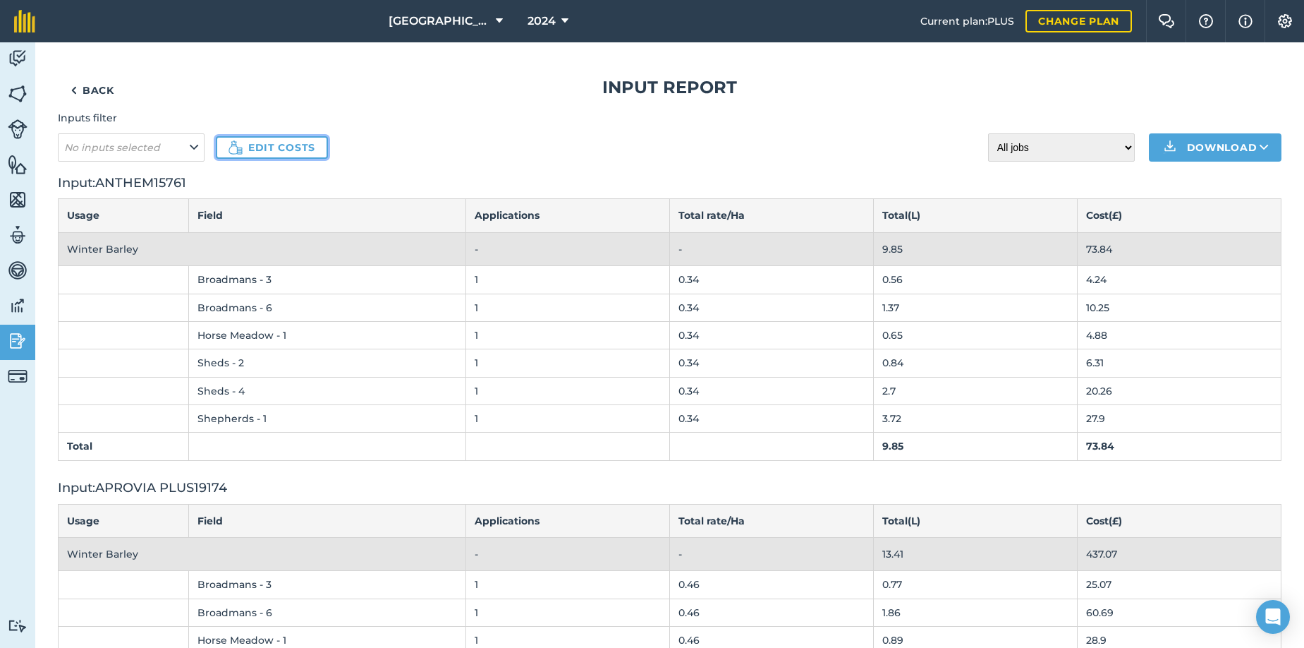
click at [266, 148] on link "Edit costs" at bounding box center [272, 147] width 112 height 23
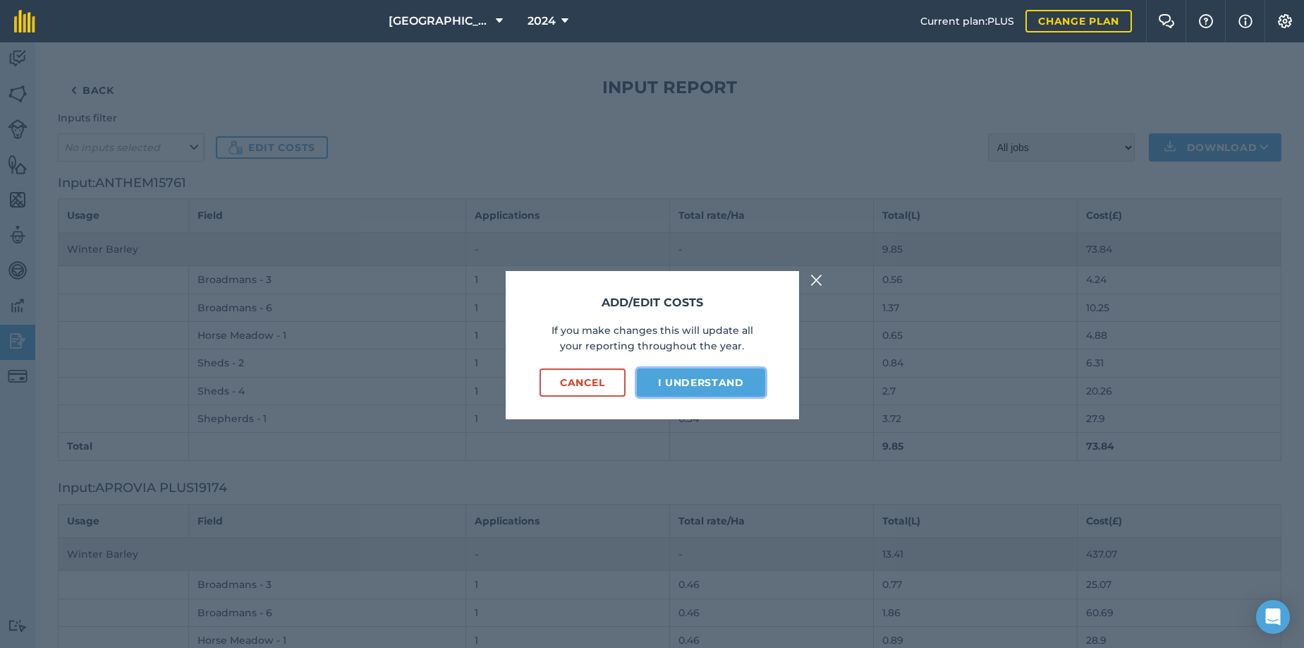
click at [721, 384] on button "I understand" at bounding box center [701, 382] width 128 height 28
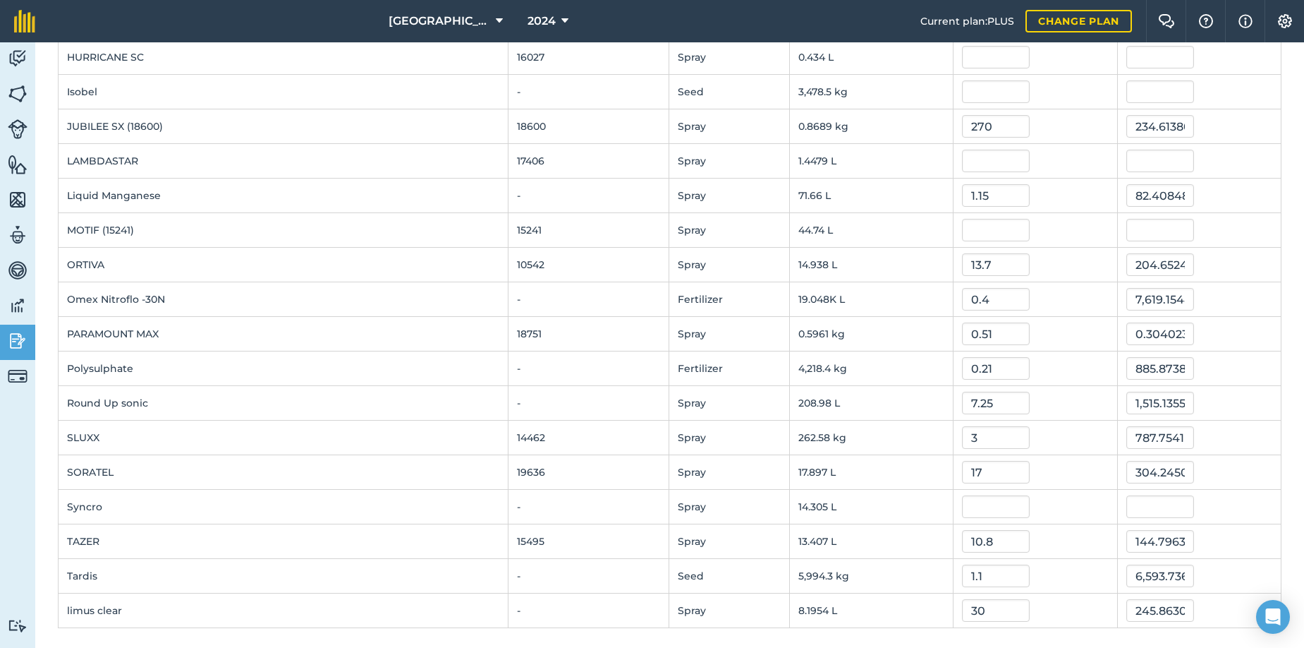
scroll to position [376, 0]
click at [562, 18] on icon at bounding box center [565, 21] width 7 height 17
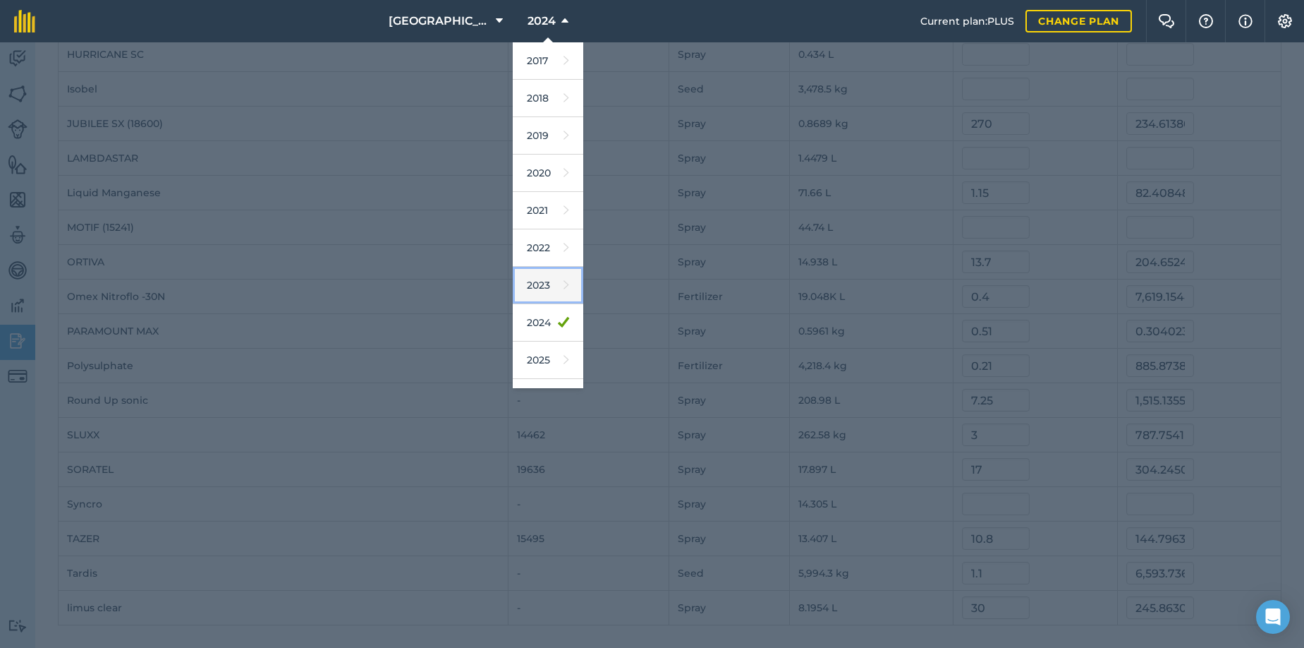
click at [529, 282] on link "2023" at bounding box center [548, 285] width 71 height 37
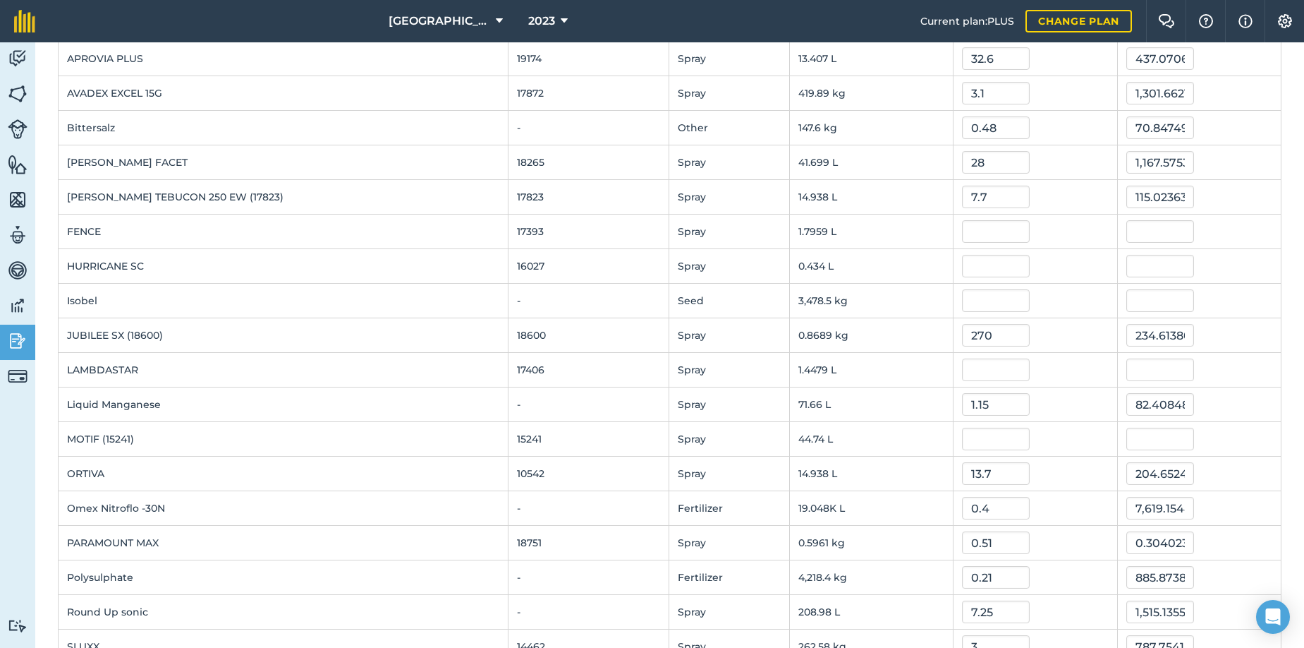
scroll to position [0, 0]
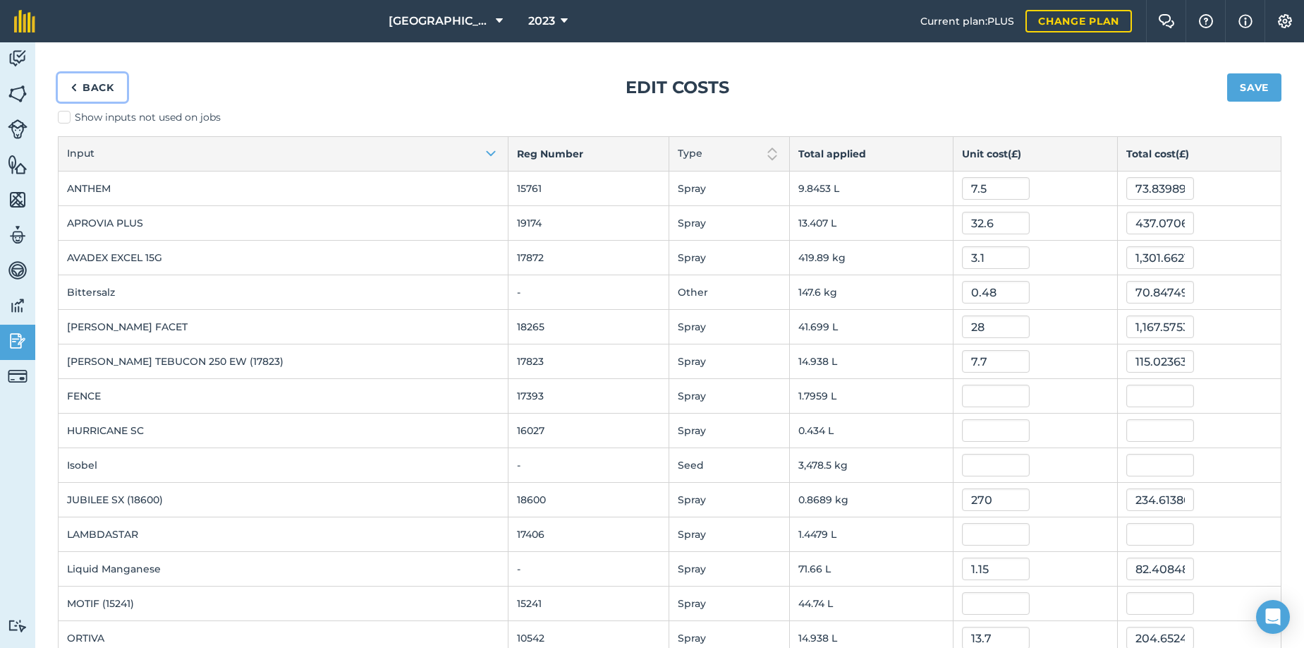
click at [87, 83] on link "Back" at bounding box center [92, 87] width 69 height 28
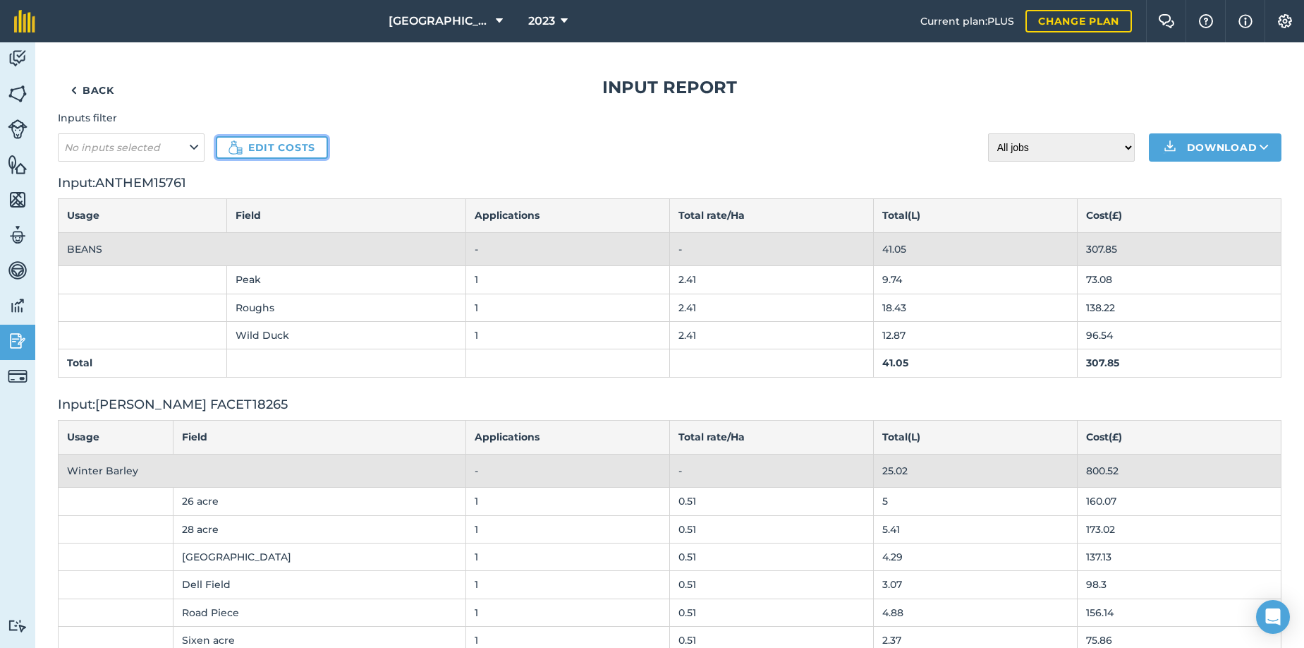
click at [280, 145] on link "Edit costs" at bounding box center [272, 147] width 112 height 23
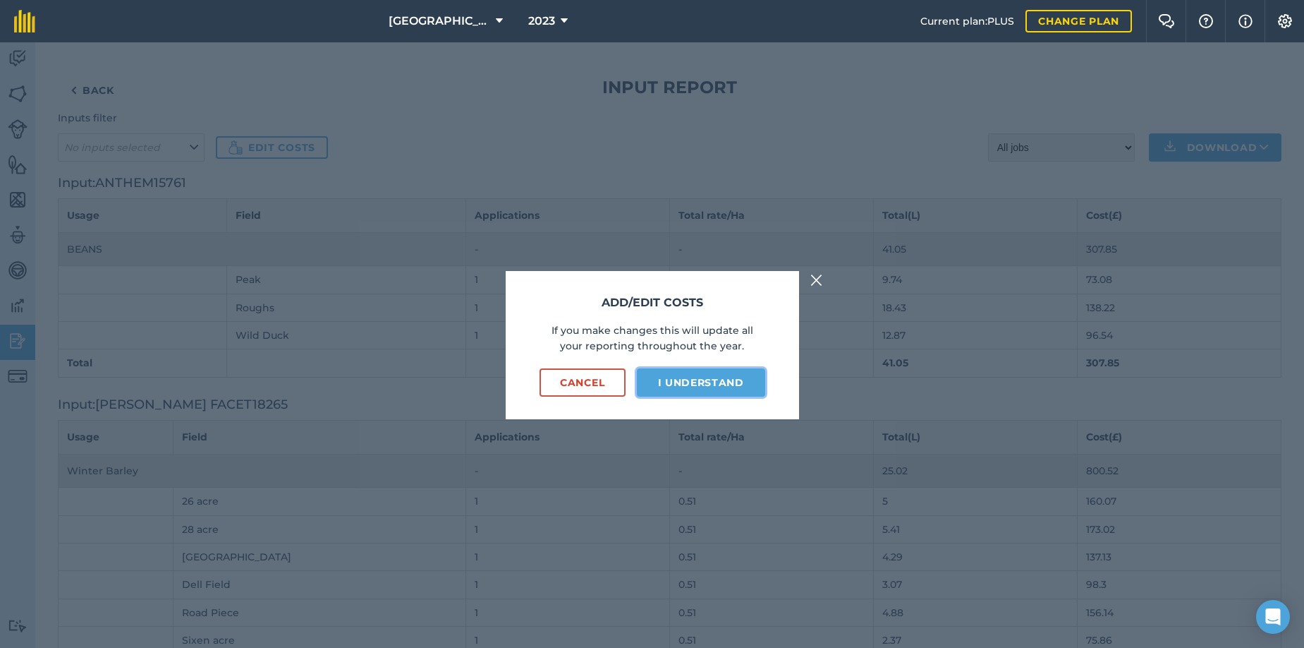
click at [666, 377] on button "I understand" at bounding box center [701, 382] width 128 height 28
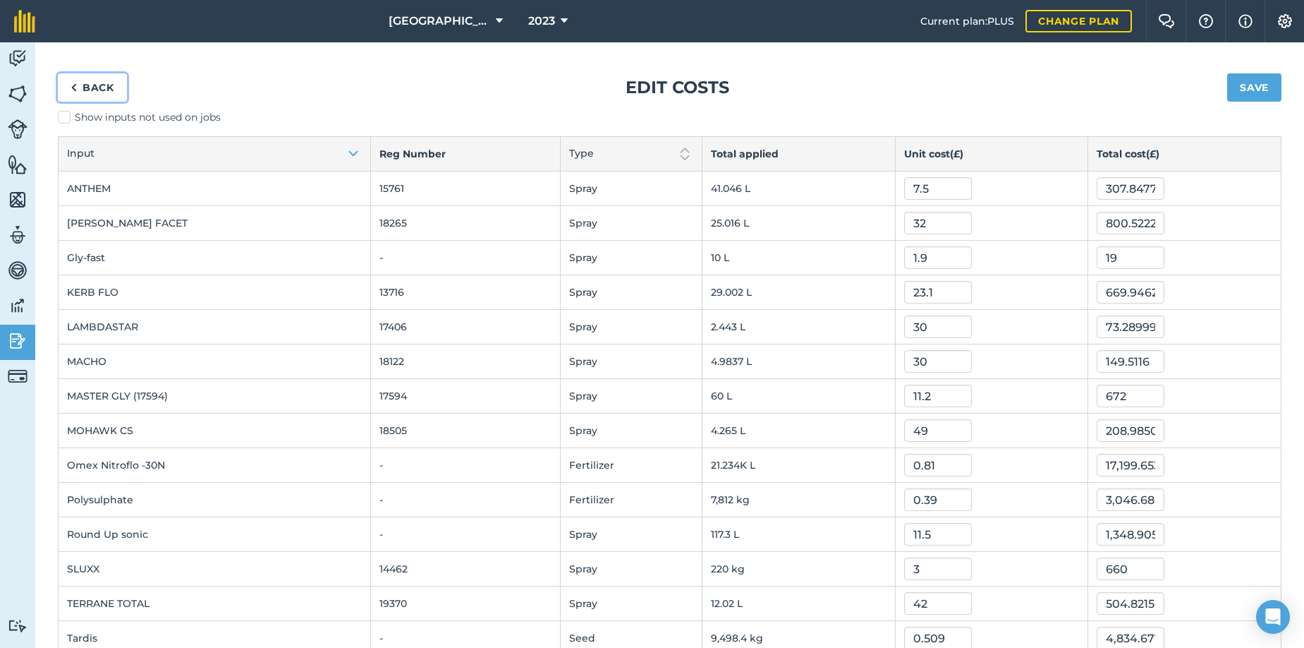
click at [97, 83] on link "Back" at bounding box center [92, 87] width 69 height 28
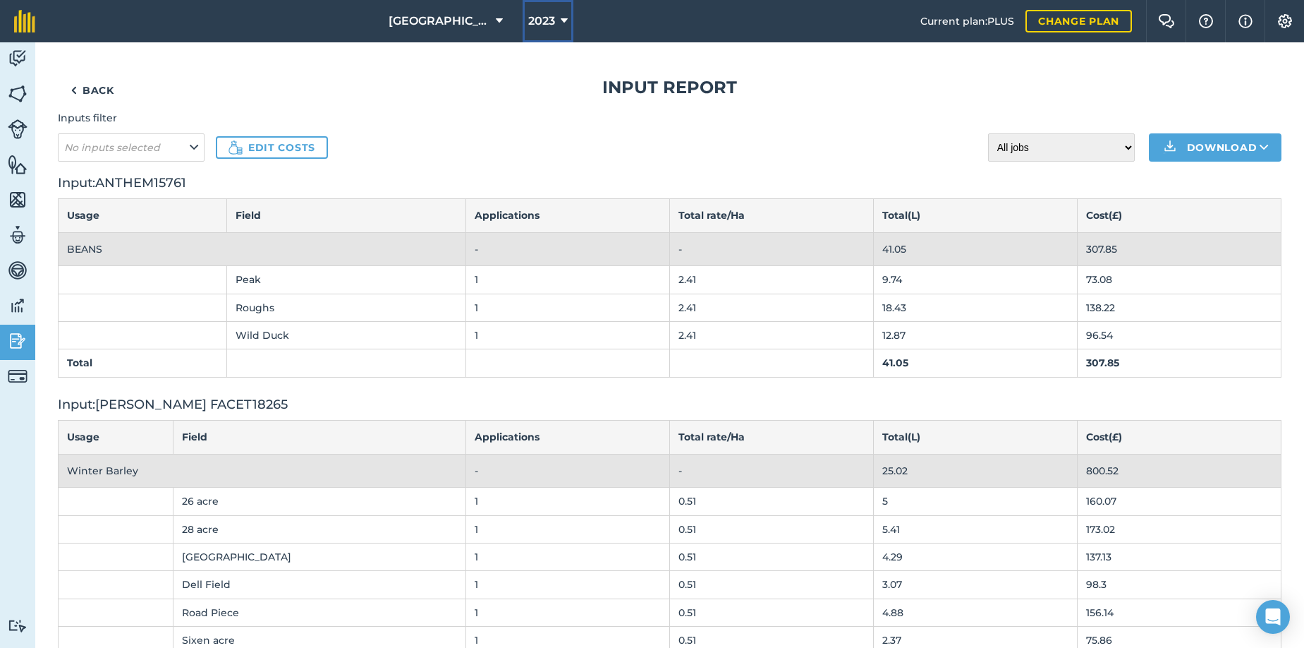
click at [561, 20] on icon at bounding box center [564, 21] width 7 height 17
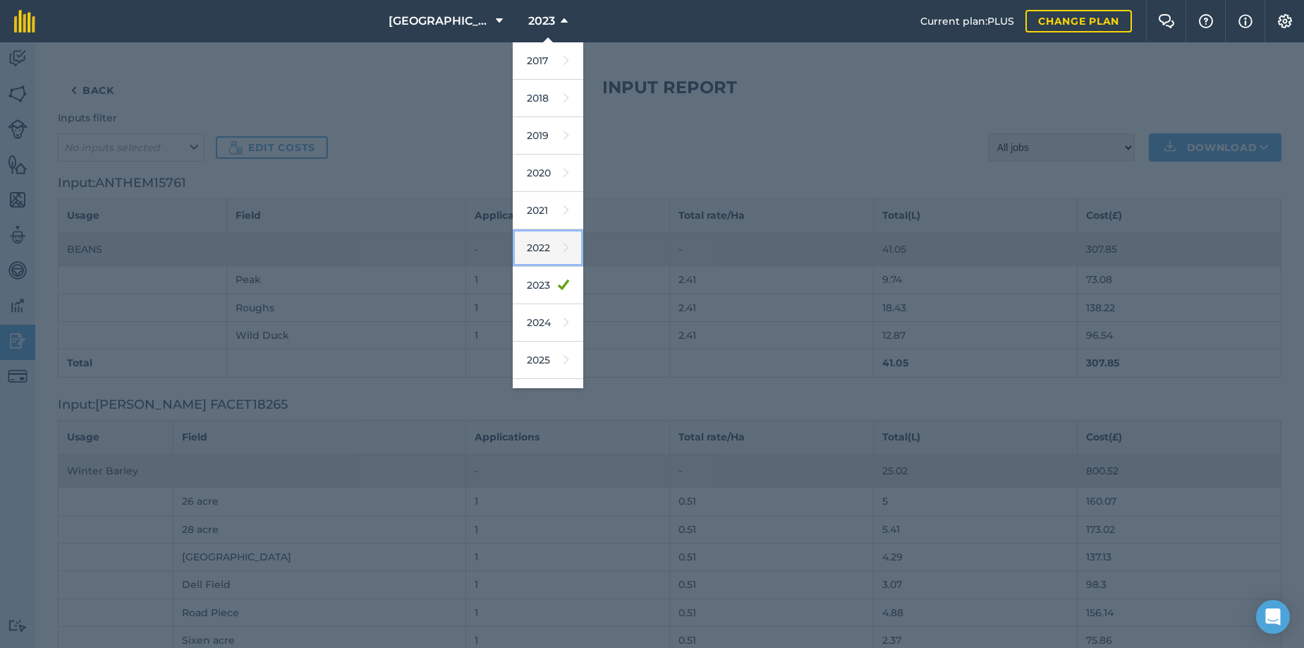
click at [530, 250] on link "2022" at bounding box center [548, 247] width 71 height 37
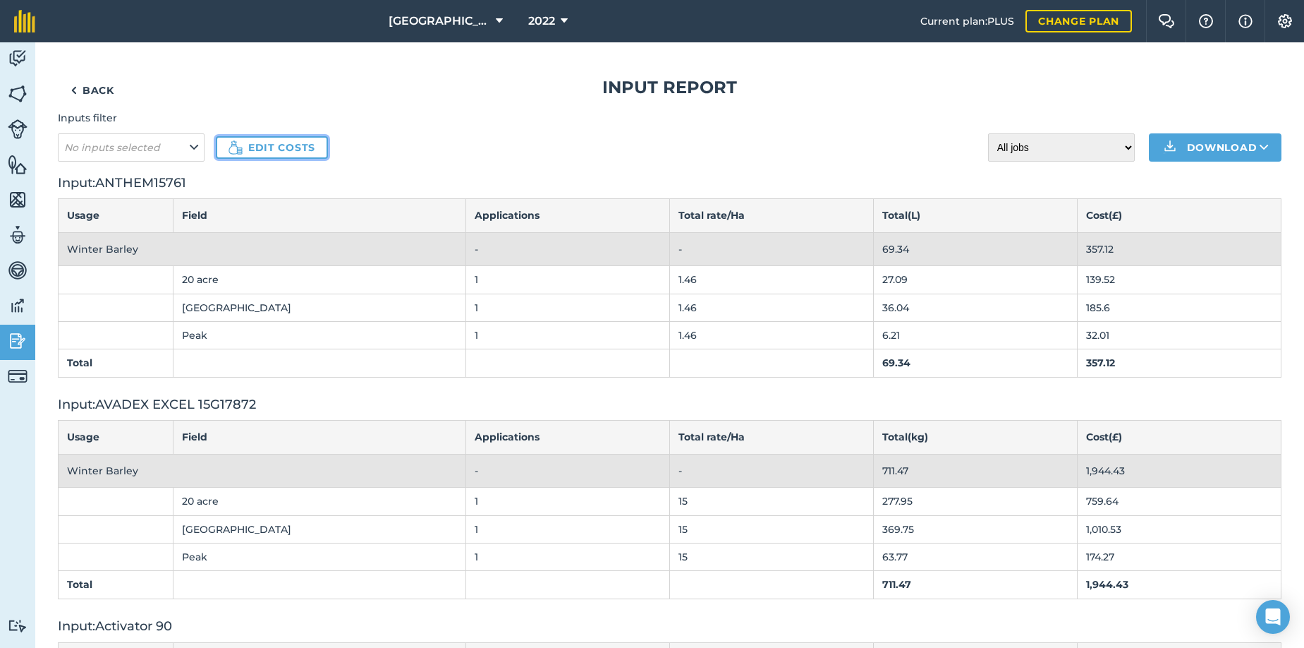
click at [286, 144] on link "Edit costs" at bounding box center [272, 147] width 112 height 23
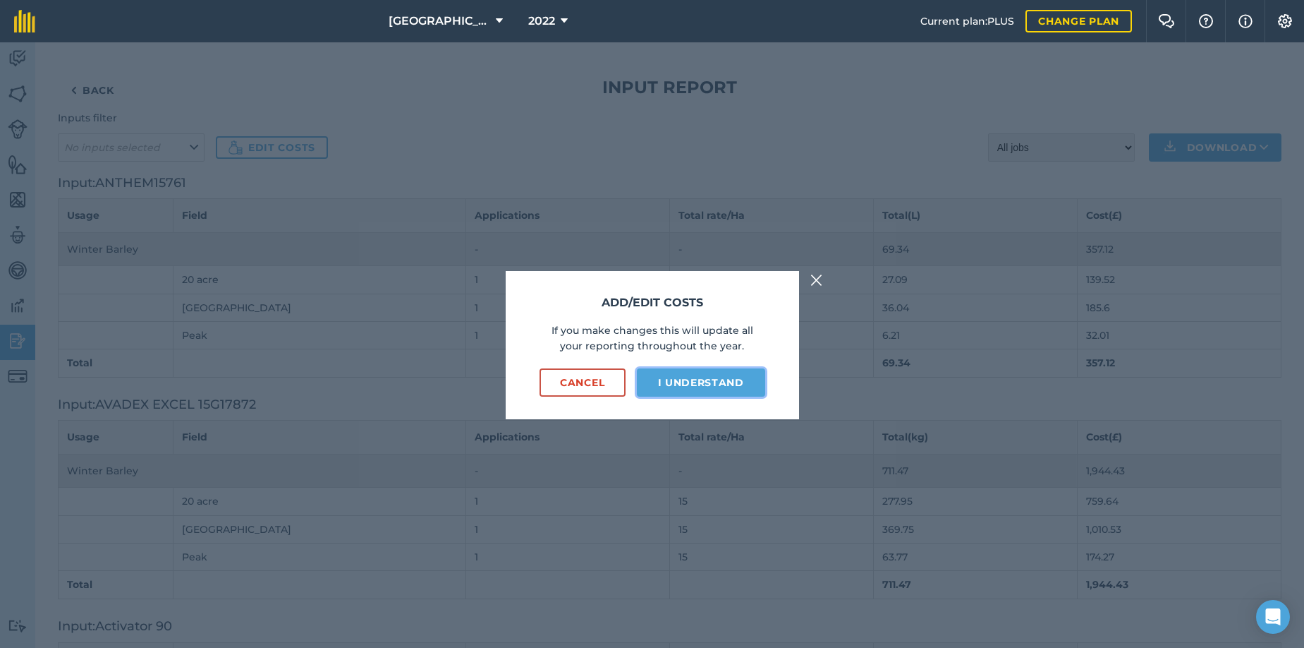
click at [722, 380] on button "I understand" at bounding box center [701, 382] width 128 height 28
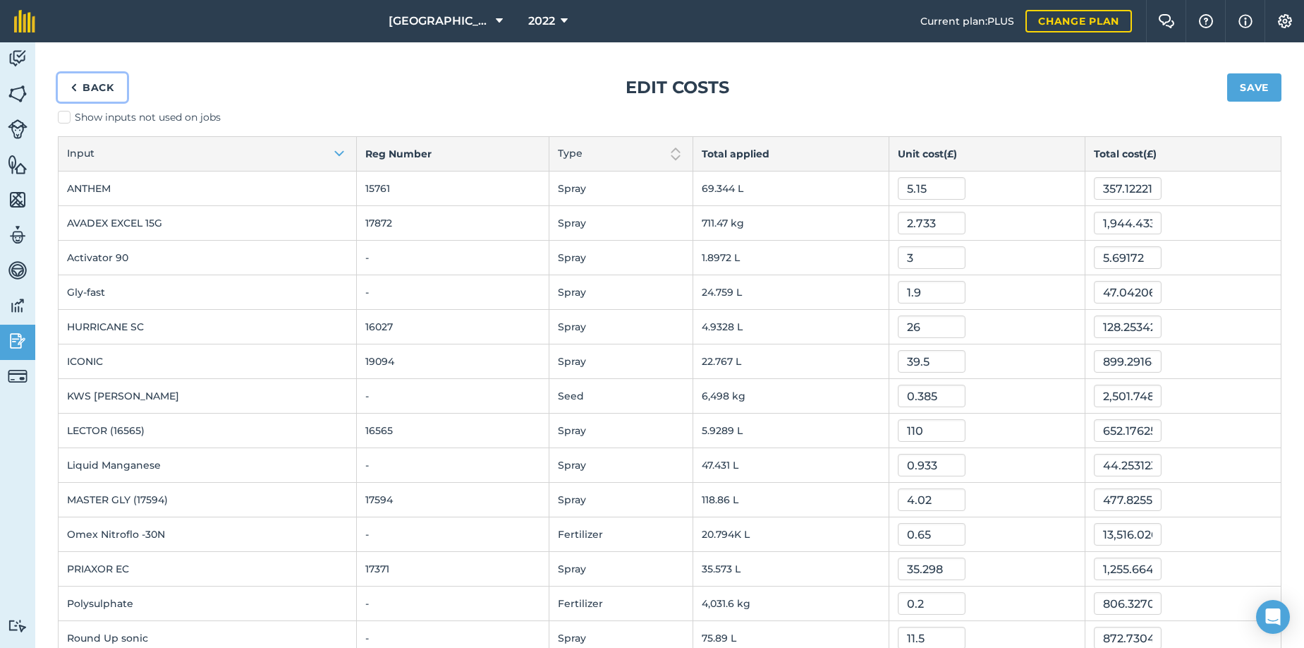
click at [80, 85] on link "Back" at bounding box center [92, 87] width 69 height 28
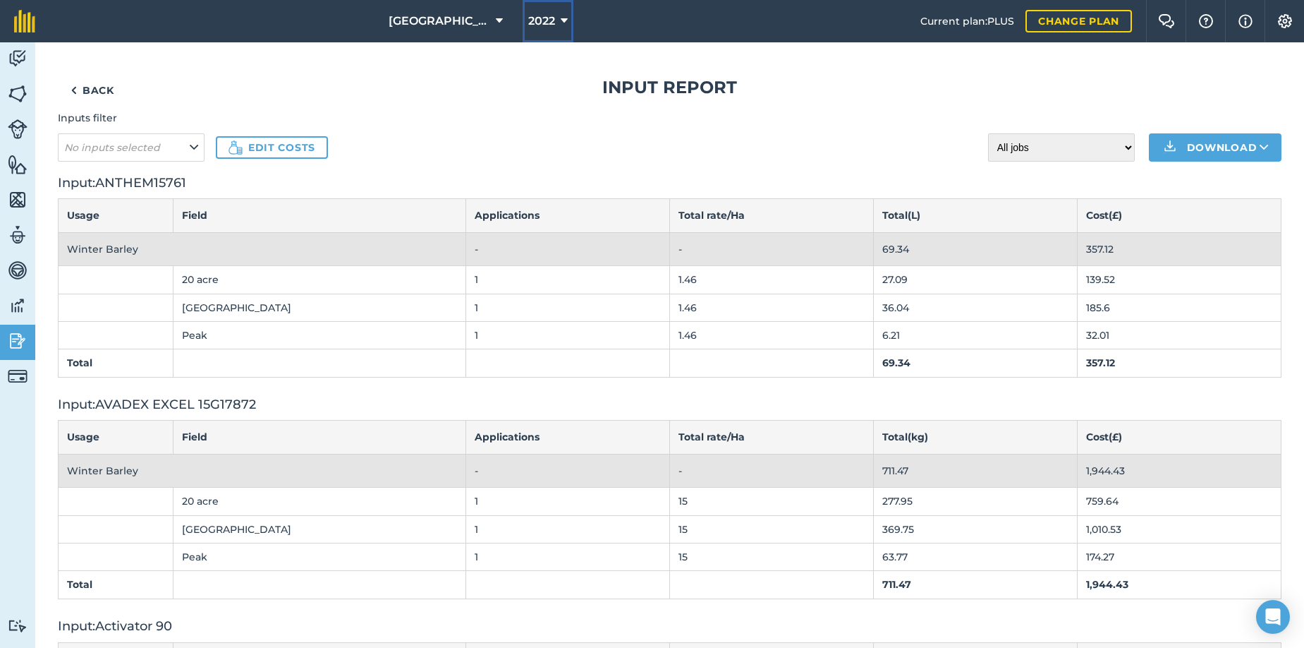
click at [561, 19] on icon at bounding box center [564, 21] width 7 height 17
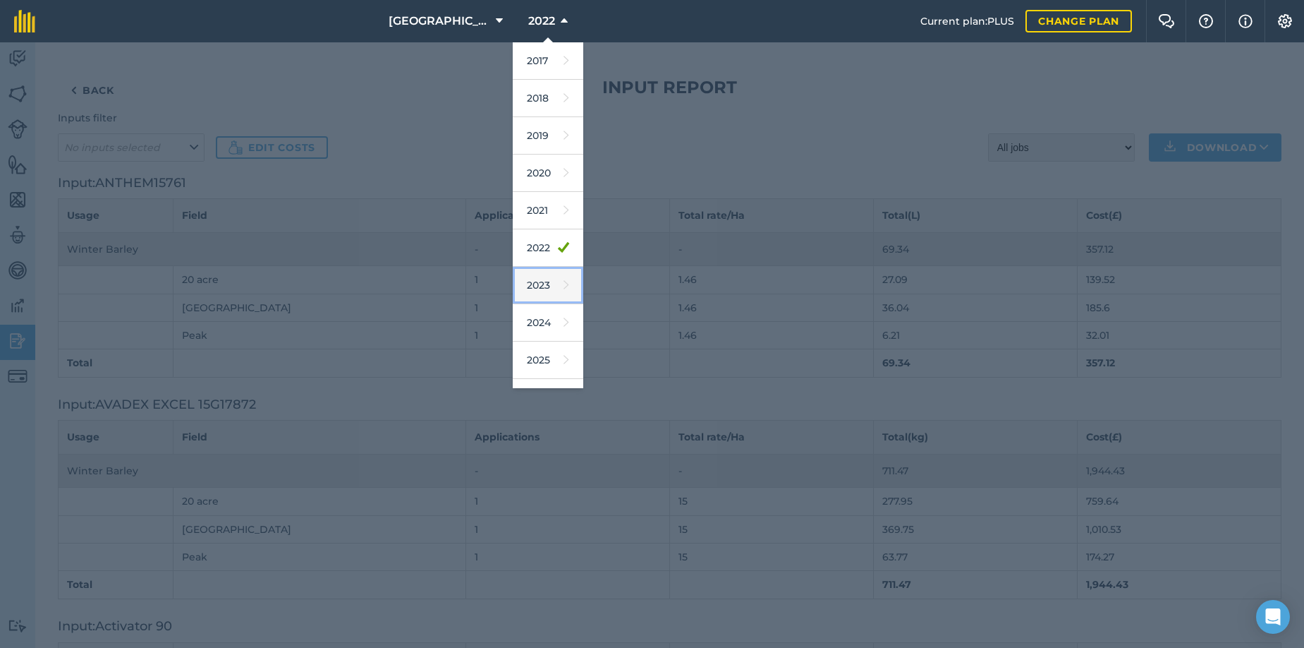
click at [529, 285] on link "2023" at bounding box center [548, 285] width 71 height 37
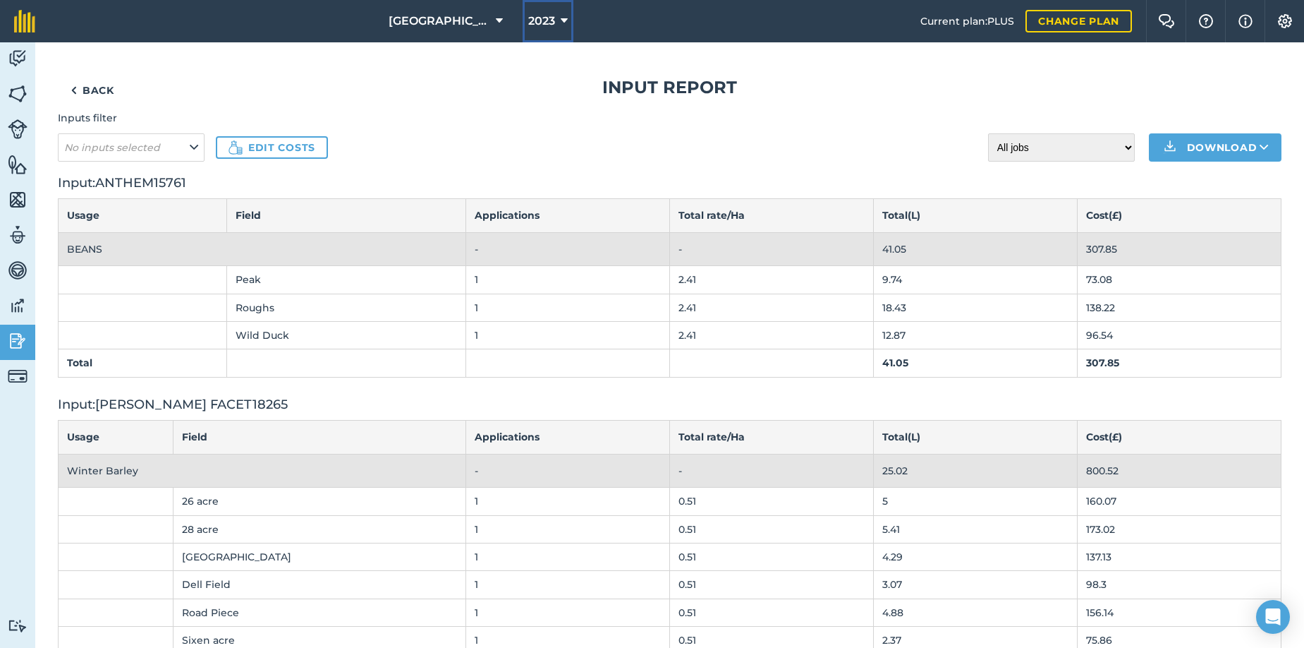
click at [561, 17] on icon at bounding box center [564, 21] width 7 height 17
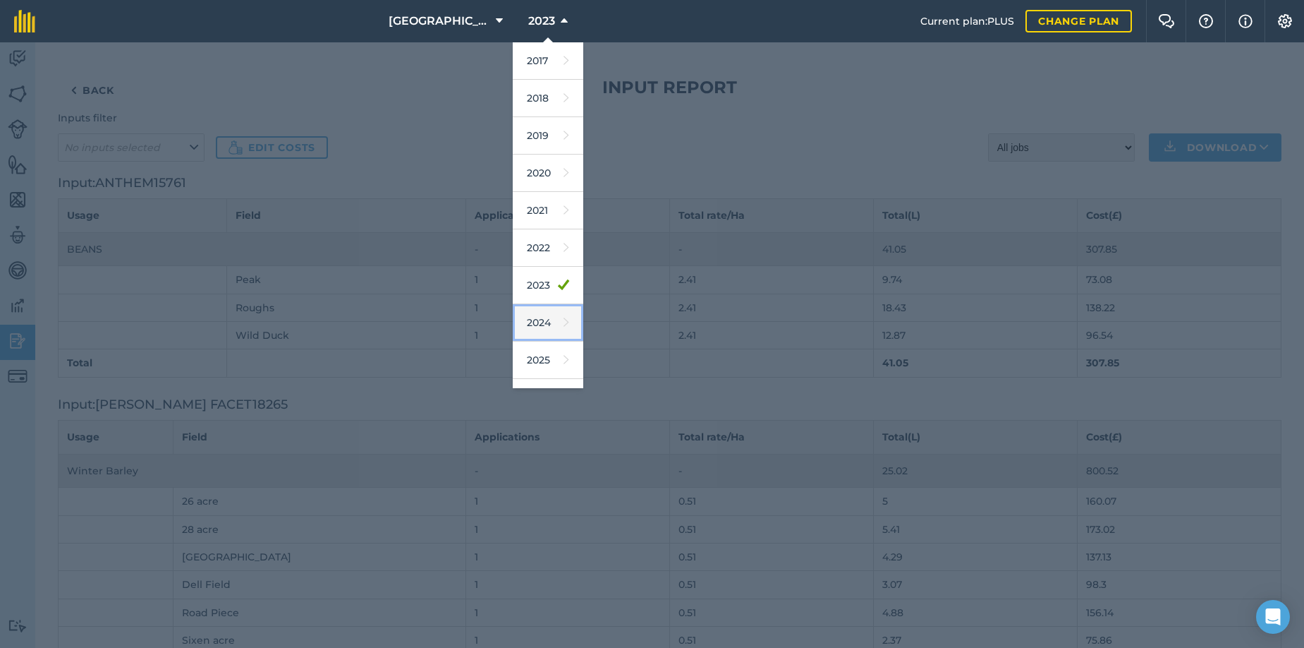
click at [531, 328] on link "2024" at bounding box center [548, 322] width 71 height 37
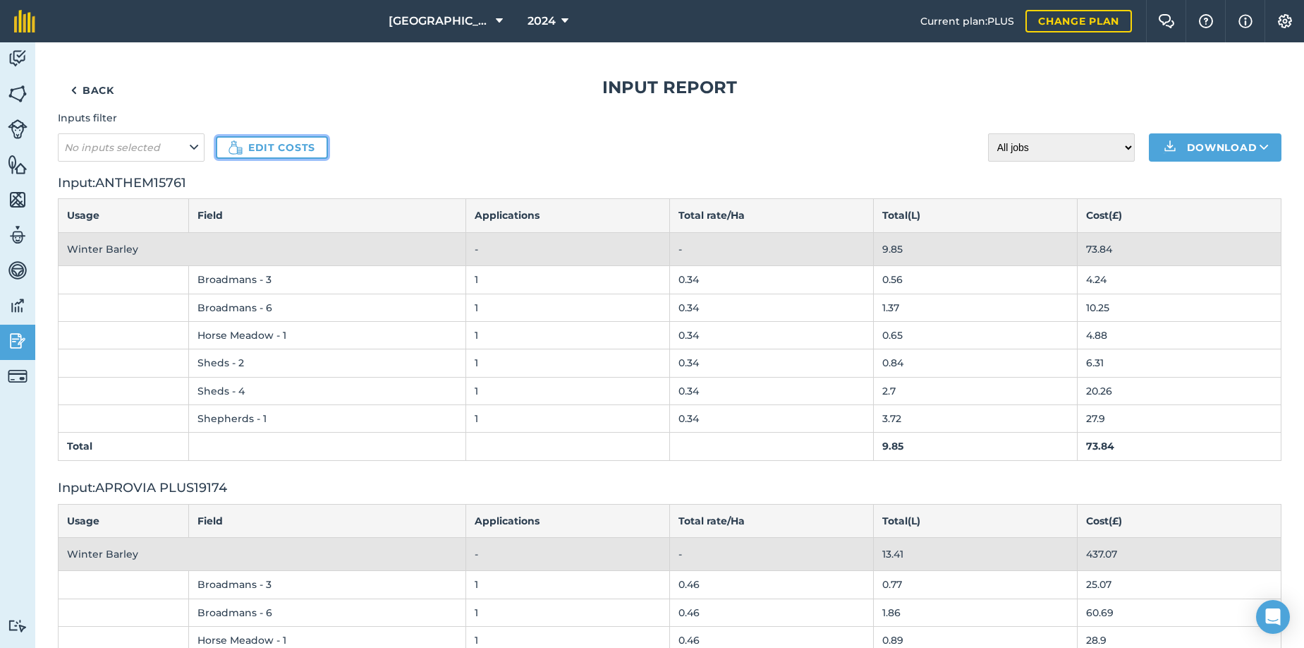
click at [286, 147] on link "Edit costs" at bounding box center [272, 147] width 112 height 23
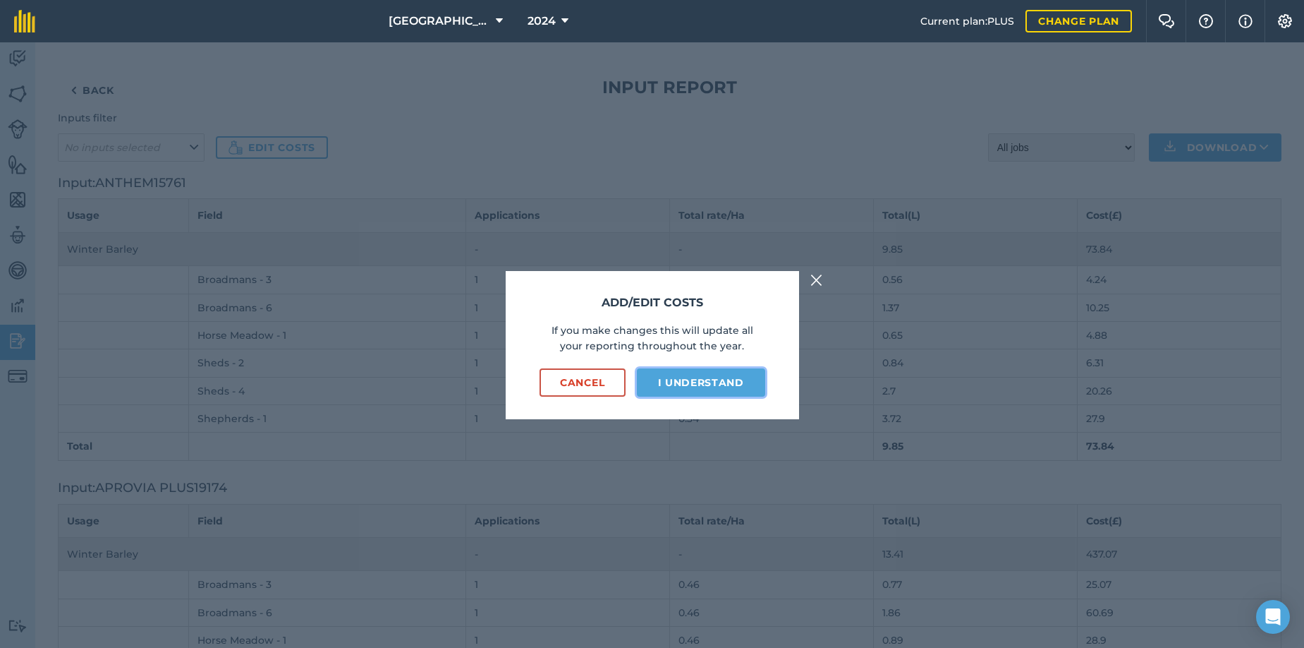
click at [676, 377] on button "I understand" at bounding box center [701, 382] width 128 height 28
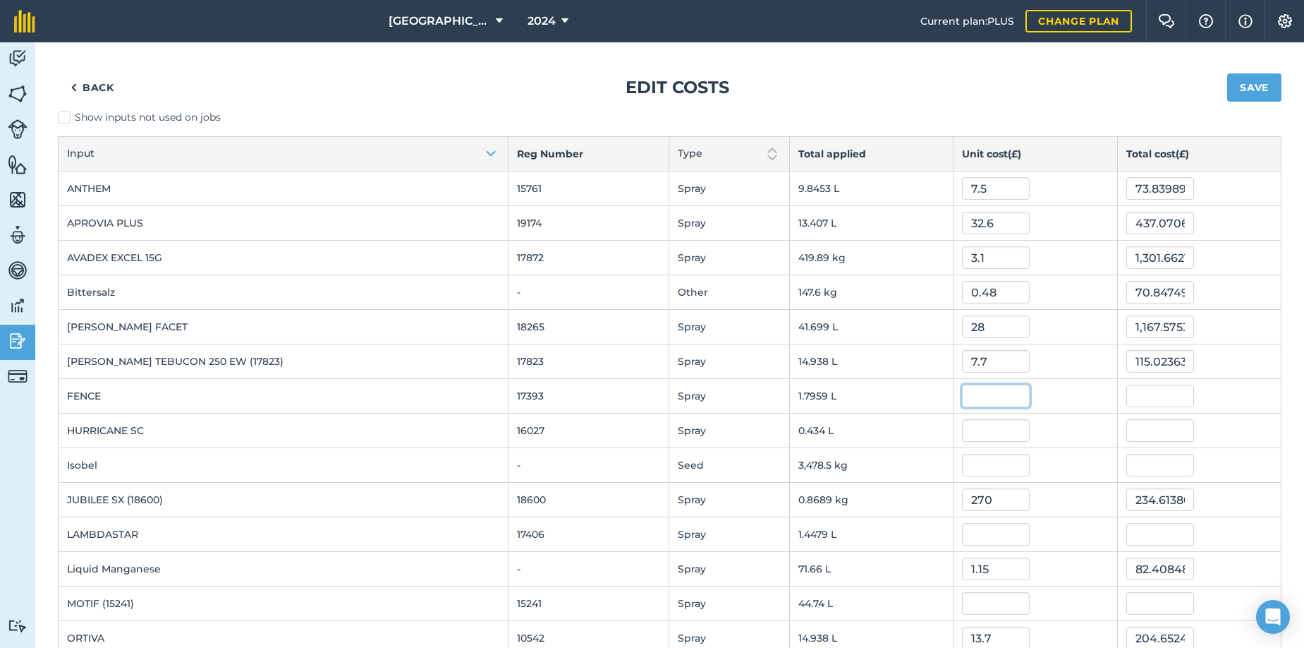
click at [962, 398] on input "text" at bounding box center [996, 395] width 68 height 23
